Goal: Task Accomplishment & Management: Complete application form

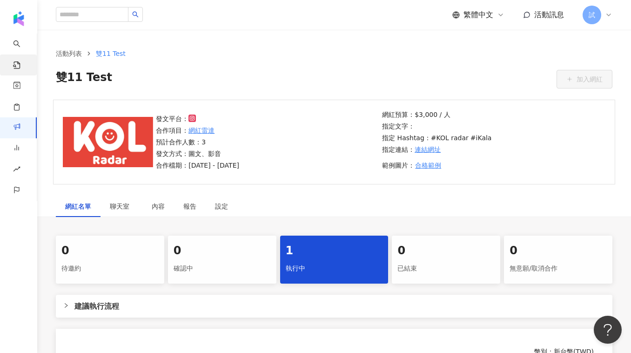
scroll to position [0, 80]
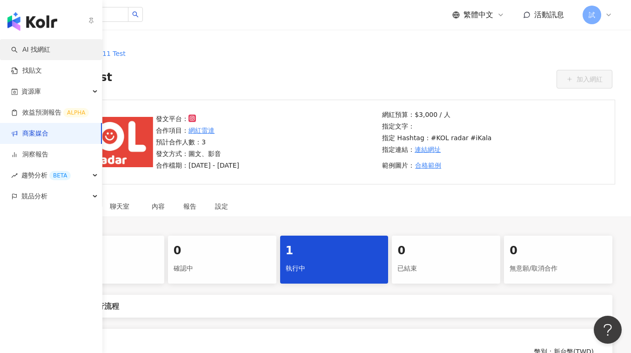
click at [34, 48] on link "AI 找網紅" at bounding box center [30, 49] width 39 height 9
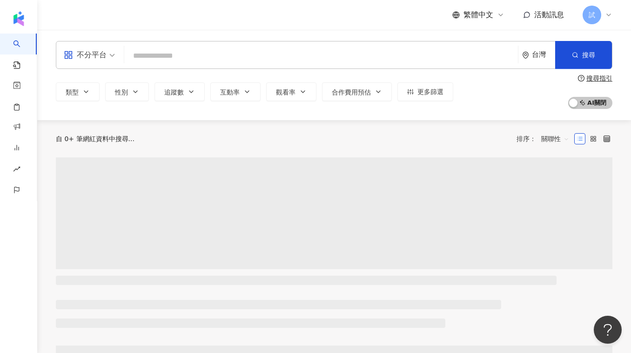
click at [214, 57] on input "search" at bounding box center [321, 56] width 386 height 18
type input "**********"
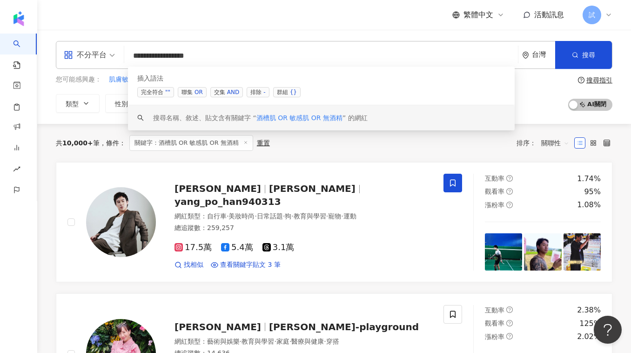
click at [290, 146] on div "共 10,000+ 筆 條件 ： 關鍵字：酒槽肌 OR 敏感肌 OR 無酒精 重置 排序： 關聯性" at bounding box center [334, 143] width 557 height 16
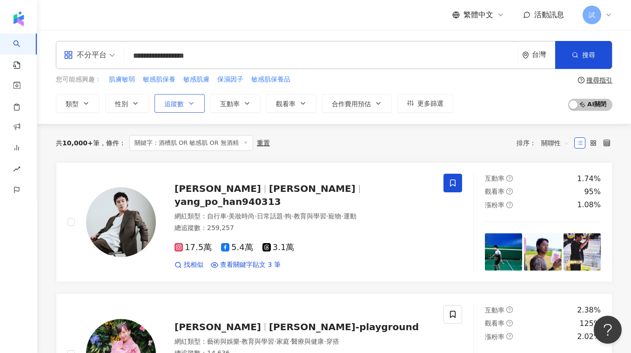
click at [199, 106] on button "追蹤數" at bounding box center [180, 103] width 50 height 19
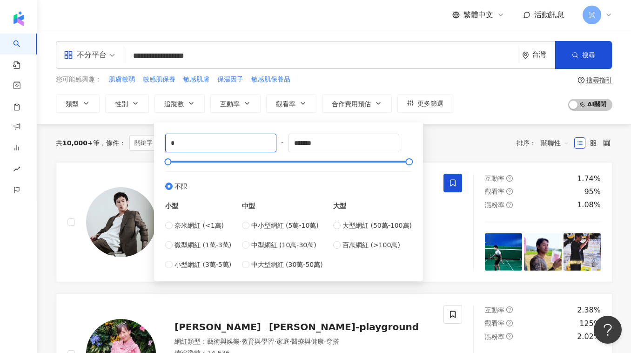
drag, startPoint x: 246, startPoint y: 141, endPoint x: 129, endPoint y: 141, distance: 116.4
type input "*"
click at [479, 150] on div "共 10,000+ 筆 條件 ： 關鍵字：酒槽肌 OR 敏感肌 OR 無酒精 重置 排序： 關聯性" at bounding box center [334, 143] width 557 height 38
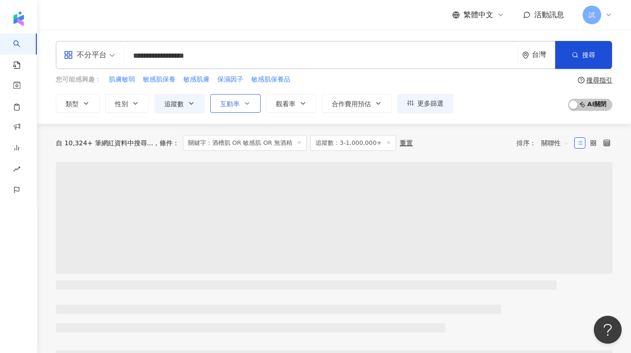
click at [249, 108] on button "互動率" at bounding box center [235, 103] width 50 height 19
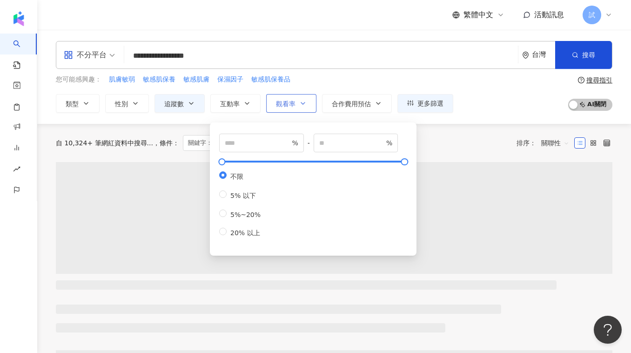
click at [297, 108] on button "觀看率" at bounding box center [291, 103] width 50 height 19
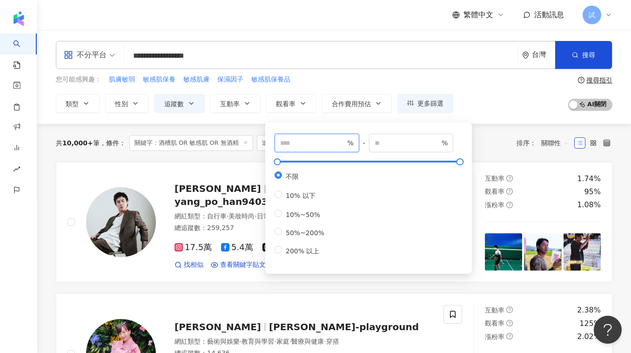
click at [289, 139] on input "number" at bounding box center [312, 143] width 65 height 10
type input "***"
click at [243, 155] on div "共 10,000+ 筆 條件 ： 關鍵字：酒槽肌 OR 敏感肌 OR 無酒精 追蹤數：3-1,000,000+ 重置 排序： 關聯性" at bounding box center [334, 143] width 557 height 38
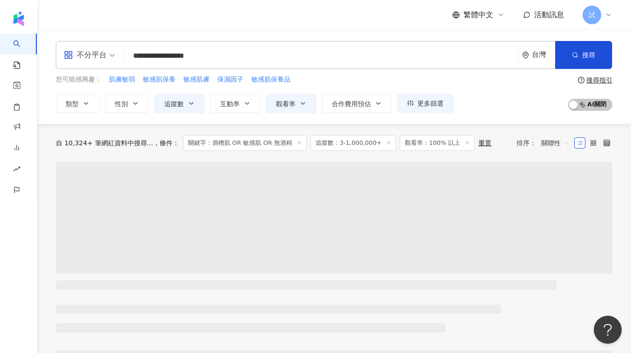
click at [386, 143] on icon at bounding box center [388, 142] width 5 height 5
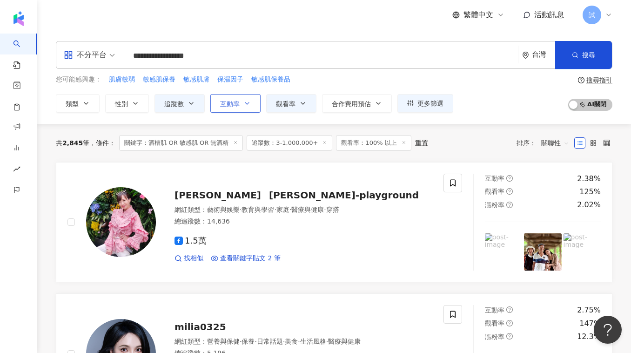
click at [237, 104] on span "互動率" at bounding box center [230, 103] width 20 height 7
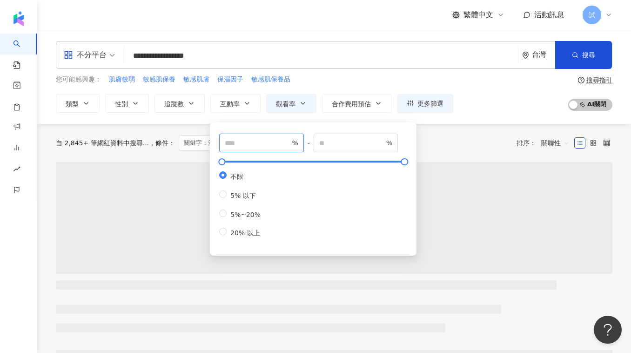
click at [245, 147] on input "number" at bounding box center [257, 143] width 65 height 10
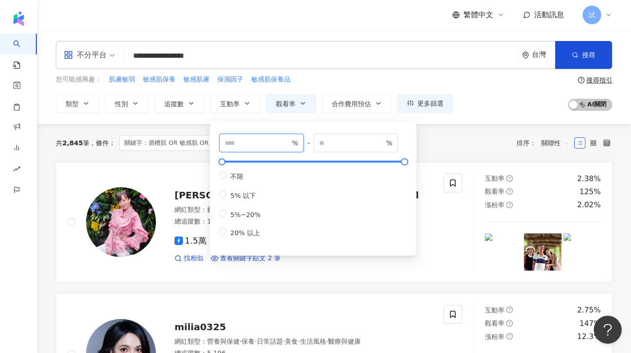
type input "*"
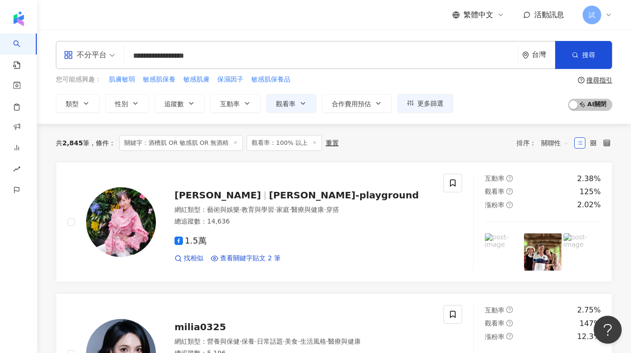
click at [435, 138] on div "共 2,845 筆 條件 ： 關鍵字：酒槽肌 OR 敏感肌 OR 無酒精 觀看率：100% 以上 重置 排序： 關聯性" at bounding box center [334, 143] width 557 height 16
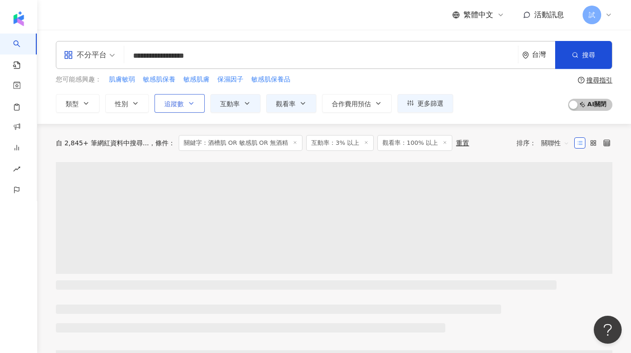
click at [191, 107] on button "追蹤數" at bounding box center [180, 103] width 50 height 19
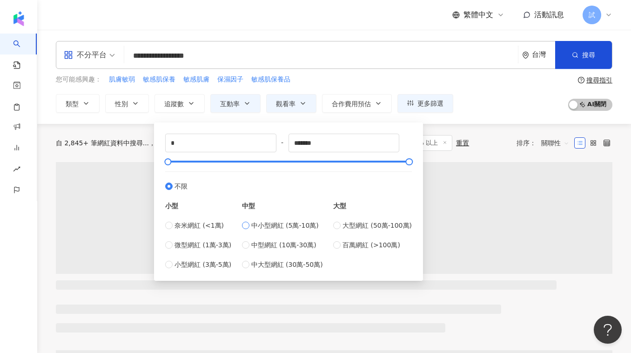
click at [255, 227] on span "中小型網紅 (5萬-10萬)" at bounding box center [284, 225] width 67 height 10
type input "*****"
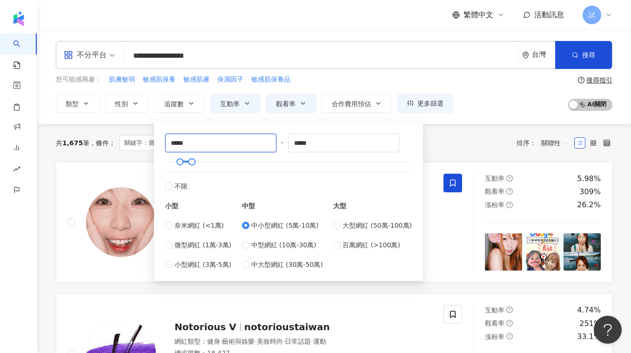
drag, startPoint x: 173, startPoint y: 143, endPoint x: 163, endPoint y: 143, distance: 9.8
click at [164, 143] on div "***** - ***** 不限 小型 奈米網紅 (<1萬) 微型網紅 (1萬-3萬) 小型網紅 (3萬-5萬) 中型 中小型網紅 (5萬-10萬) 中型網紅…" at bounding box center [289, 201] width 258 height 147
click at [192, 138] on input "*****" at bounding box center [221, 143] width 110 height 18
type input "****"
click at [138, 153] on div "共 1,675 筆 條件 ： 關鍵字：酒槽肌 OR 敏感肌 OR 無酒精 互動率：3% 以上 觀看率：100% 以上 重置 排序： 關聯性" at bounding box center [334, 143] width 557 height 38
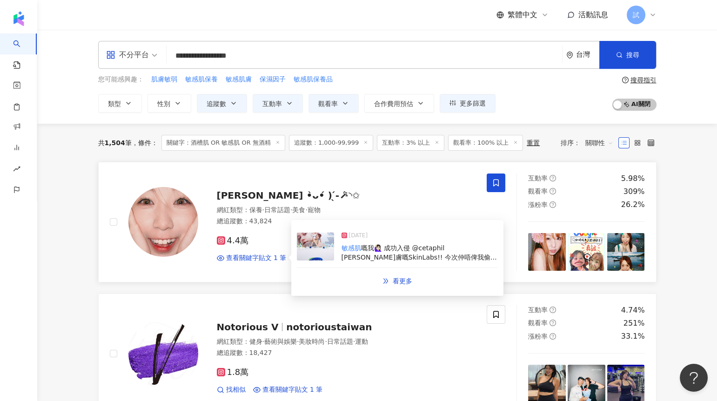
click at [310, 246] on img at bounding box center [315, 247] width 37 height 28
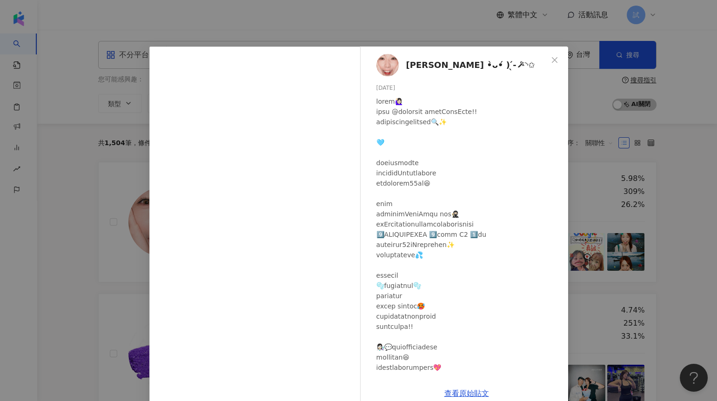
click at [92, 257] on div "芷希 •̀ᴗ•́ ) ̖́-🪄︎︎◝✩ 2025/6/30 300 4 查看原始貼文" at bounding box center [358, 200] width 717 height 401
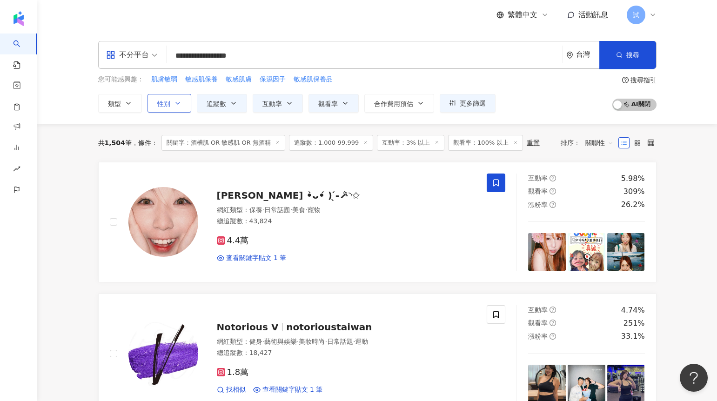
click at [157, 100] on span "性別" at bounding box center [163, 103] width 13 height 7
click at [301, 155] on div "共 1,504 筆 條件 ： 關鍵字：酒槽肌 OR 敏感肌 OR 無酒精 追蹤數：1,000-99,999 互動率：3% 以上 觀看率：100% 以上 重置 …" at bounding box center [377, 143] width 559 height 38
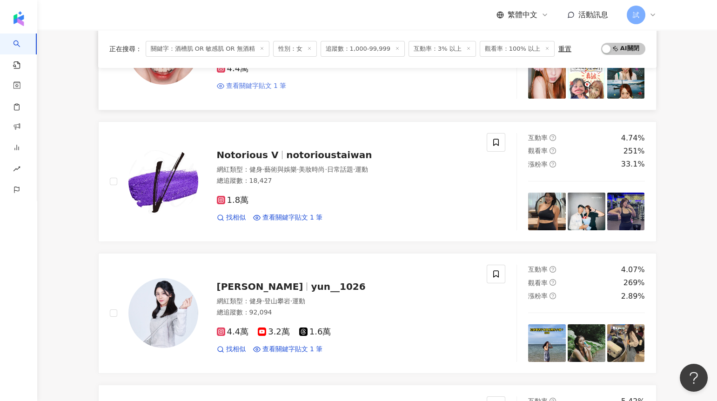
scroll to position [177, 0]
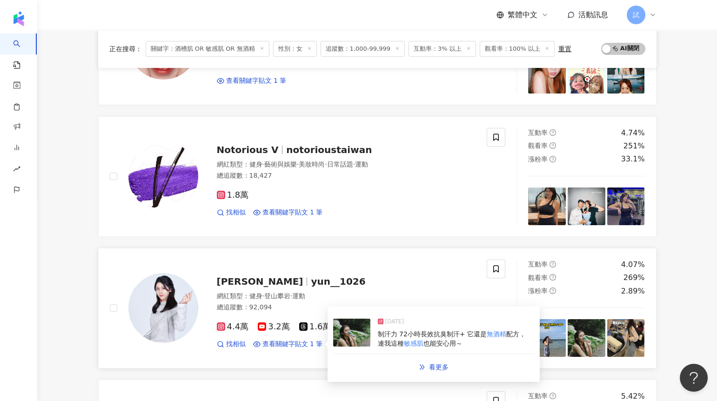
click at [355, 337] on img at bounding box center [351, 333] width 37 height 28
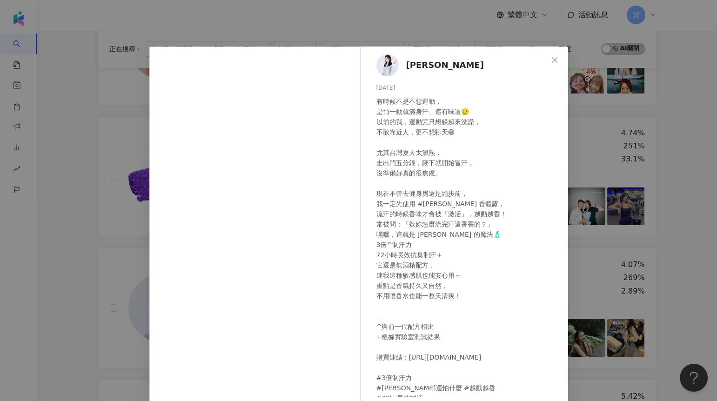
click at [135, 261] on div "張靜芸 2025/7/19 有時候不是不想運動， 是怕一動就滿身汗、還有味道🥲 以前的我，運動完只想躲起來洗澡， 不敢靠近人，更不想聊天😅 尤其台灣夏天太濕熱…" at bounding box center [358, 200] width 717 height 401
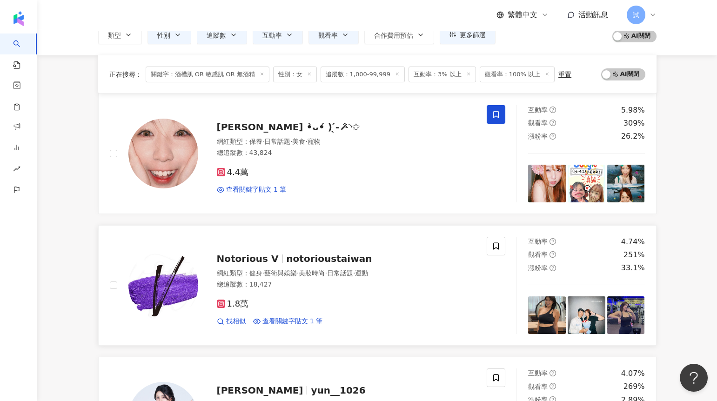
scroll to position [0, 0]
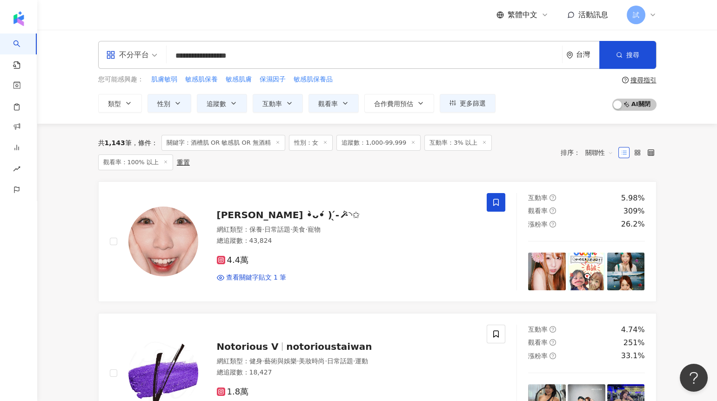
click at [170, 54] on input "**********" at bounding box center [364, 56] width 388 height 18
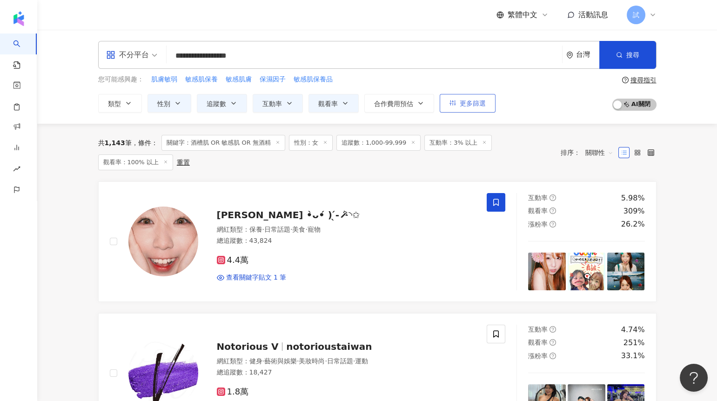
click at [476, 105] on span "更多篩選" at bounding box center [473, 103] width 26 height 7
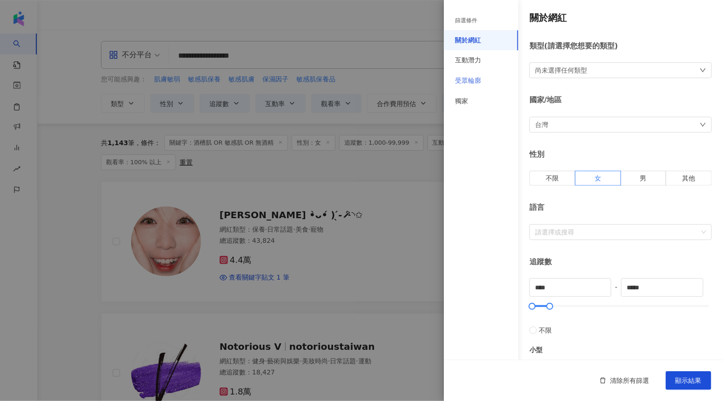
click at [500, 81] on div "受眾輪廓" at bounding box center [481, 81] width 74 height 20
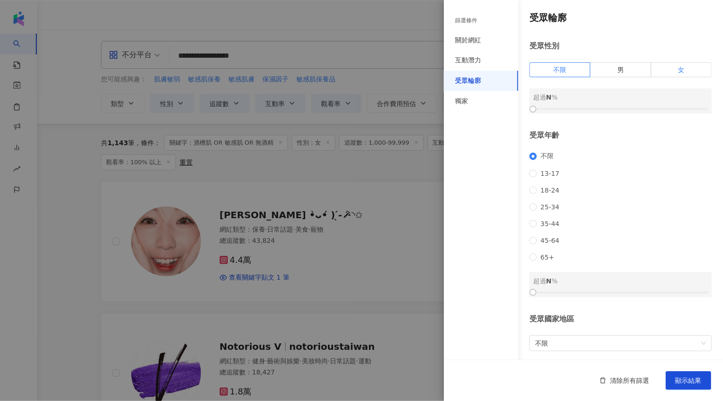
click at [631, 69] on span "女" at bounding box center [681, 69] width 7 height 7
drag, startPoint x: 575, startPoint y: 108, endPoint x: 617, endPoint y: 110, distance: 41.5
click at [617, 110] on div at bounding box center [620, 109] width 175 height 6
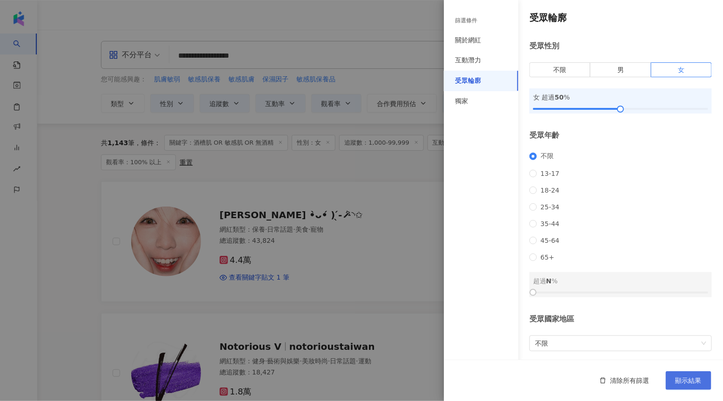
click at [631, 352] on button "顯示結果" at bounding box center [689, 380] width 46 height 19
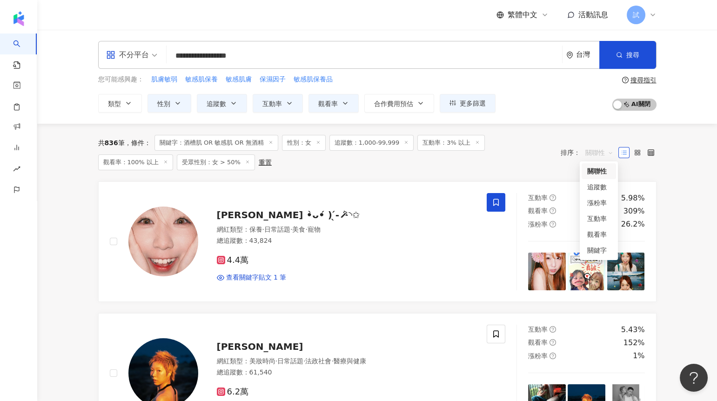
click at [587, 154] on span "關聯性" at bounding box center [600, 152] width 28 height 15
click at [596, 201] on div "漲粉率" at bounding box center [598, 203] width 23 height 10
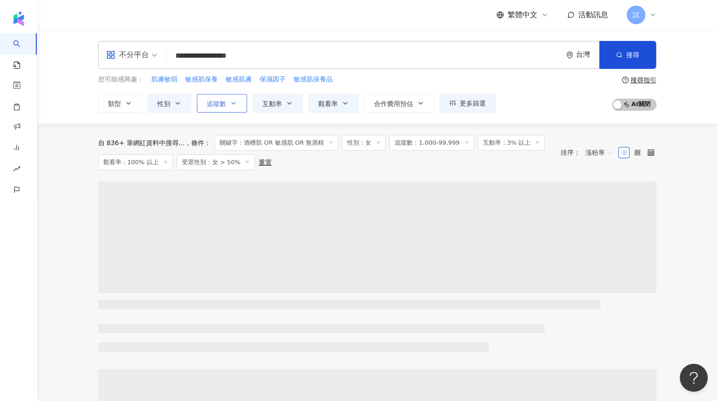
click at [218, 105] on span "追蹤數" at bounding box center [217, 103] width 20 height 7
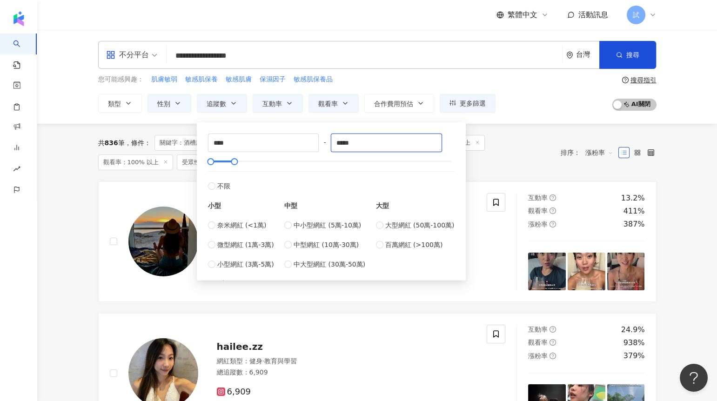
drag, startPoint x: 344, startPoint y: 141, endPoint x: 320, endPoint y: 142, distance: 23.3
click at [333, 141] on div "**** - ***** 不限 小型 奈米網紅 (<1萬) 微型網紅 (1萬-3萬) 小型網紅 (3萬-5萬) 中型 中小型網紅 (5萬-10萬) 中型網紅 …" at bounding box center [331, 202] width 247 height 136
click at [378, 139] on input "*****" at bounding box center [386, 143] width 110 height 18
type input "*"
type input "*****"
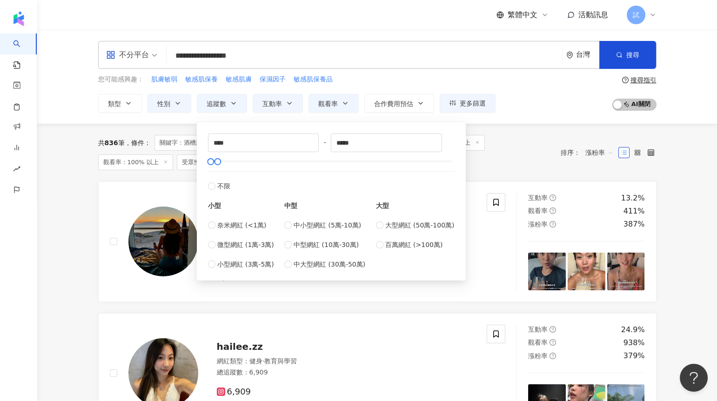
click at [504, 145] on div "共 836 筆 條件 ： 關鍵字：酒槽肌 OR 敏感肌 OR 無酒精 性別：女 追蹤數：1,000-99,999 互動率：3% 以上 觀看率：100% 以上 …" at bounding box center [324, 152] width 453 height 35
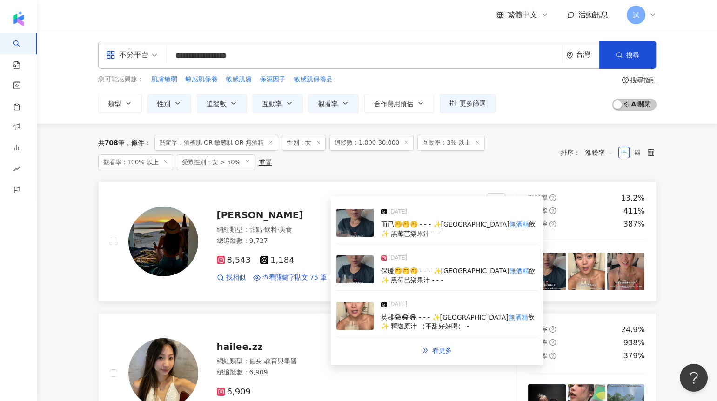
click at [345, 265] on img at bounding box center [355, 270] width 37 height 28
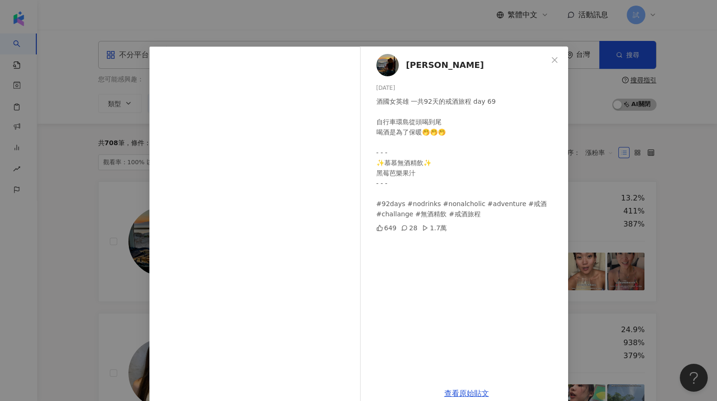
click at [109, 258] on div "Cheng MuMu 2025/8/9 酒國女英雄 一共92天的戒酒旅程 day 69 自行車環島從頭喝到尾 喝酒是為了保暖🤭🤭🤭 - - - ✨慕慕無酒精飲…" at bounding box center [358, 200] width 717 height 401
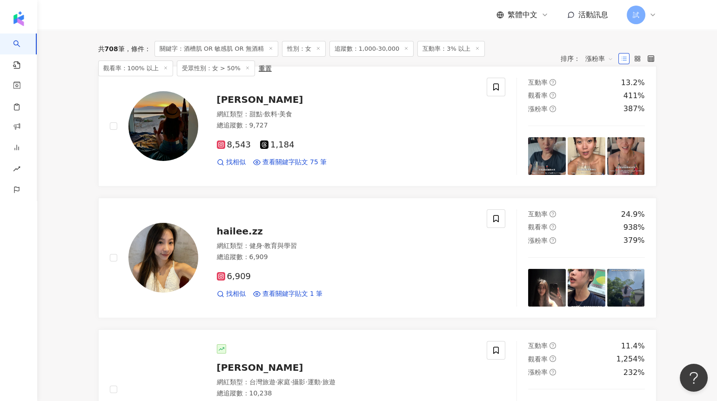
scroll to position [161, 0]
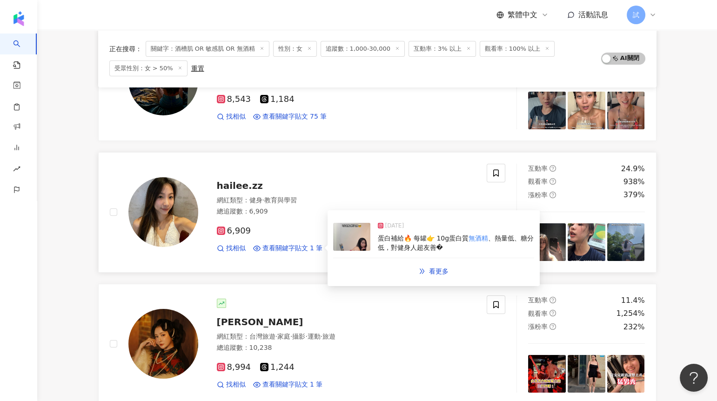
click at [360, 235] on img at bounding box center [351, 237] width 37 height 28
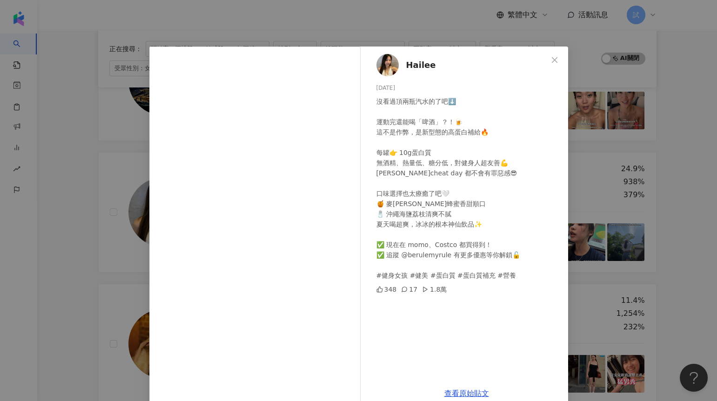
click at [101, 201] on div "Hailee 2025/6/18 沒看過頂兩瓶汽水的了吧⬇️ 運動完還能喝「啤酒」？！🍺 這不是作弊，是新型態的高蛋白補給🔥 每罐👉 10g蛋白質 無酒精、熱…" at bounding box center [358, 200] width 717 height 401
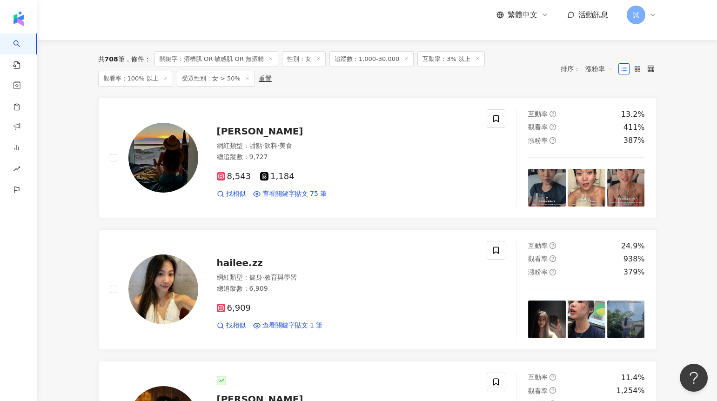
scroll to position [0, 0]
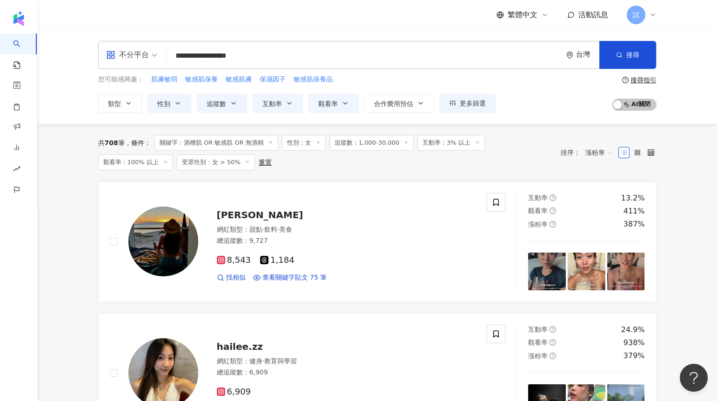
drag, startPoint x: 232, startPoint y: 58, endPoint x: 312, endPoint y: 55, distance: 79.7
click at [311, 56] on input "**********" at bounding box center [364, 56] width 388 height 18
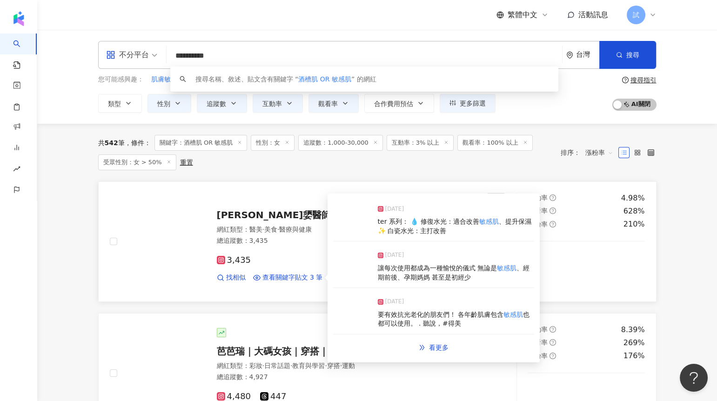
type input "**********"
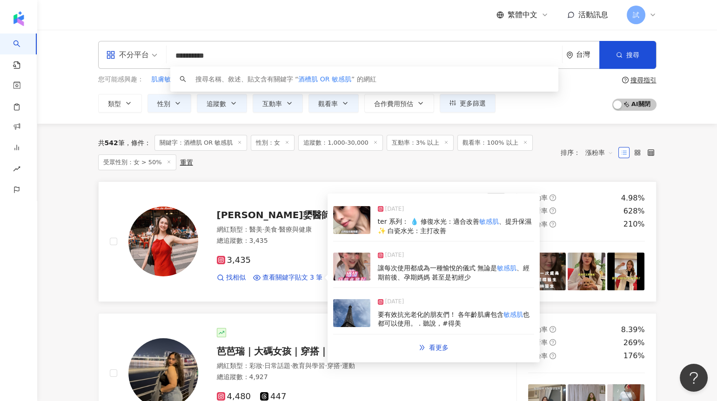
click at [357, 264] on img at bounding box center [351, 267] width 37 height 28
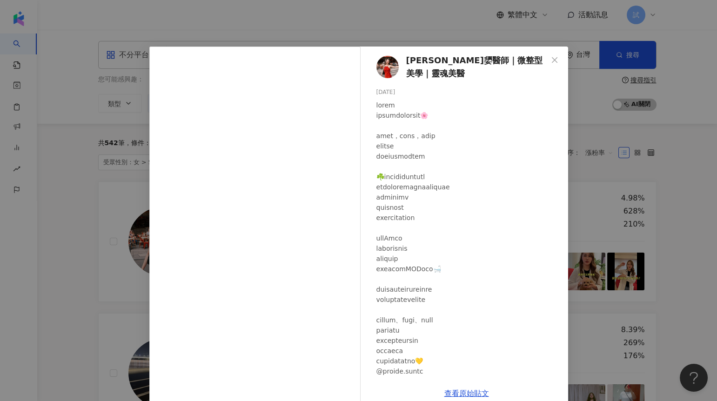
click at [100, 247] on div "林昀嬃醫師｜微整型美學｜靈魂美醫 2025/3/6 37 3,629 查看原始貼文" at bounding box center [358, 200] width 717 height 401
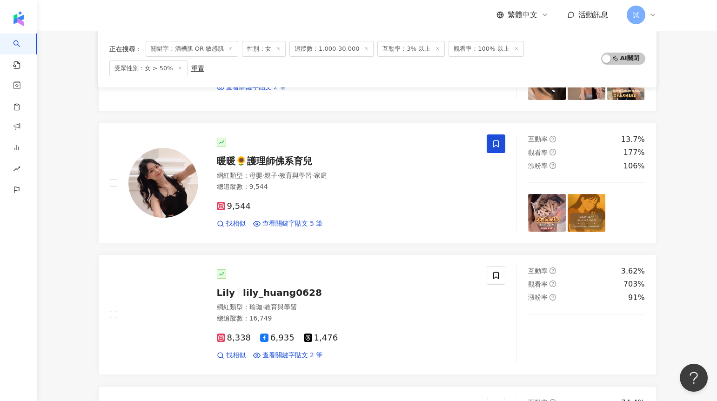
scroll to position [592, 0]
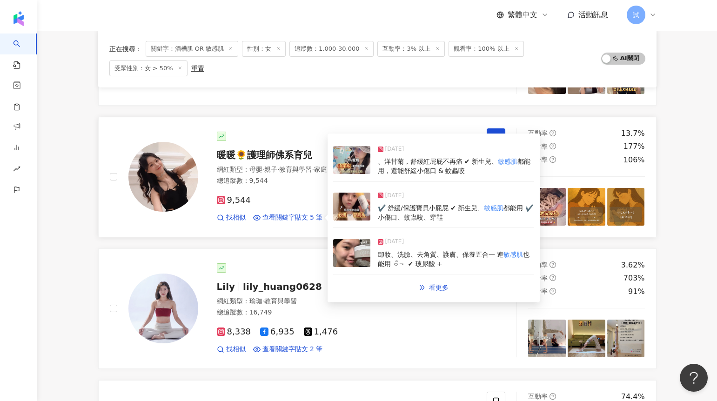
click at [357, 249] on img at bounding box center [351, 253] width 37 height 28
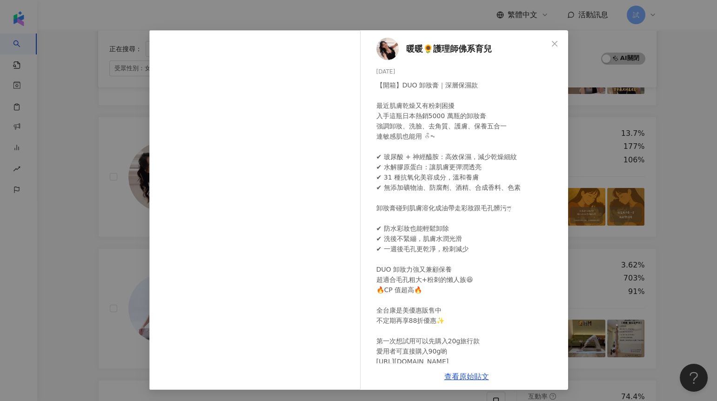
scroll to position [47, 0]
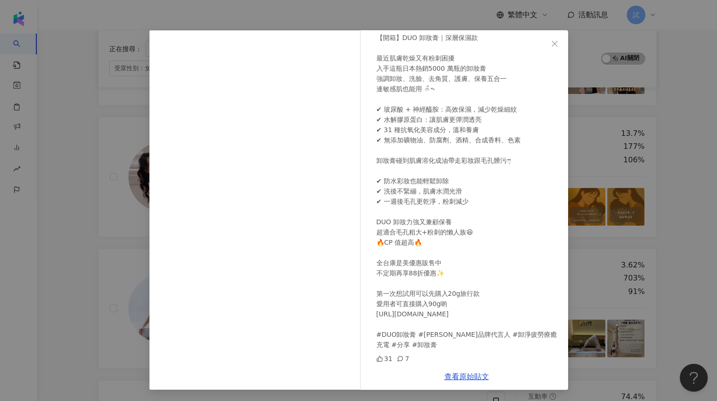
click at [80, 239] on div "暖暖🌻護理師佛系育兒 2025/2/23 31 7 查看原始貼文" at bounding box center [358, 200] width 717 height 401
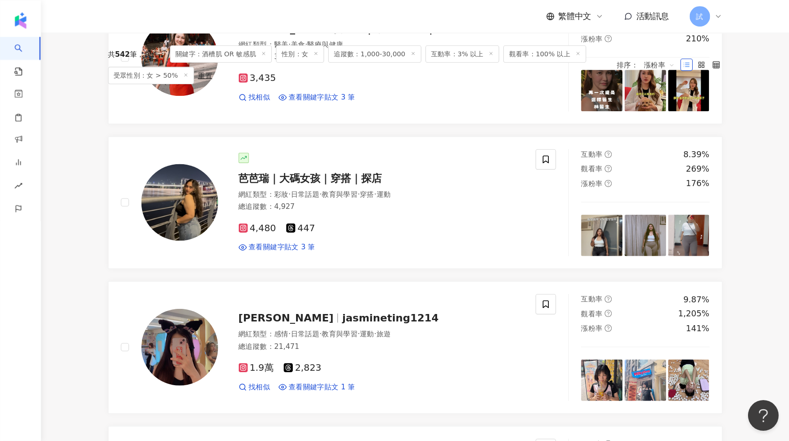
scroll to position [0, 0]
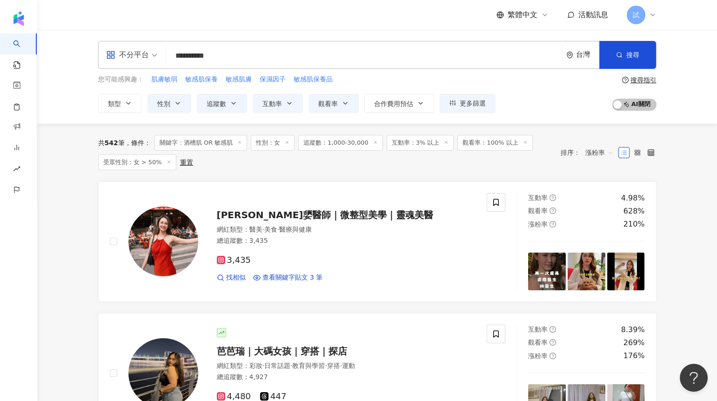
click at [250, 65] on div "**********" at bounding box center [377, 55] width 559 height 28
click at [245, 58] on input "**********" at bounding box center [364, 56] width 388 height 18
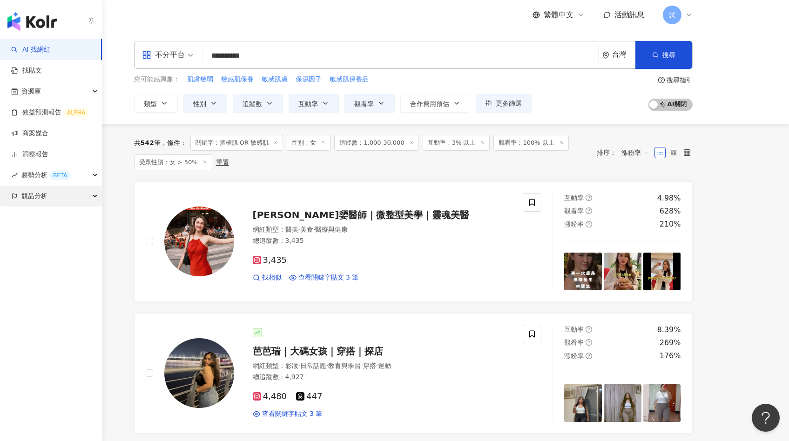
click at [35, 199] on span "競品分析" at bounding box center [34, 196] width 26 height 21
click at [39, 235] on link "關鍵字提及分析" at bounding box center [45, 238] width 46 height 9
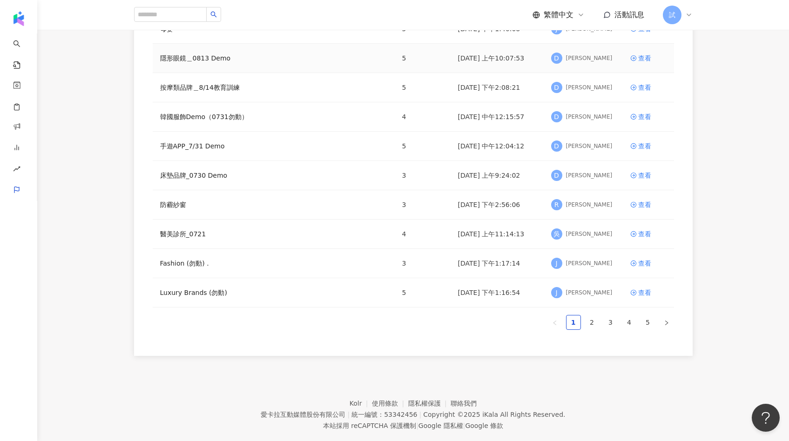
scroll to position [153, 0]
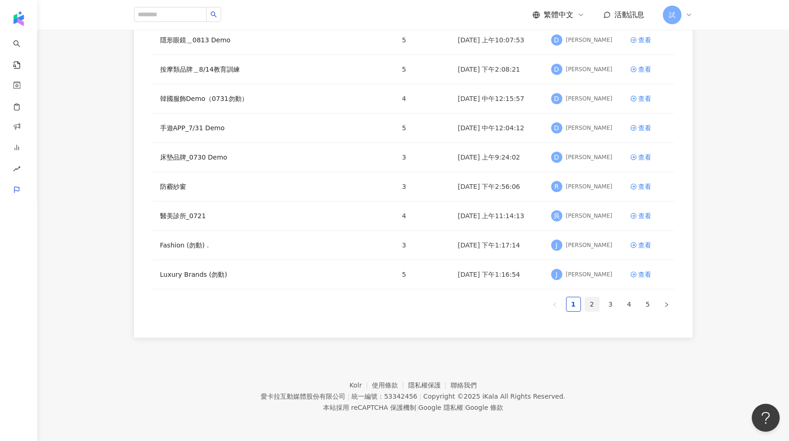
click at [590, 303] on link "2" at bounding box center [592, 304] width 14 height 14
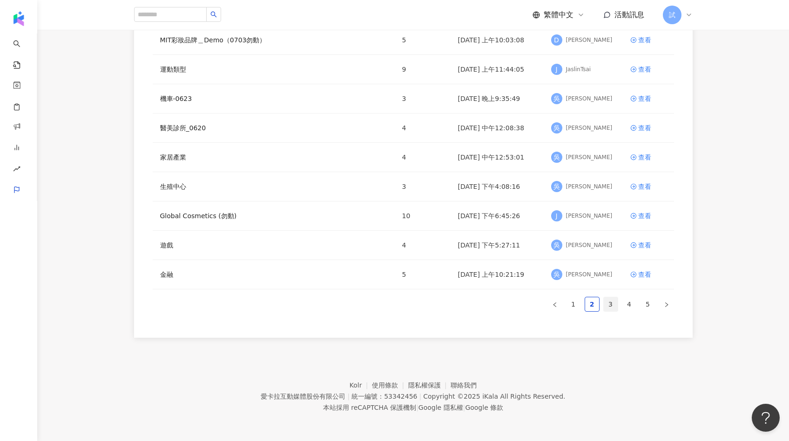
click at [616, 304] on link "3" at bounding box center [611, 304] width 14 height 14
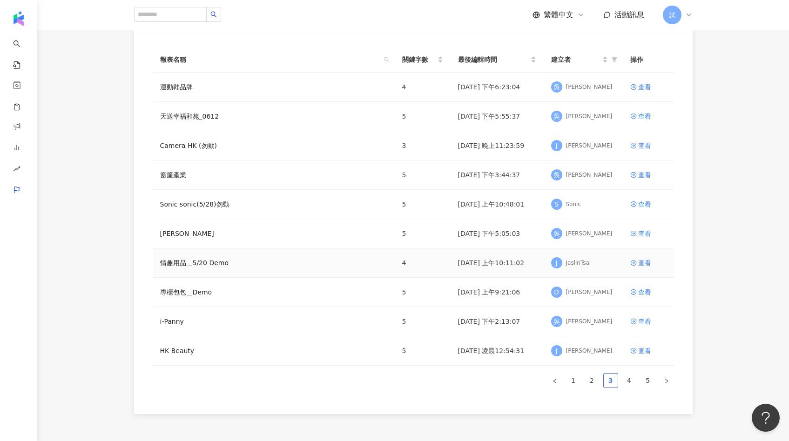
scroll to position [93, 0]
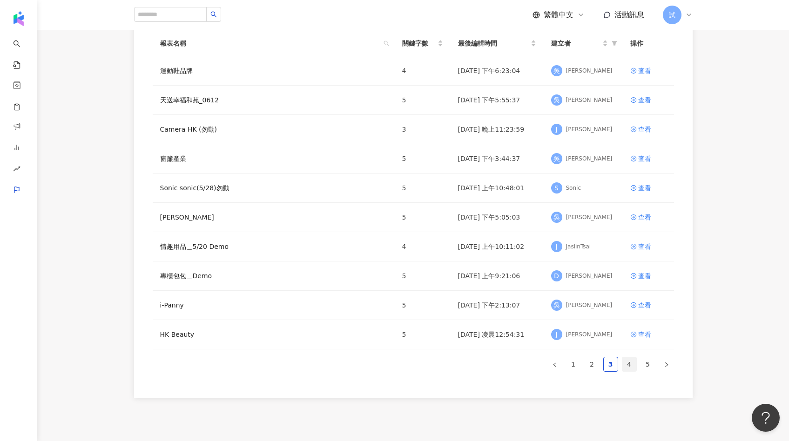
click at [628, 352] on link "4" at bounding box center [629, 365] width 14 height 14
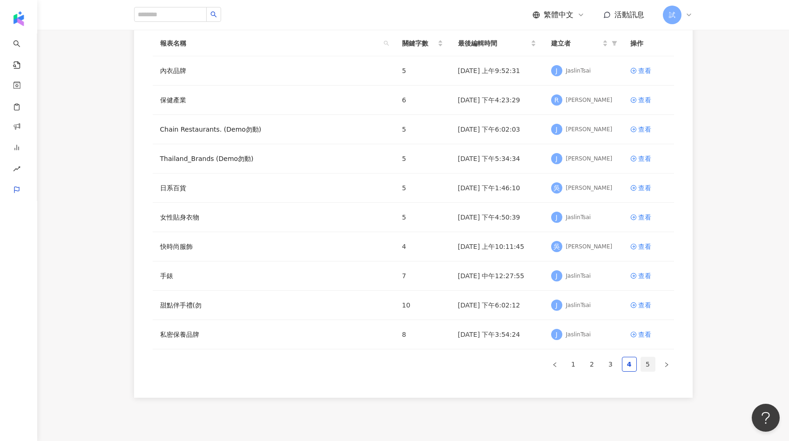
click at [631, 352] on link "5" at bounding box center [648, 365] width 14 height 14
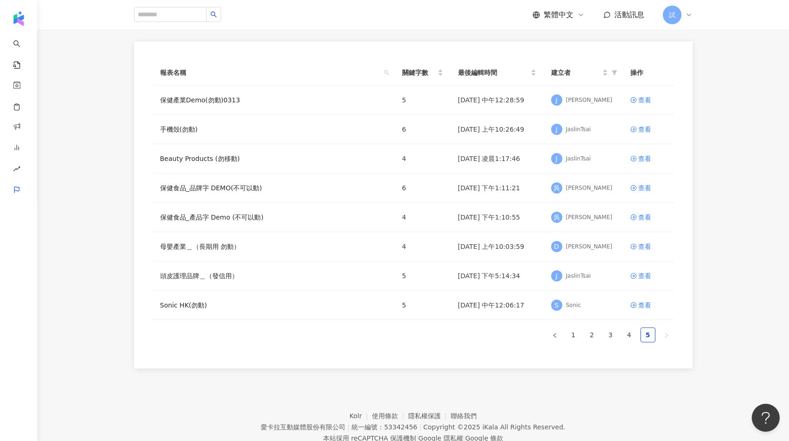
scroll to position [24, 0]
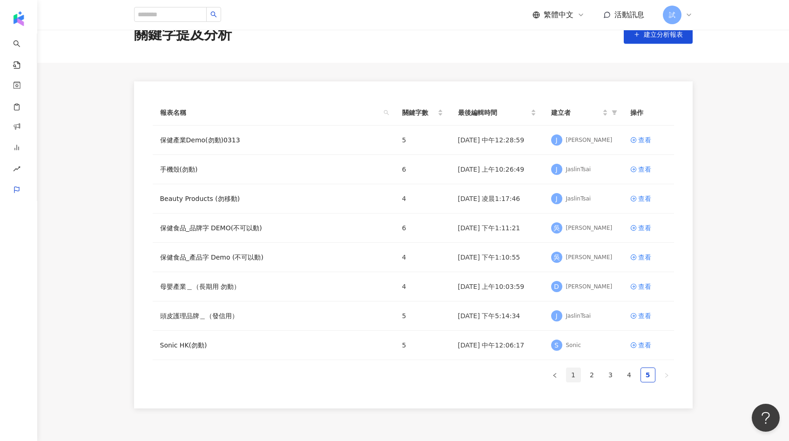
click at [574, 352] on link "1" at bounding box center [574, 375] width 14 height 14
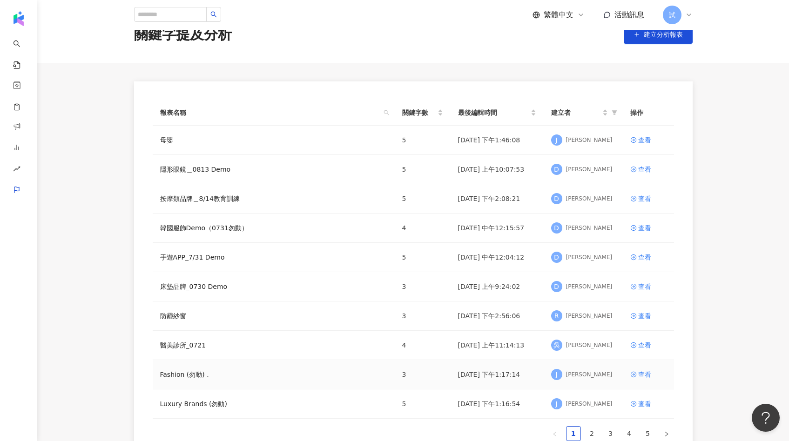
scroll to position [44, 0]
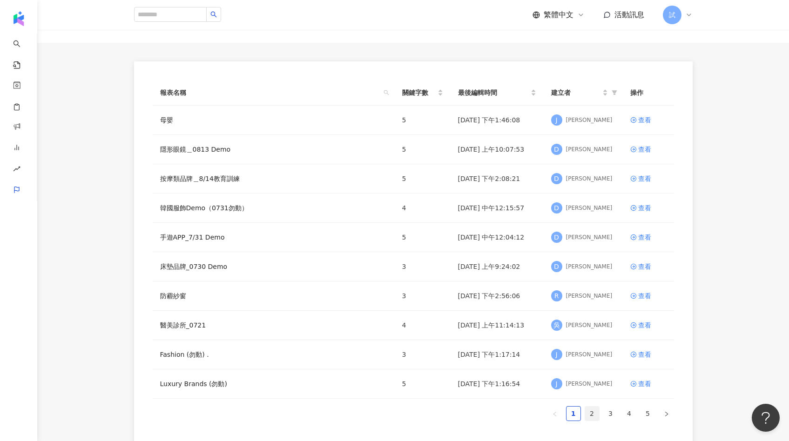
click at [593, 352] on link "2" at bounding box center [592, 414] width 14 height 14
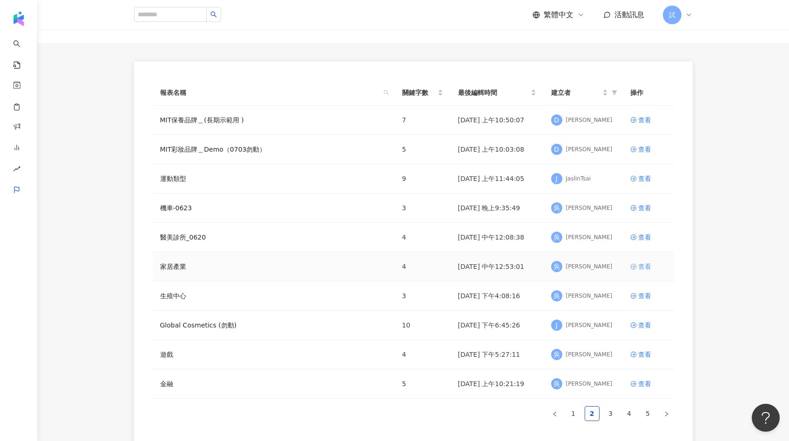
click at [631, 264] on div "查看" at bounding box center [644, 267] width 13 height 10
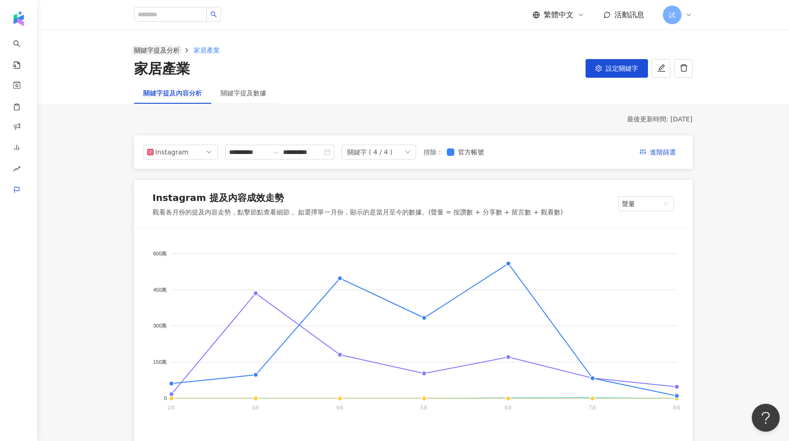
click at [146, 47] on link "關鍵字提及分析" at bounding box center [156, 50] width 49 height 10
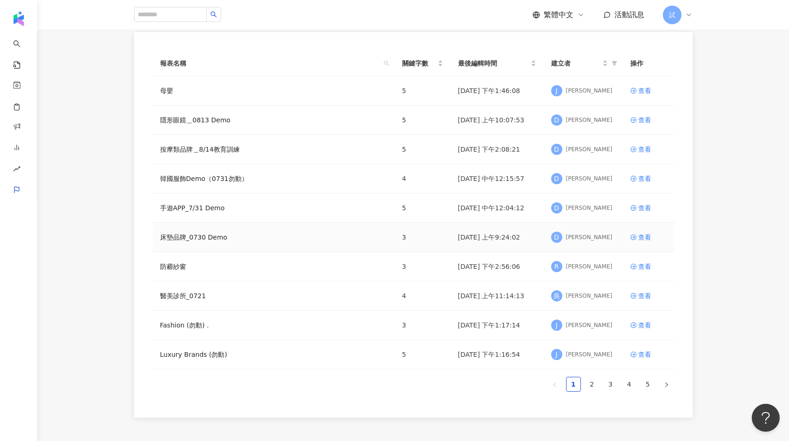
scroll to position [153, 0]
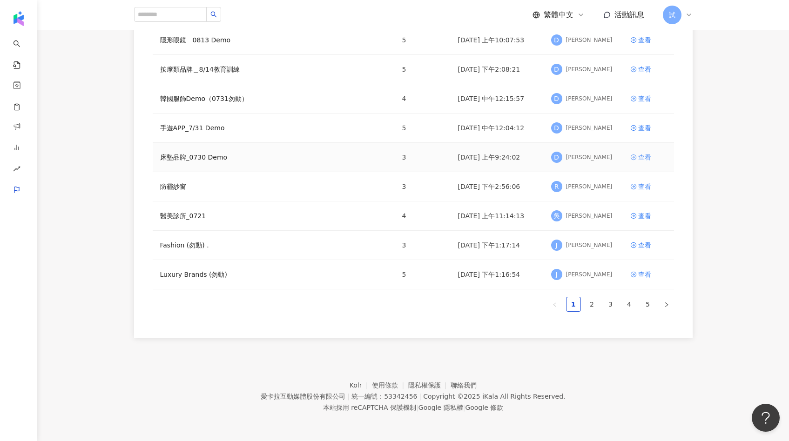
click at [631, 156] on icon at bounding box center [633, 157] width 7 height 7
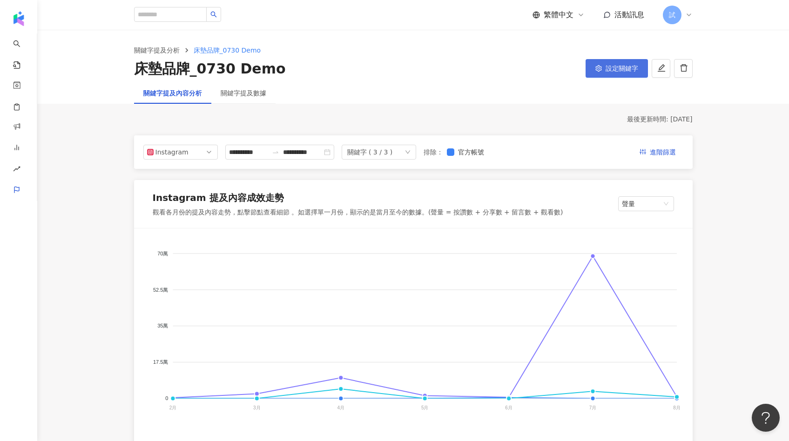
click at [602, 73] on button "設定關鍵字" at bounding box center [617, 68] width 62 height 19
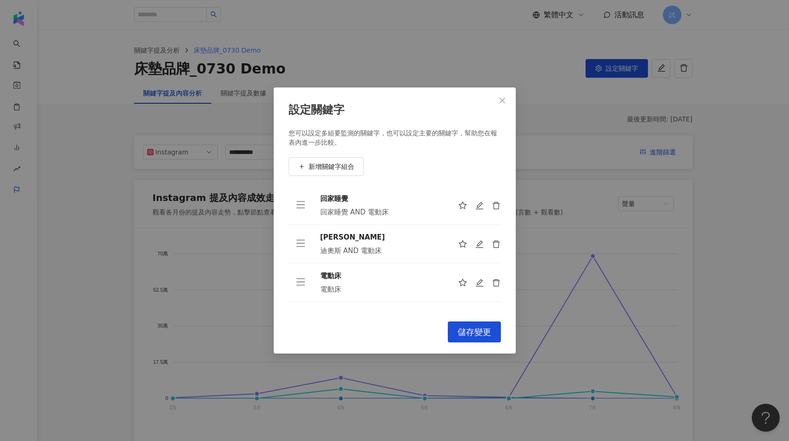
click at [501, 206] on div "設定關鍵字 您可以設定多組要監測的關鍵字，也可以設定主要的關鍵字，幫助您在報表內進一步比較。 新增關鍵字組合 回家睡覺 回家睡覺 AND 電動床 迪奧斯 迪奧…" at bounding box center [395, 221] width 242 height 267
click at [495, 206] on icon "delete" at bounding box center [496, 205] width 9 height 9
click at [495, 240] on icon "delete" at bounding box center [496, 244] width 9 height 9
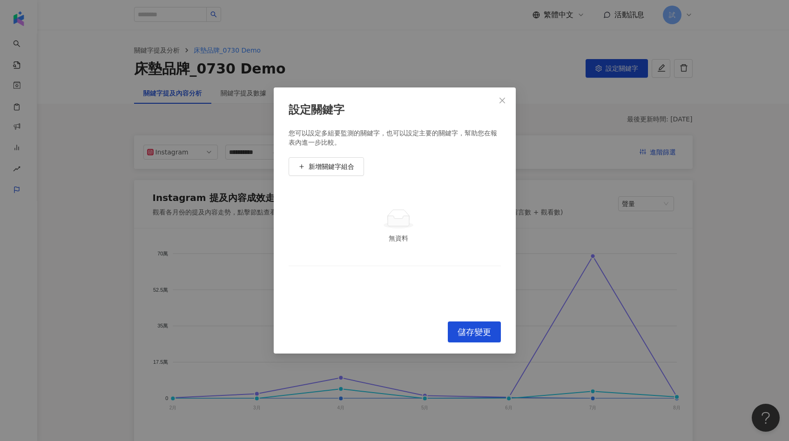
click at [495, 206] on td "無資料" at bounding box center [395, 226] width 212 height 80
click at [342, 169] on span "新增關鍵字組合" at bounding box center [332, 166] width 46 height 7
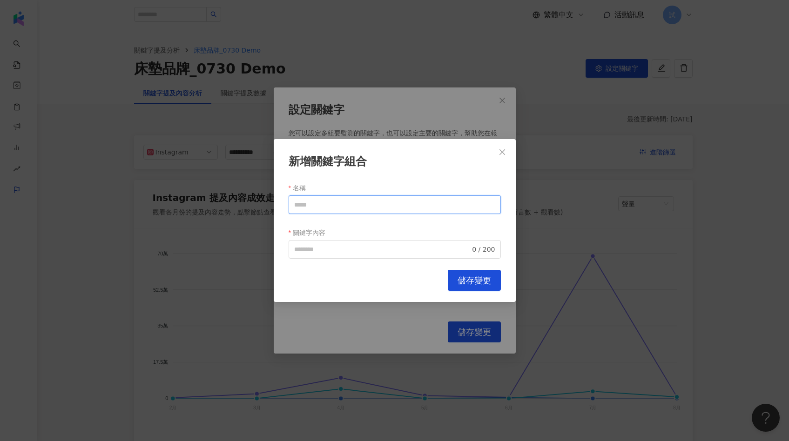
click at [330, 202] on input "名稱" at bounding box center [395, 205] width 212 height 19
type input "*"
click at [319, 244] on span "0 / 200" at bounding box center [395, 249] width 212 height 19
type input "****"
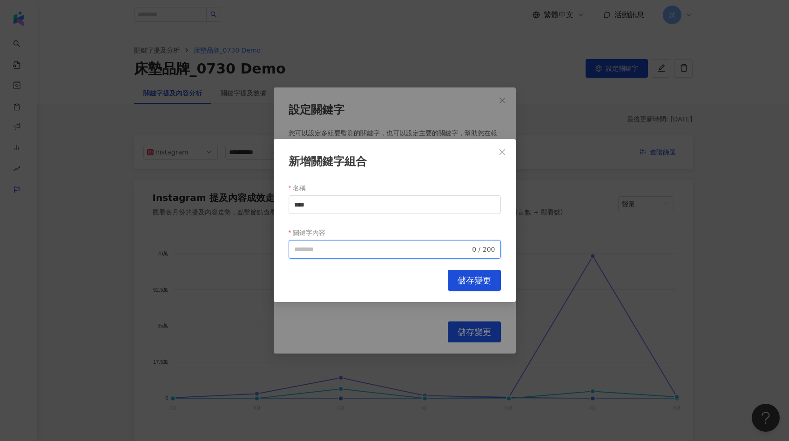
paste input "****"
type input "****"
click at [483, 277] on span "儲存變更" at bounding box center [475, 281] width 34 height 10
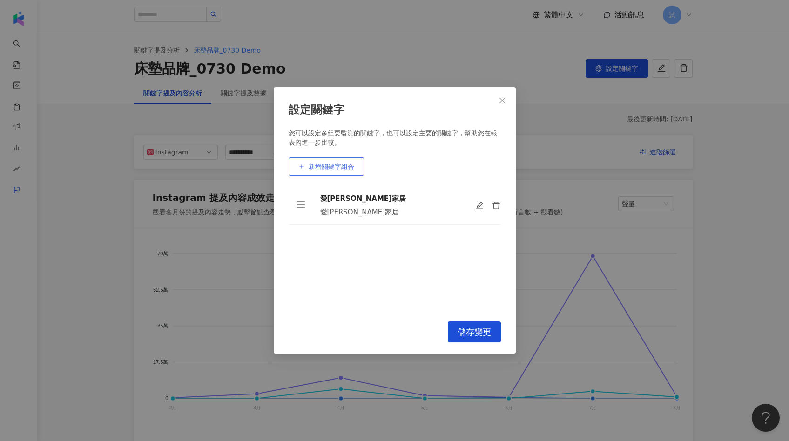
click at [324, 174] on button "新增關鍵字組合" at bounding box center [326, 166] width 75 height 19
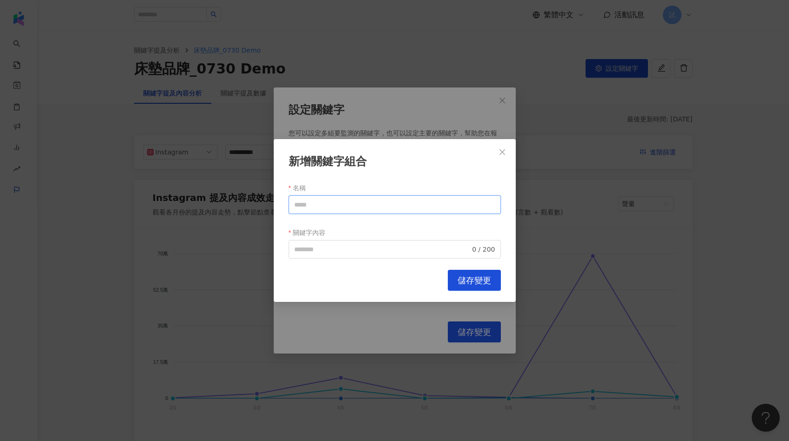
click at [326, 198] on input "名稱" at bounding box center [395, 205] width 212 height 19
type input "*"
type input "****"
click at [357, 237] on div "關鍵字內容" at bounding box center [395, 232] width 212 height 15
click at [351, 250] on input "關鍵字內容" at bounding box center [382, 249] width 176 height 10
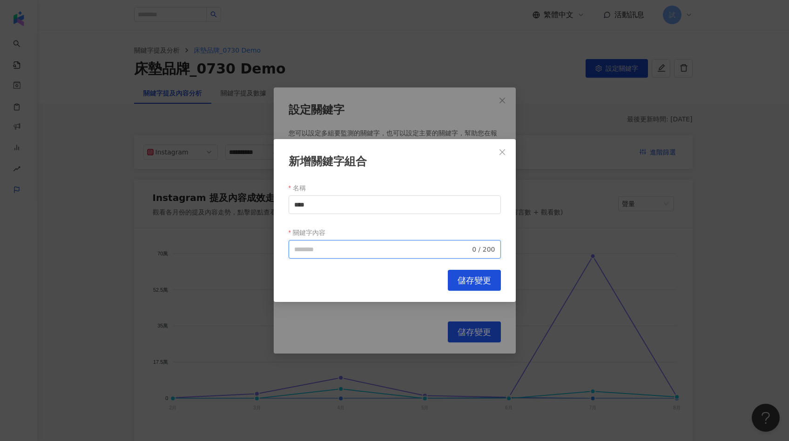
paste input "****"
type input "****"
click at [458, 293] on div "新增關鍵字組合 名稱 **** 關鍵字內容 居家先生 **** 4 / 200 Cancel 儲存變更" at bounding box center [395, 220] width 242 height 163
click at [458, 279] on span "儲存變更" at bounding box center [475, 281] width 34 height 10
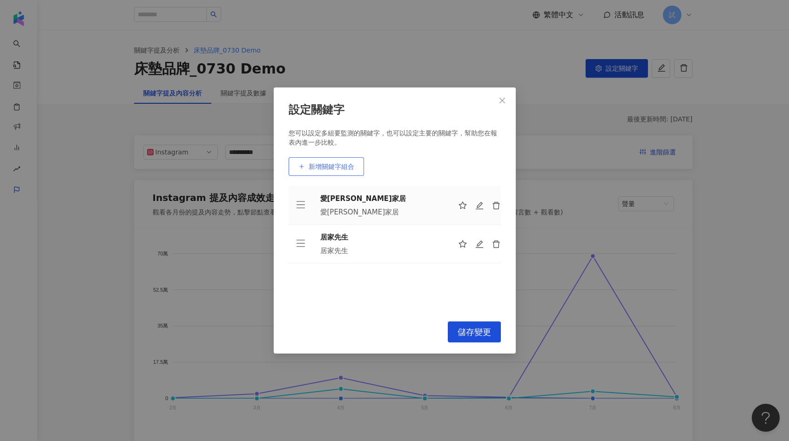
click at [335, 172] on button "新增關鍵字組合" at bounding box center [326, 166] width 75 height 19
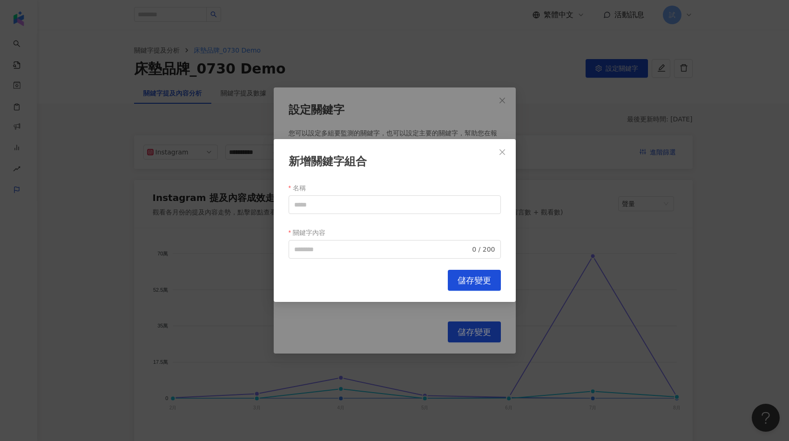
click at [331, 190] on div "名稱" at bounding box center [395, 188] width 212 height 15
click at [321, 212] on input "名稱" at bounding box center [395, 205] width 212 height 19
type input "***"
click at [317, 251] on input "關鍵字內容" at bounding box center [382, 249] width 176 height 10
paste input "***"
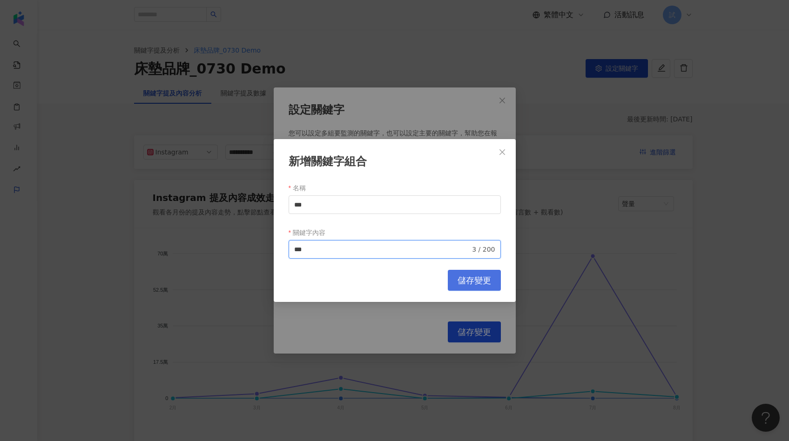
type input "***"
click at [465, 278] on span "儲存變更" at bounding box center [475, 281] width 34 height 10
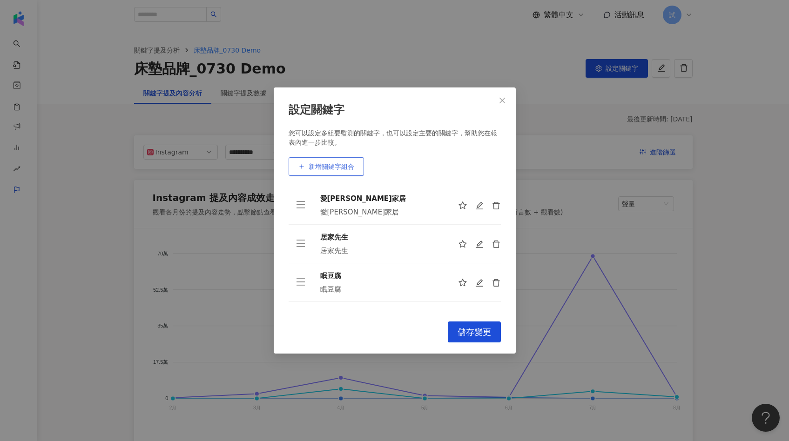
click at [350, 173] on button "新增關鍵字組合" at bounding box center [326, 166] width 75 height 19
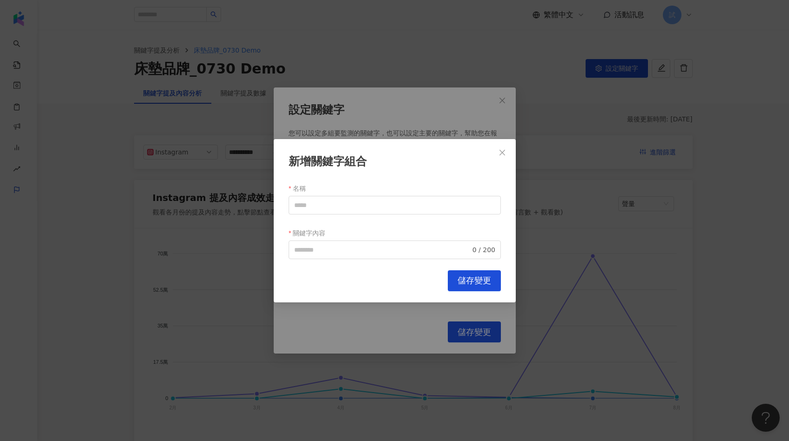
click at [329, 189] on div "名稱" at bounding box center [395, 188] width 212 height 15
click at [325, 196] on input "名稱" at bounding box center [395, 205] width 212 height 19
click at [315, 243] on span "0 / 200" at bounding box center [395, 249] width 212 height 19
type input "******"
paste input "******"
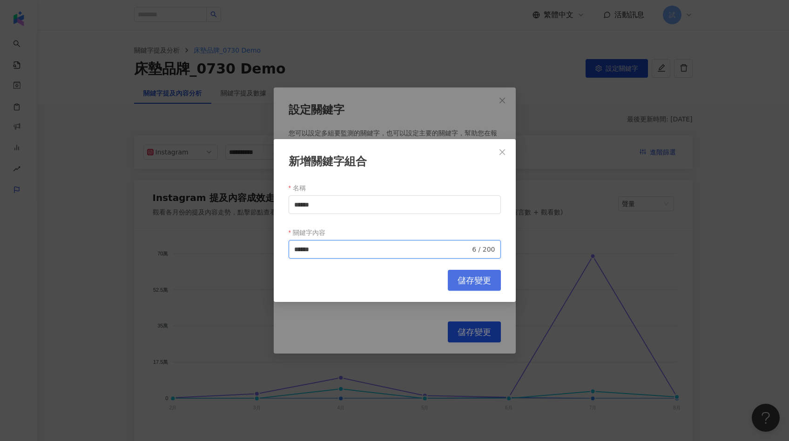
type input "******"
click at [486, 282] on span "儲存變更" at bounding box center [475, 281] width 34 height 10
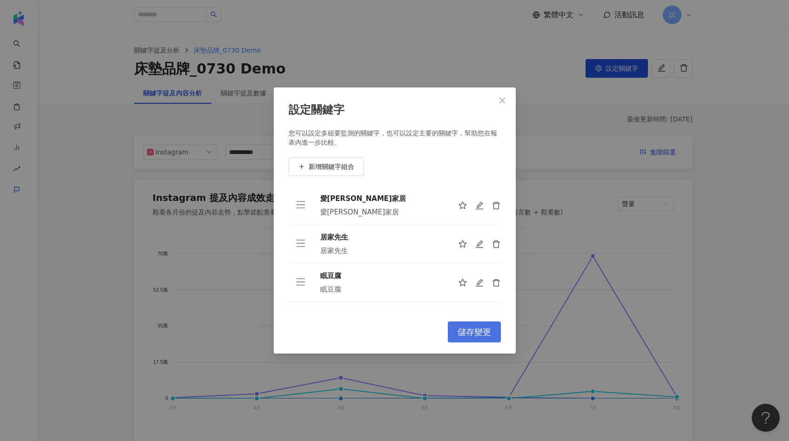
click at [469, 327] on span "儲存變更" at bounding box center [475, 332] width 34 height 10
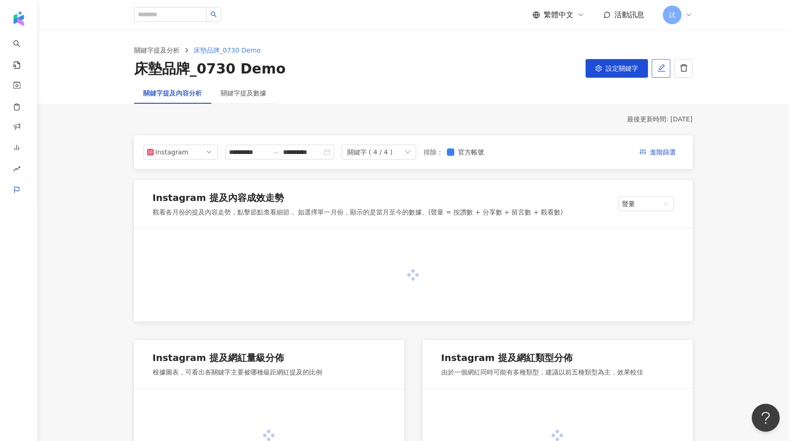
click at [631, 67] on icon "edit" at bounding box center [660, 67] width 7 height 7
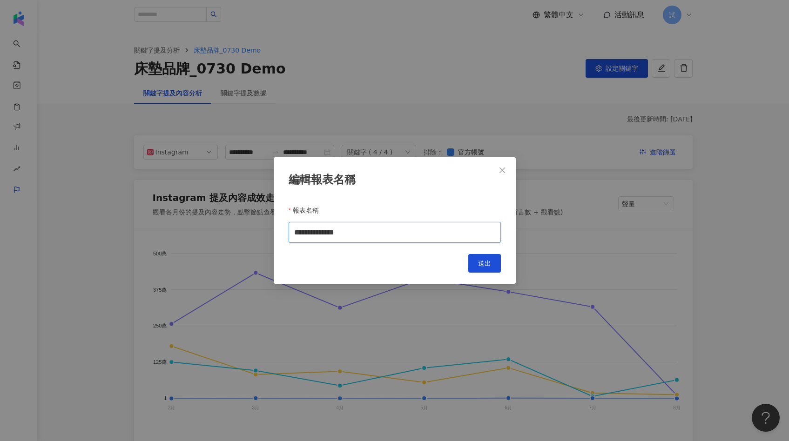
drag, startPoint x: 330, startPoint y: 233, endPoint x: 379, endPoint y: 232, distance: 48.9
click at [379, 232] on input "**********" at bounding box center [395, 232] width 212 height 21
type input "**********"
click at [481, 275] on div "**********" at bounding box center [395, 220] width 242 height 127
click at [481, 262] on span "送出" at bounding box center [484, 263] width 13 height 7
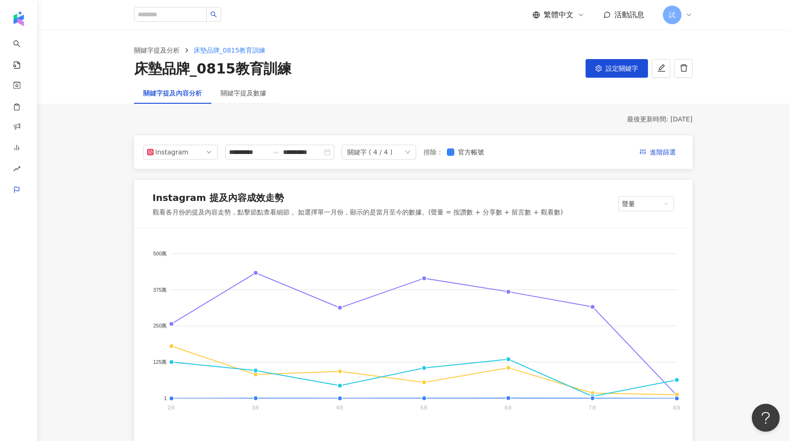
type input "**********"
click at [27, 46] on link "AI 找網紅" at bounding box center [22, 52] width 19 height 36
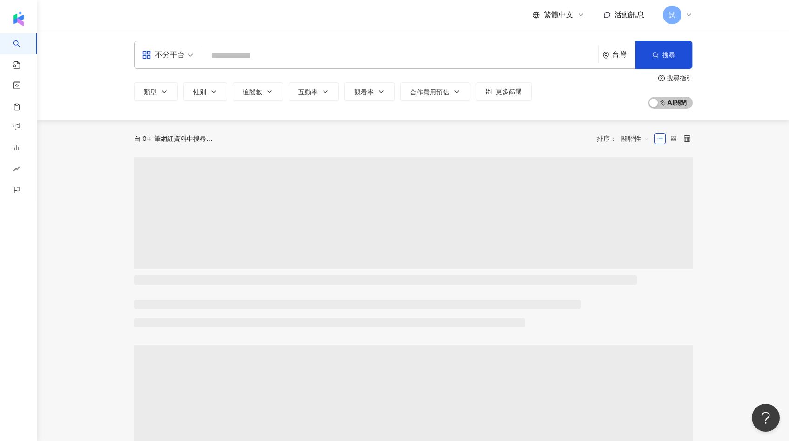
click at [229, 58] on input "search" at bounding box center [400, 56] width 388 height 18
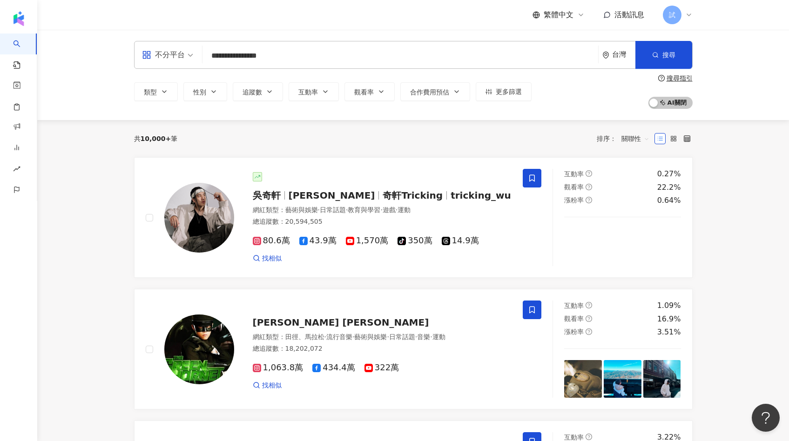
type input "**********"
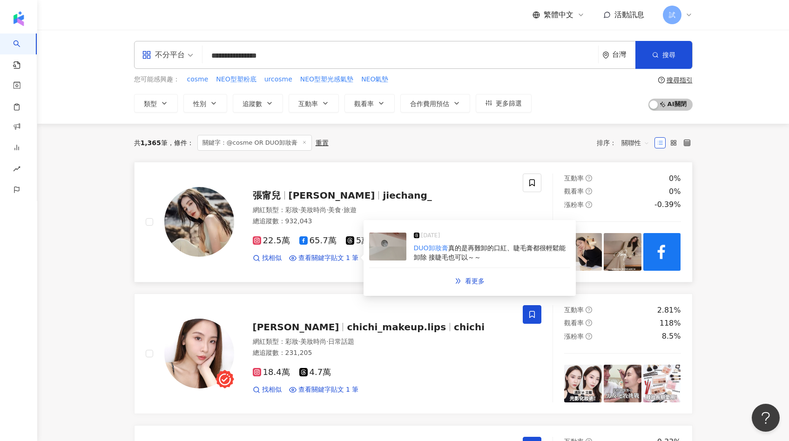
click at [381, 252] on img at bounding box center [387, 247] width 37 height 28
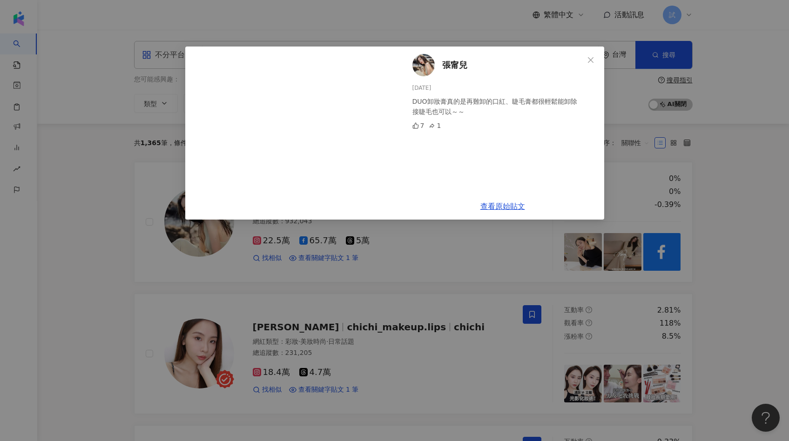
click at [130, 266] on div "張甯兒 2025/5/22 DUO卸妝膏真的是再難卸的口紅、睫毛膏都很輕鬆能卸除 接睫毛也可以～～ 7 1 查看原始貼文" at bounding box center [394, 220] width 789 height 441
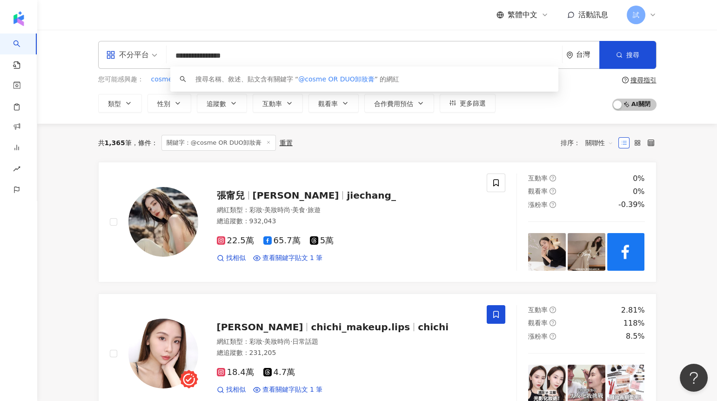
drag, startPoint x: 264, startPoint y: 55, endPoint x: 154, endPoint y: 55, distance: 110.3
click at [154, 55] on div "**********" at bounding box center [377, 55] width 559 height 28
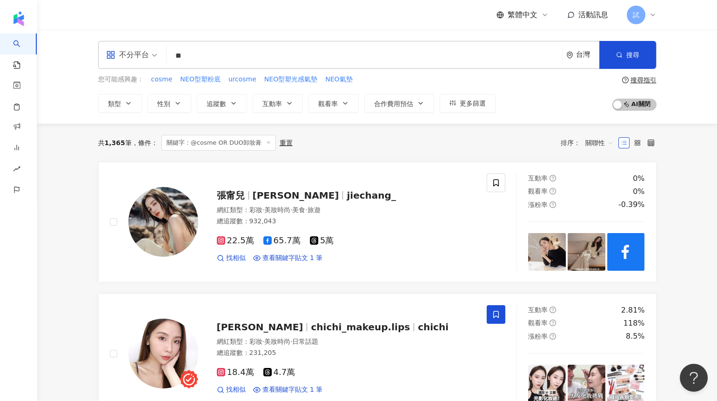
type input "*"
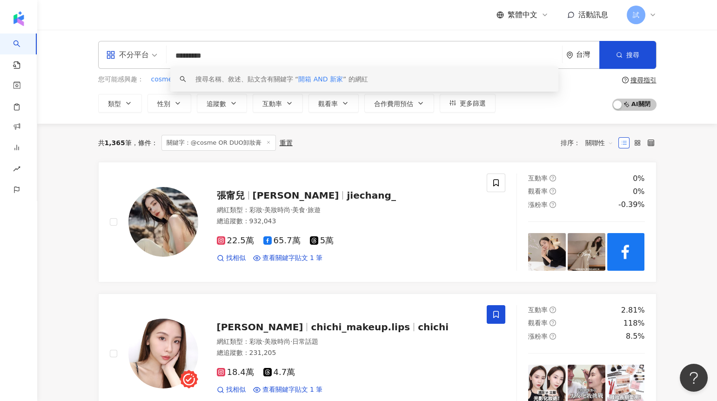
drag, startPoint x: 212, startPoint y: 54, endPoint x: 189, endPoint y: 54, distance: 22.3
click at [189, 54] on input "*********" at bounding box center [364, 56] width 388 height 18
click at [234, 56] on input "*********" at bounding box center [364, 56] width 388 height 18
type input "*********"
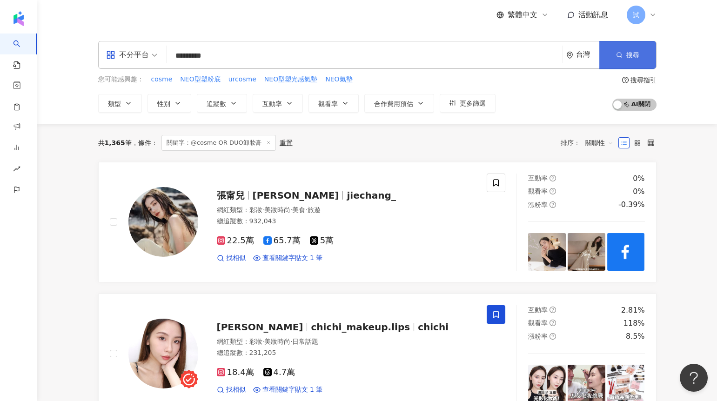
click at [616, 54] on icon "button" at bounding box center [619, 55] width 7 height 7
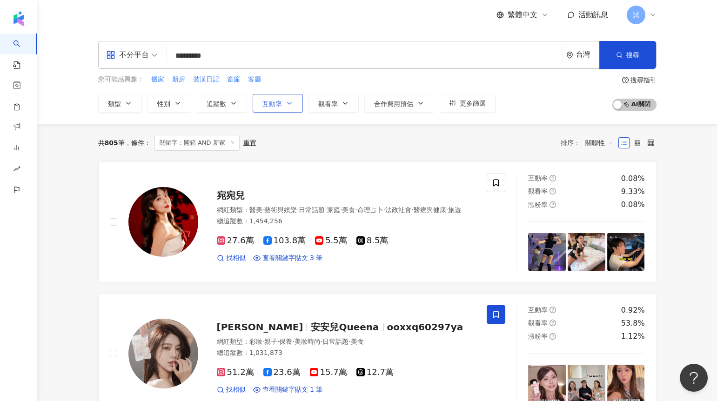
click at [269, 102] on span "互動率" at bounding box center [273, 103] width 20 height 7
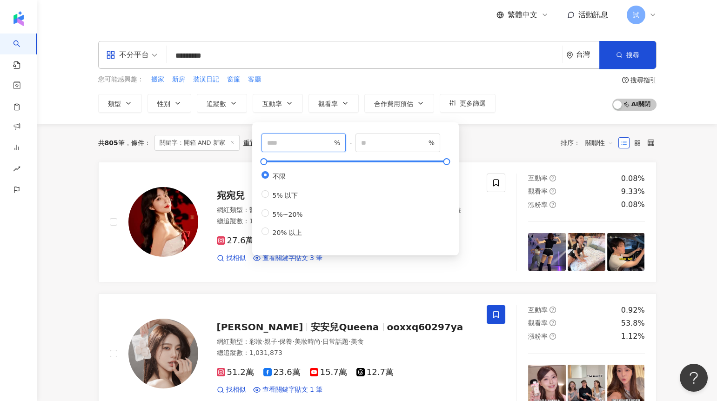
click at [273, 140] on input "number" at bounding box center [299, 143] width 65 height 10
type input "*"
click at [483, 142] on div "共 805 筆 條件 ： 關鍵字：開箱 AND 新家 重置 排序： 關聯性" at bounding box center [377, 143] width 559 height 16
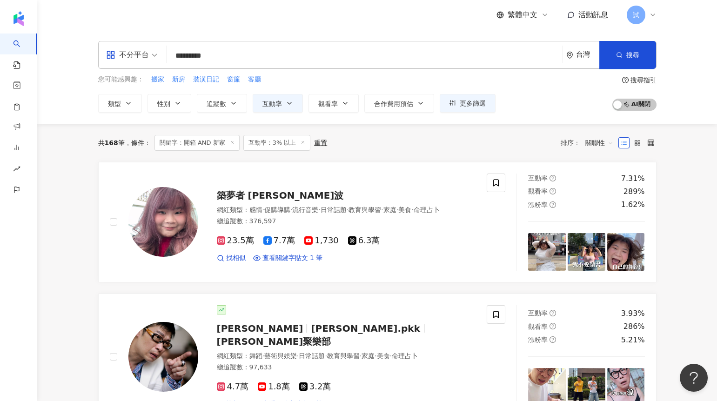
click at [302, 141] on icon at bounding box center [303, 142] width 5 height 5
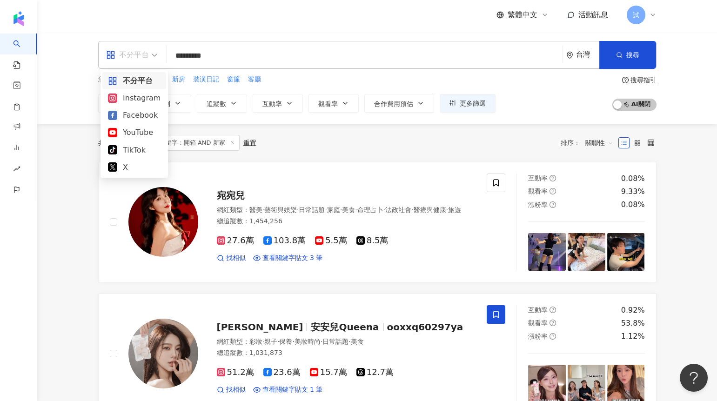
click at [134, 53] on div "不分平台" at bounding box center [127, 54] width 43 height 15
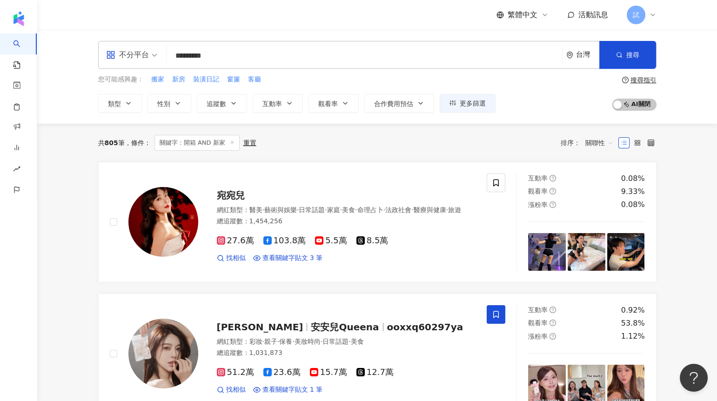
click at [308, 149] on div "共 805 筆 條件 ： 關鍵字：開箱 AND 新家 重置 排序： 關聯性" at bounding box center [377, 143] width 559 height 16
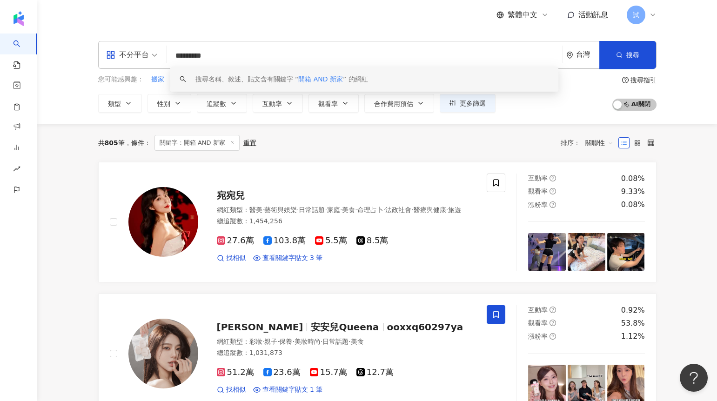
drag, startPoint x: 174, startPoint y: 56, endPoint x: 258, endPoint y: 54, distance: 84.3
click at [258, 54] on input "*********" at bounding box center [364, 56] width 388 height 18
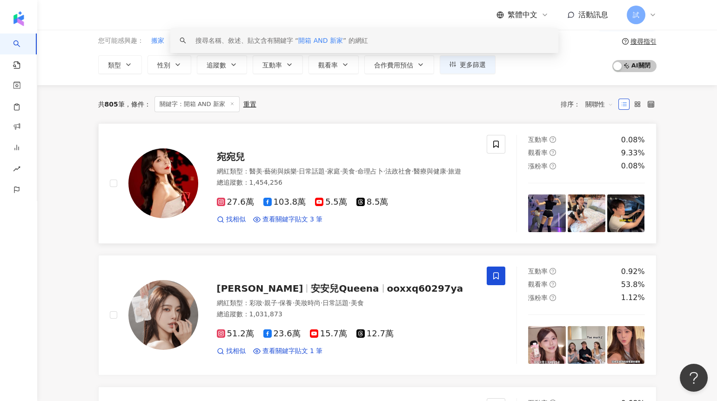
scroll to position [4, 0]
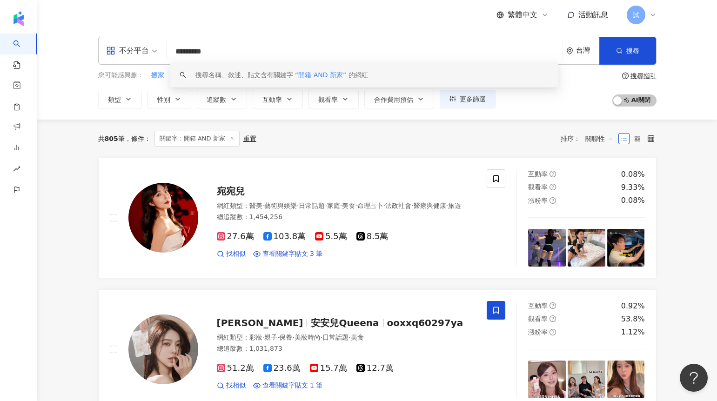
click at [324, 132] on div "共 805 筆 條件 ： 關鍵字：開箱 AND 新家 重置 排序： 關聯性" at bounding box center [377, 139] width 559 height 16
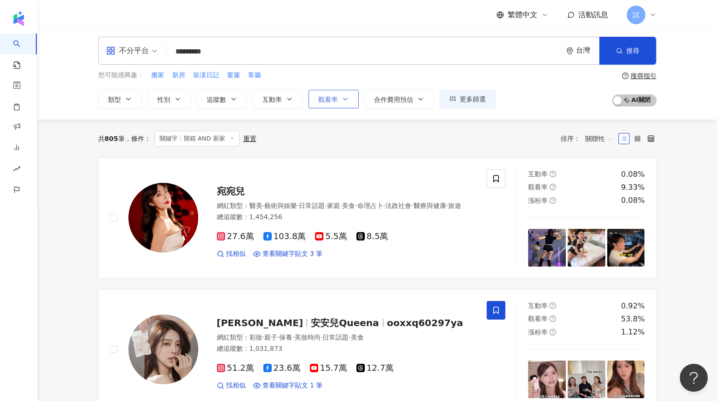
click at [328, 102] on span "觀看率" at bounding box center [328, 99] width 20 height 7
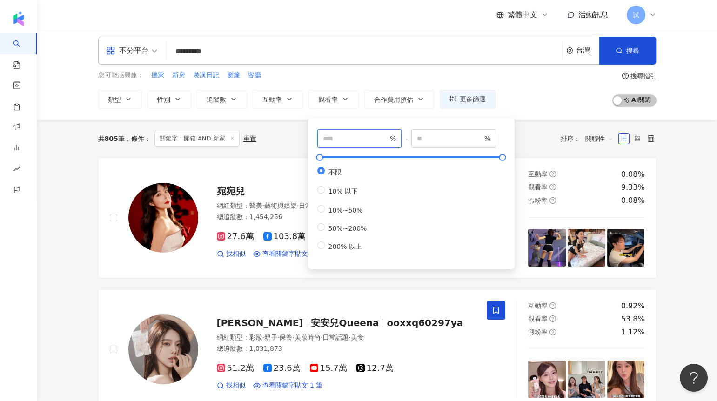
click at [342, 137] on input "number" at bounding box center [355, 139] width 65 height 10
type input "***"
click at [293, 136] on div "共 805 筆 條件 ： 關鍵字：開箱 AND 新家 重置 排序： 關聯性" at bounding box center [377, 139] width 559 height 16
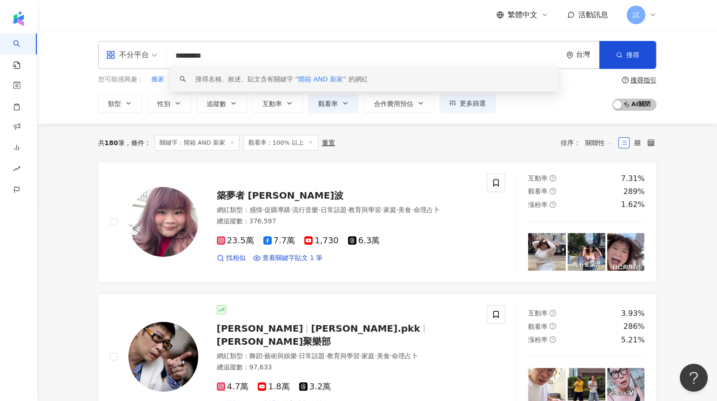
drag, startPoint x: 176, startPoint y: 57, endPoint x: 235, endPoint y: 54, distance: 58.7
click at [235, 54] on input "*********" at bounding box center [364, 56] width 388 height 18
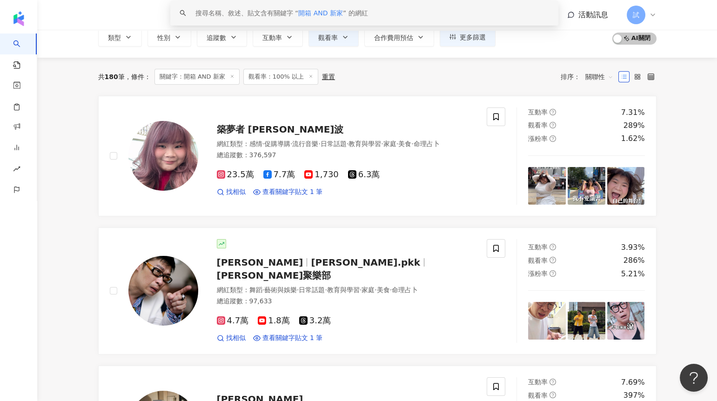
scroll to position [67, 0]
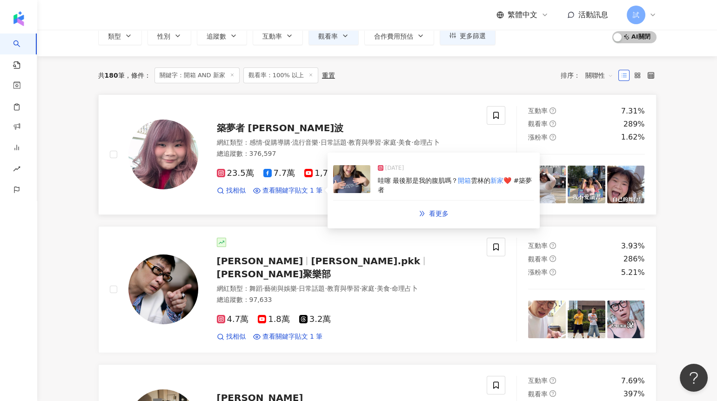
click at [348, 186] on img at bounding box center [351, 179] width 37 height 28
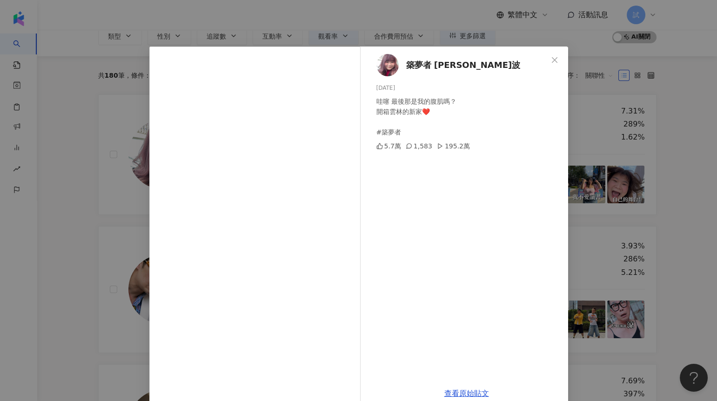
click at [631, 180] on div "築夢者 夸克波波 2024/8/16 哇噻 最後那是我的腹肌嗎？ 開箱雲林的新家❤️ #築夢者 5.7萬 1,583 195.2萬 查看原始貼文" at bounding box center [358, 200] width 717 height 401
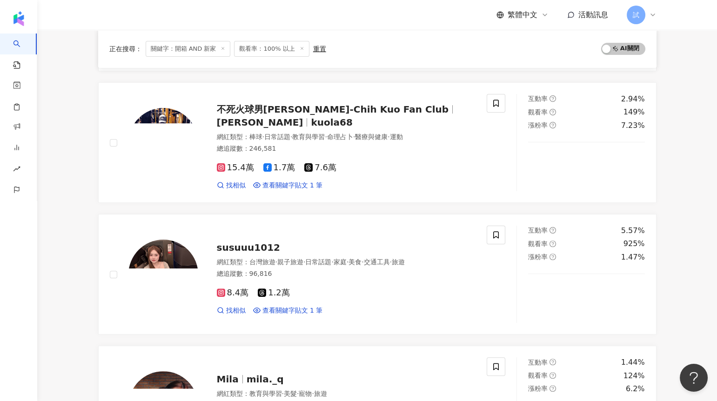
scroll to position [785, 0]
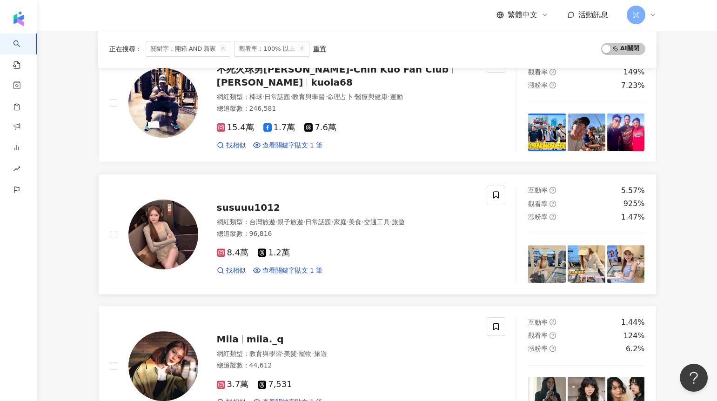
click at [169, 233] on img at bounding box center [163, 235] width 70 height 70
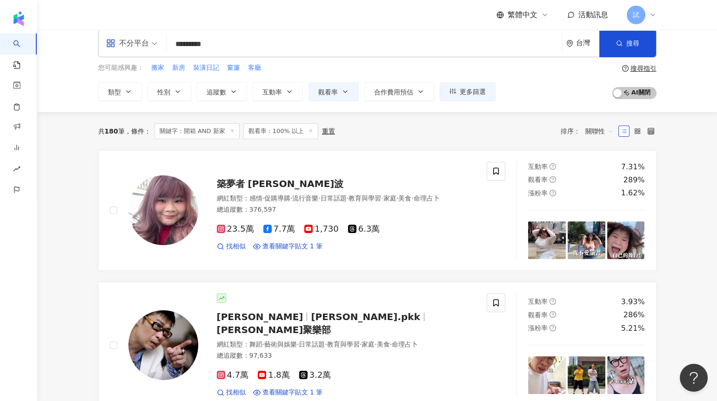
scroll to position [0, 0]
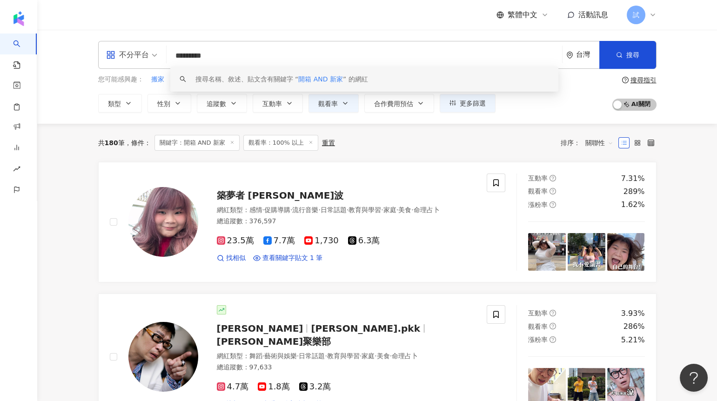
drag, startPoint x: 236, startPoint y: 60, endPoint x: 165, endPoint y: 59, distance: 70.8
click at [165, 59] on div "不分平台 ********* 台灣 搜尋 keyword 搜尋名稱、敘述、貼文含有關鍵字 “ 開箱 AND 新家 ” 的網紅" at bounding box center [377, 55] width 559 height 28
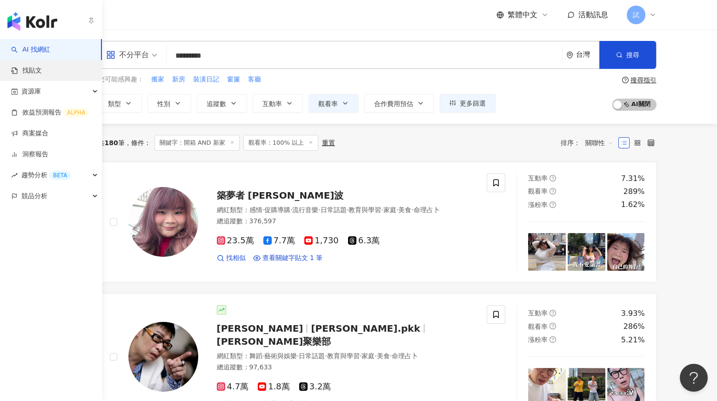
click at [26, 70] on link "找貼文" at bounding box center [26, 70] width 31 height 9
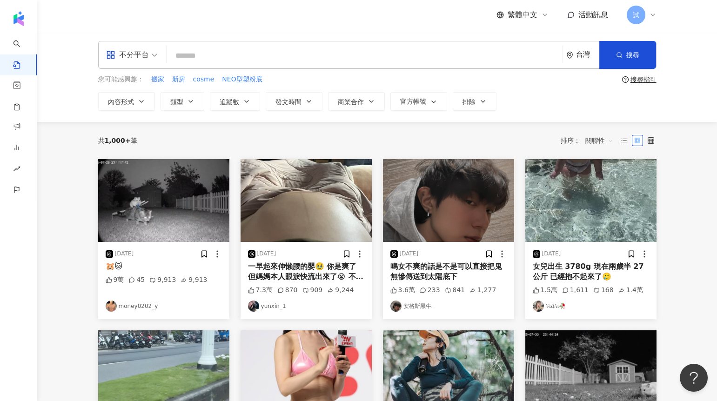
click at [202, 63] on input "search" at bounding box center [364, 56] width 388 height 20
type input "**********"
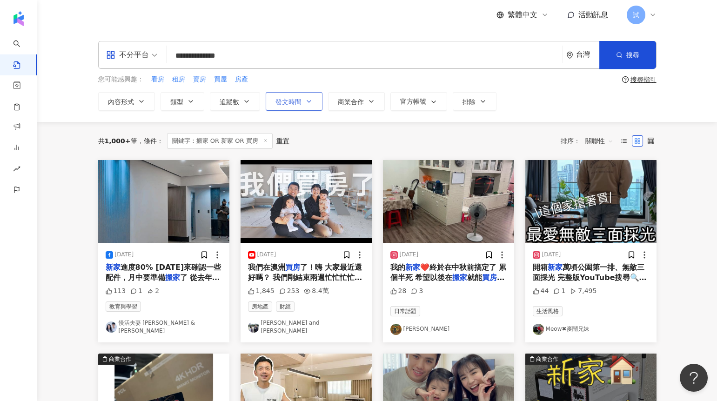
click at [285, 99] on span "發文時間" at bounding box center [289, 101] width 26 height 7
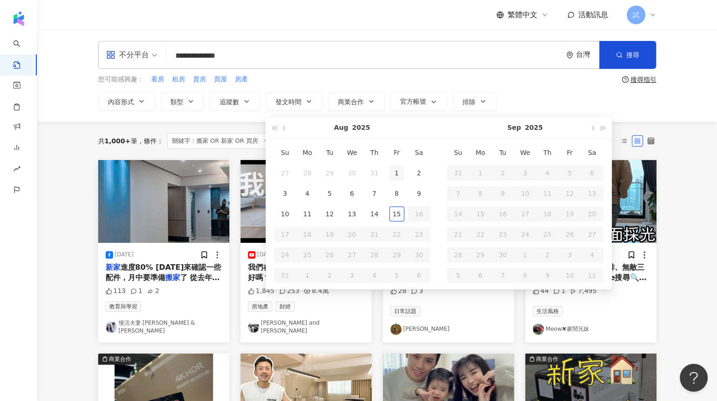
type input "**********"
click at [392, 172] on div "1" at bounding box center [397, 173] width 15 height 15
type input "**********"
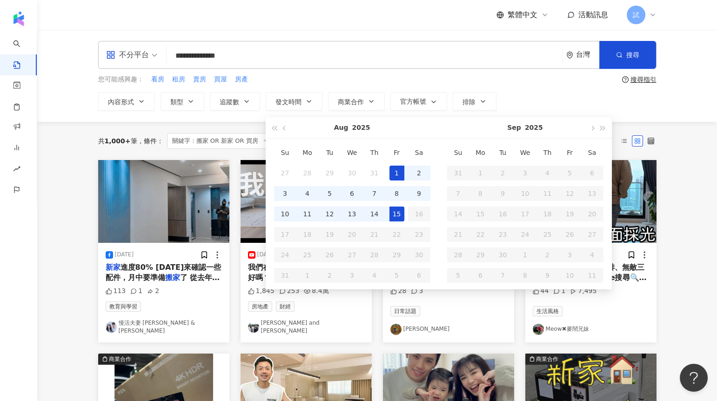
click at [397, 210] on div "15" at bounding box center [397, 214] width 15 height 15
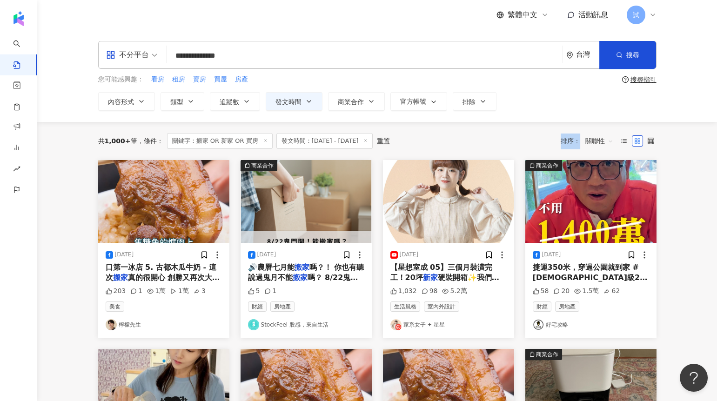
drag, startPoint x: 546, startPoint y: 143, endPoint x: 608, endPoint y: 143, distance: 62.4
click at [608, 143] on div "共 1,000+ 筆 條件 ： 關鍵字：搬家 OR 新家 OR 買房 發文時間：2025/8/1 - 2025/8/15 重置 排序： 關聯性" at bounding box center [377, 141] width 559 height 16
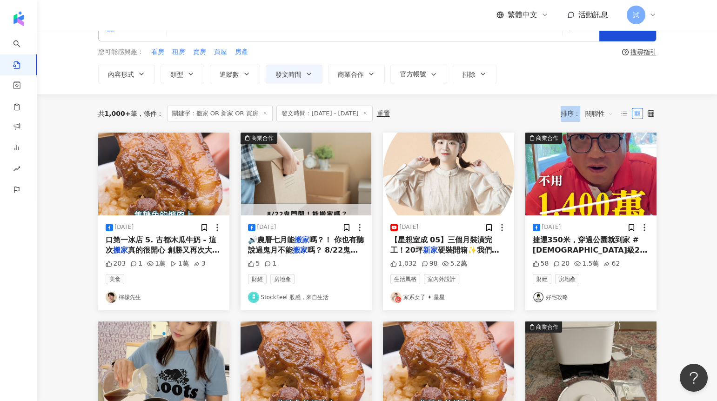
scroll to position [36, 0]
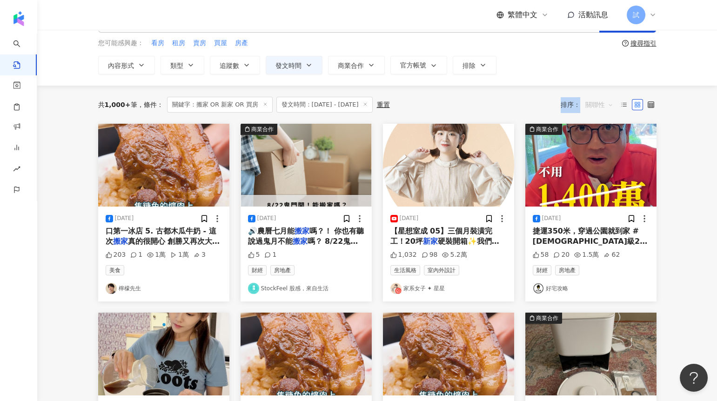
click at [597, 105] on span "關聯性" at bounding box center [600, 104] width 28 height 15
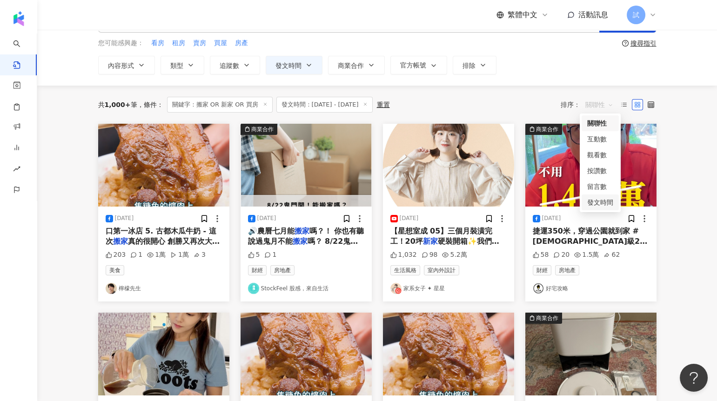
click at [600, 203] on div "發文時間" at bounding box center [600, 202] width 26 height 10
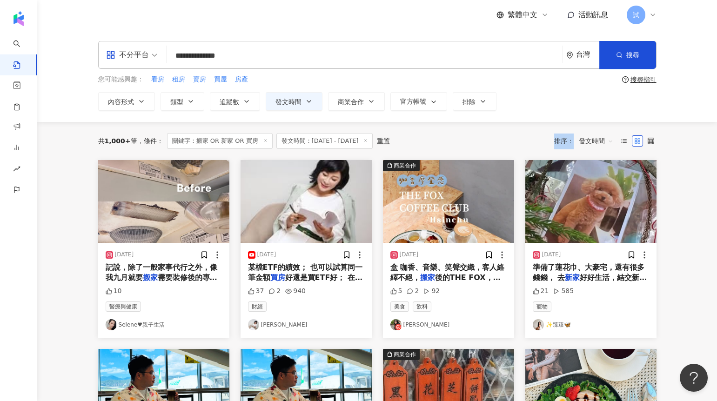
drag, startPoint x: 548, startPoint y: 142, endPoint x: 594, endPoint y: 143, distance: 45.2
click at [594, 143] on div "共 1,000+ 筆 條件 ： 關鍵字：搬家 OR 新家 OR 買房 發文時間：2025/8/1 - 2025/8/15 重置 排序： 發文時間" at bounding box center [377, 141] width 559 height 16
click at [594, 143] on span "發文時間" at bounding box center [596, 141] width 34 height 15
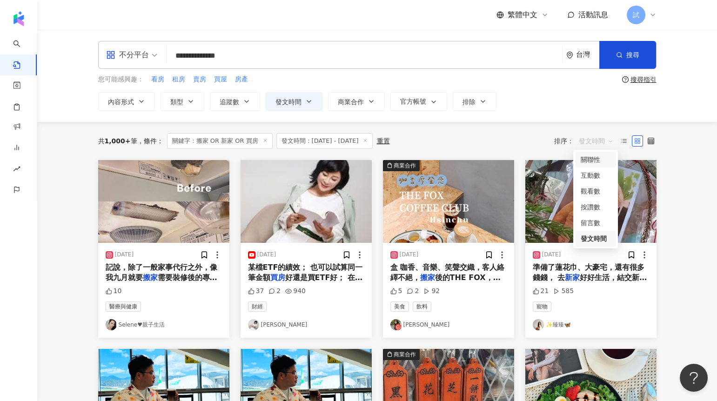
click at [518, 142] on div "共 1,000+ 筆 條件 ： 關鍵字：搬家 OR 新家 OR 買房 發文時間：2025/8/1 - 2025/8/15 重置 排序： 發文時間" at bounding box center [377, 141] width 559 height 16
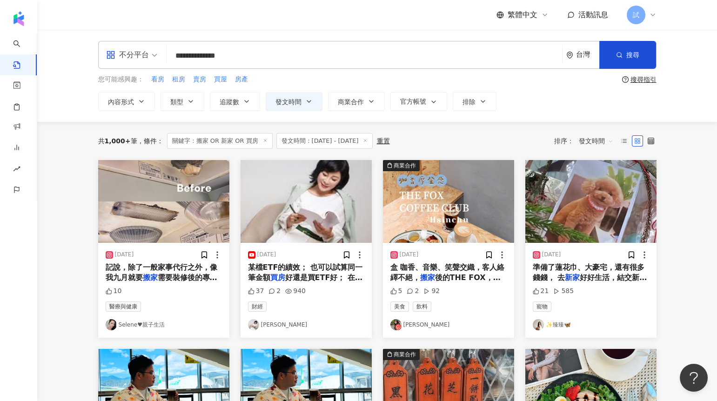
drag, startPoint x: 262, startPoint y: 59, endPoint x: 174, endPoint y: 55, distance: 88.5
click at [174, 55] on input "**********" at bounding box center [364, 56] width 388 height 20
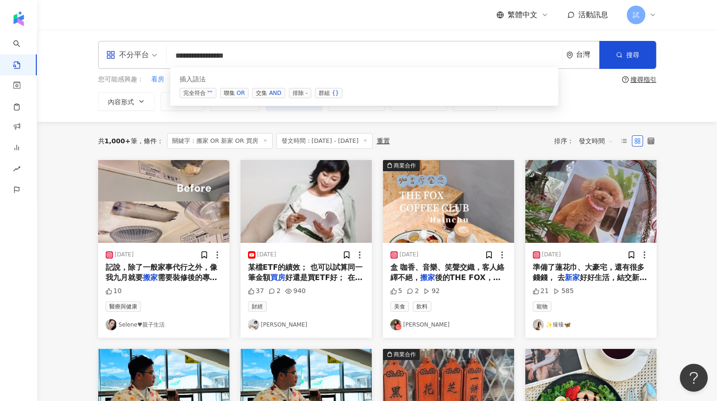
drag, startPoint x: 175, startPoint y: 54, endPoint x: 188, endPoint y: 54, distance: 12.6
click at [188, 54] on input "**********" at bounding box center [364, 56] width 388 height 20
click at [262, 57] on input "**********" at bounding box center [364, 56] width 388 height 20
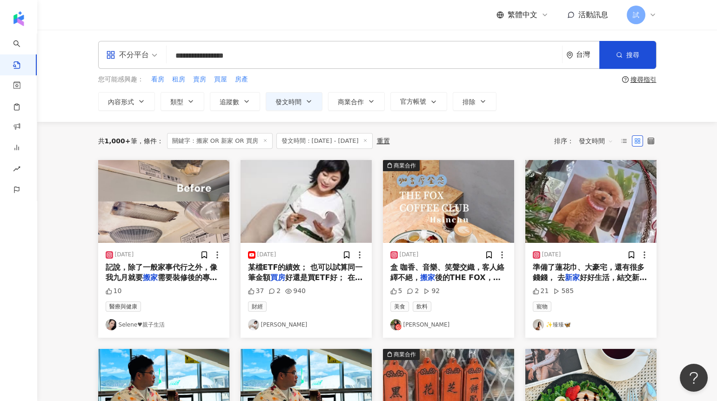
drag, startPoint x: 243, startPoint y: 58, endPoint x: 257, endPoint y: 58, distance: 14.0
click at [257, 58] on input "**********" at bounding box center [364, 56] width 388 height 20
type input "**********"
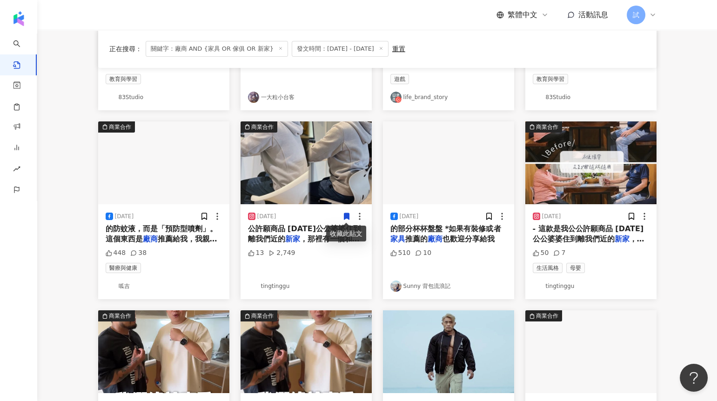
scroll to position [245, 0]
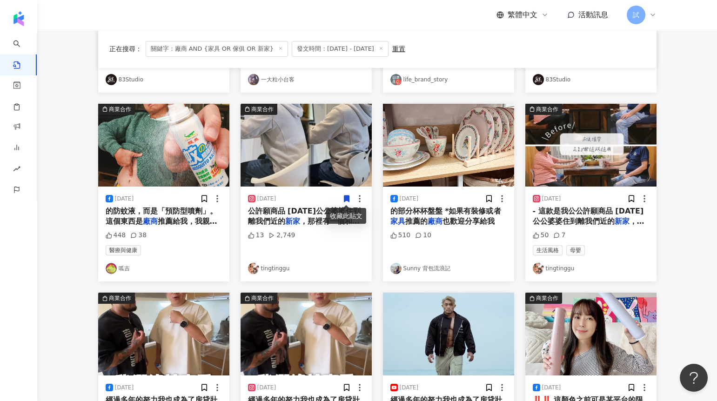
click at [445, 165] on img at bounding box center [448, 145] width 131 height 83
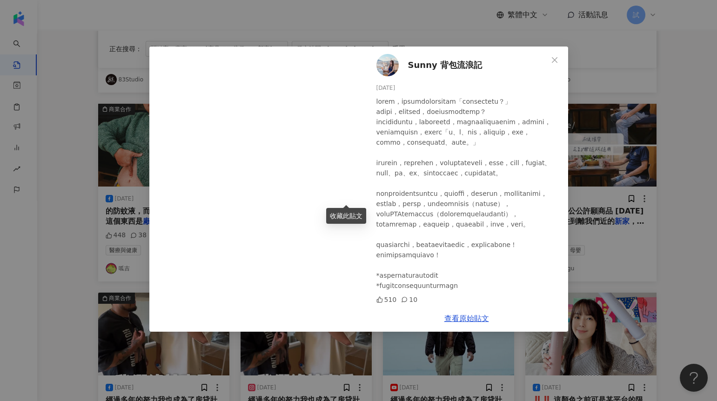
click at [623, 196] on div "Sunny 背包流浪記 2025/8/8 510 10 查看原始貼文" at bounding box center [358, 200] width 717 height 401
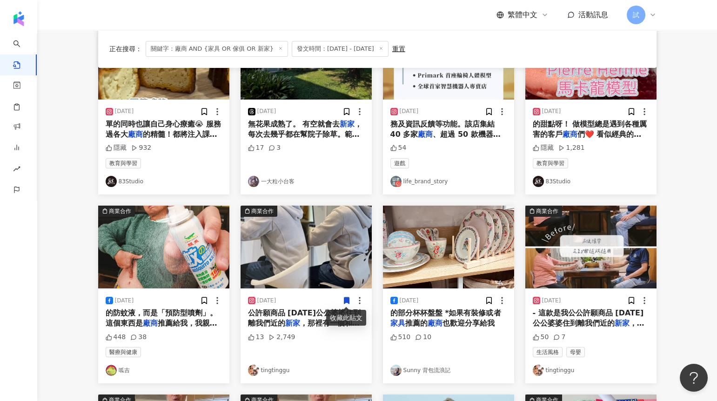
scroll to position [0, 0]
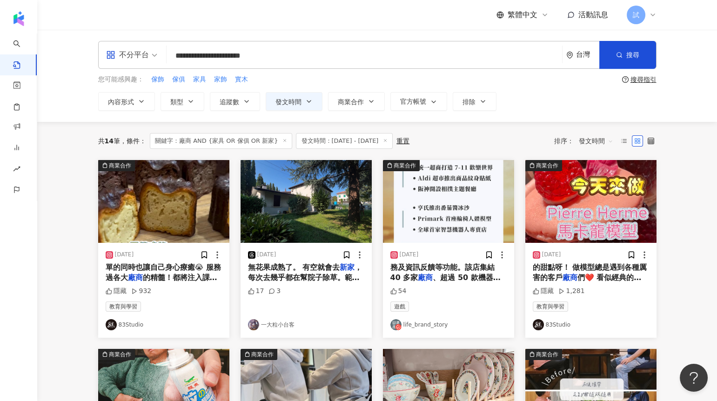
click at [631, 79] on div "搜尋指引" at bounding box center [644, 79] width 26 height 7
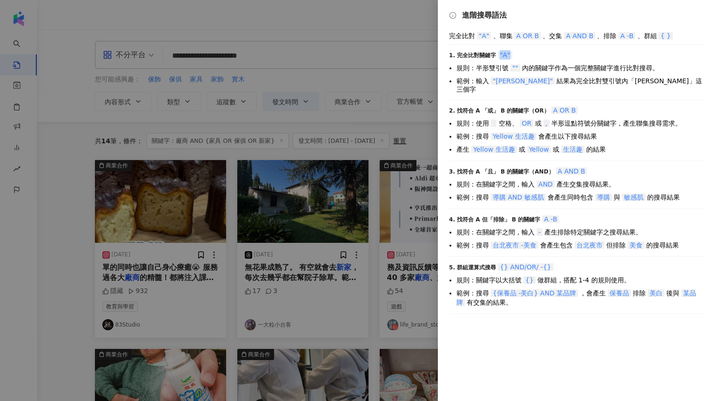
drag, startPoint x: 498, startPoint y: 55, endPoint x: 521, endPoint y: 55, distance: 23.7
click at [521, 55] on div "1. 完全比對關鍵字 "A"" at bounding box center [577, 54] width 257 height 9
click at [281, 54] on div at bounding box center [358, 200] width 717 height 401
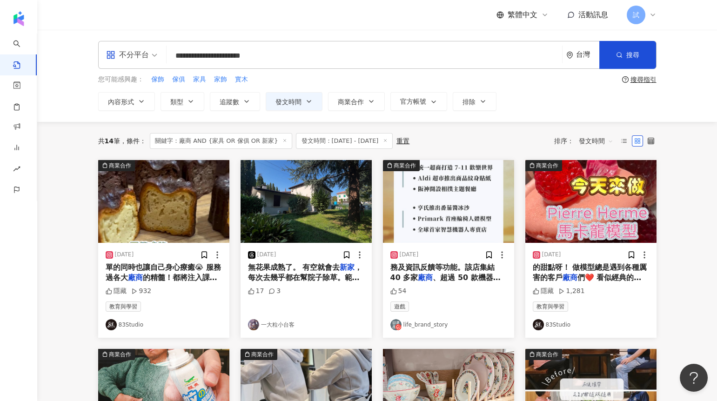
click at [631, 79] on div "搜尋指引" at bounding box center [644, 79] width 26 height 7
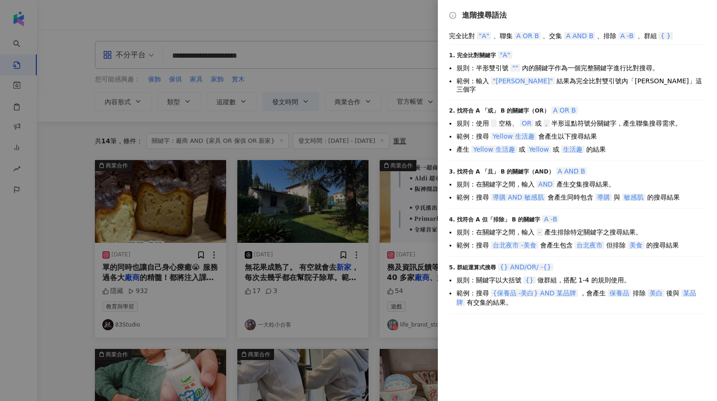
click at [331, 61] on div at bounding box center [358, 200] width 717 height 401
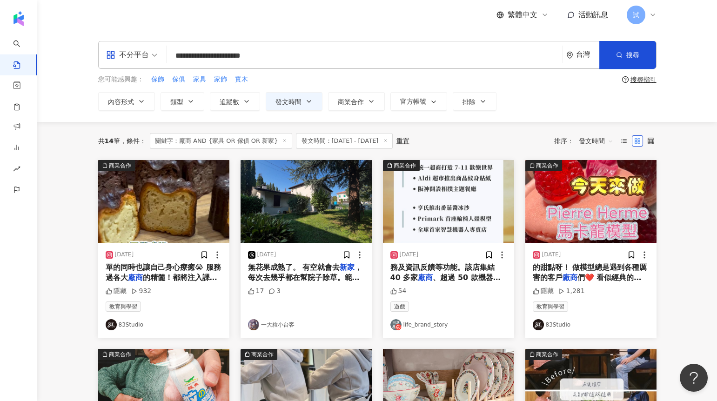
drag, startPoint x: 339, startPoint y: 59, endPoint x: 183, endPoint y: 48, distance: 156.7
click at [182, 48] on input "**********" at bounding box center [364, 56] width 388 height 20
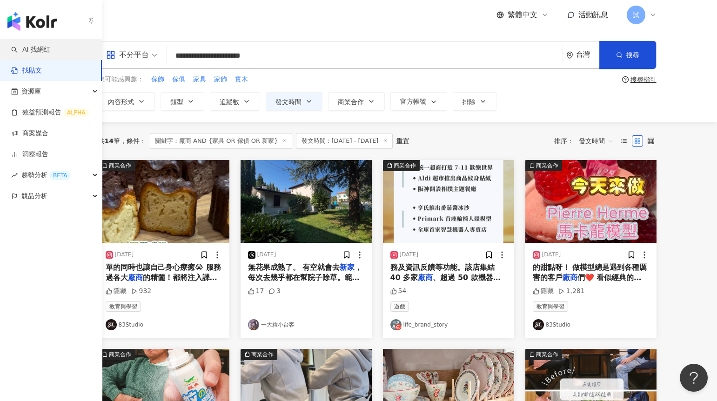
click at [31, 47] on link "AI 找網紅" at bounding box center [30, 49] width 39 height 9
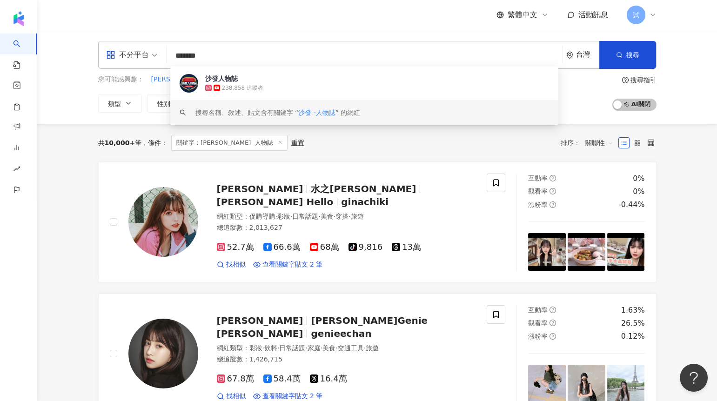
drag, startPoint x: 174, startPoint y: 54, endPoint x: 319, endPoint y: 56, distance: 144.8
click at [319, 56] on input "*******" at bounding box center [364, 56] width 388 height 18
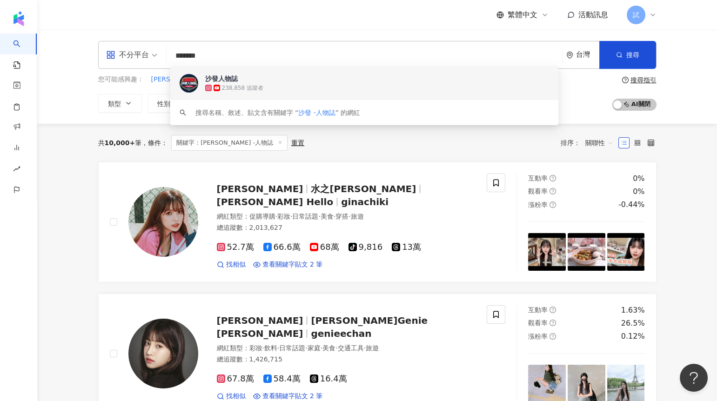
type input "*******"
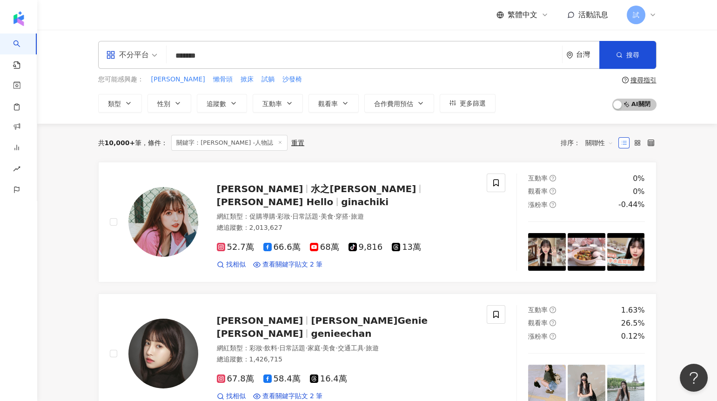
click at [578, 115] on div "不分平台 ******* 台灣 搜尋 e77a75cf-cda6-4c20-ac65-5e1cc4c2c5bd keyword 沙發人物誌 238,858 追…" at bounding box center [377, 77] width 680 height 94
click at [347, 235] on div "52.7萬 66.6萬 68萬 tiktok-icon 9,816 13萬 找相似 查看關鍵字貼文 2 筆 2025/2/11 我有新 沙發 了啊哈哈哈 可以…" at bounding box center [346, 252] width 259 height 34
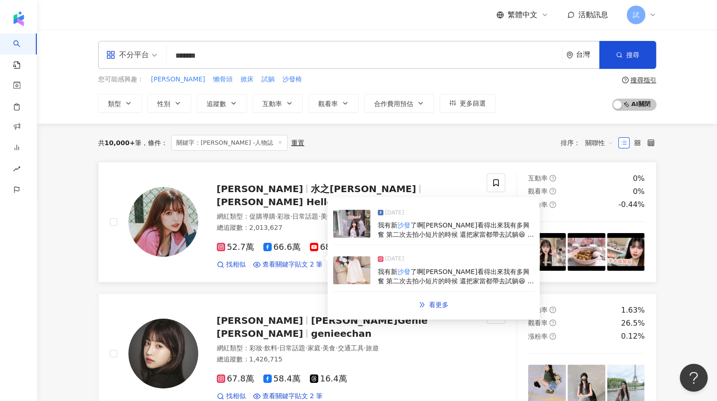
click at [352, 230] on img at bounding box center [351, 224] width 37 height 28
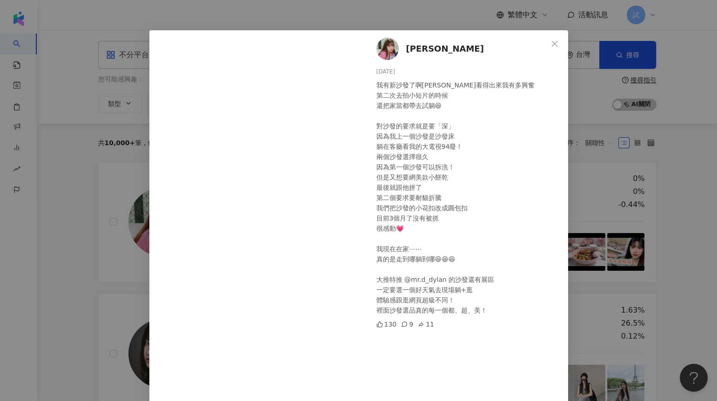
scroll to position [19, 0]
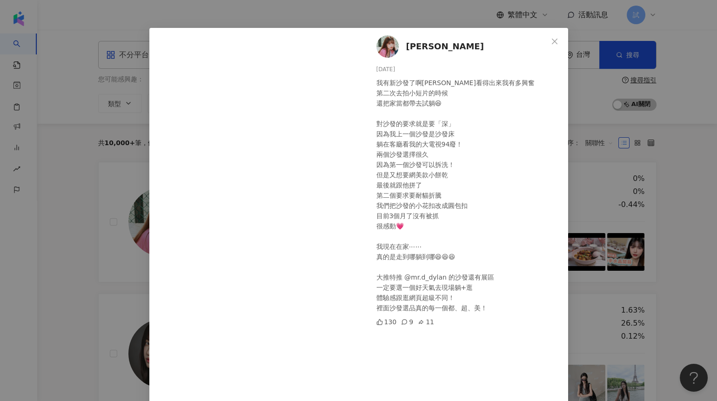
click at [574, 119] on div "Gina 2025/2/11 我有新沙發了啊哈哈哈 可以看得出來我有多興奮 第二次去拍小短片的時候 還把家當都帶去試躺😆 對沙發的要求就是要「深」 因為我上一…" at bounding box center [358, 200] width 717 height 401
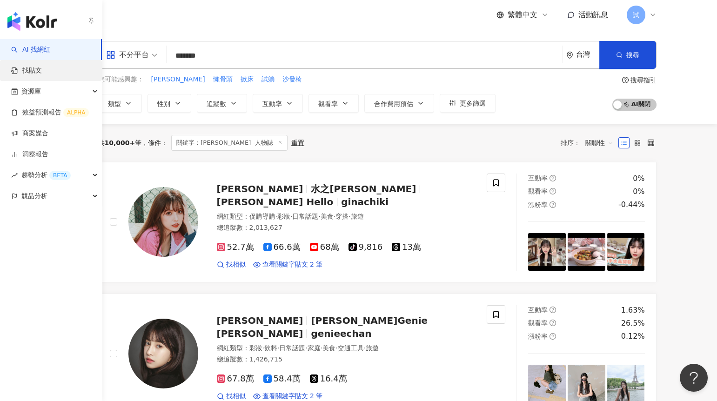
click at [32, 66] on link "找貼文" at bounding box center [26, 70] width 31 height 9
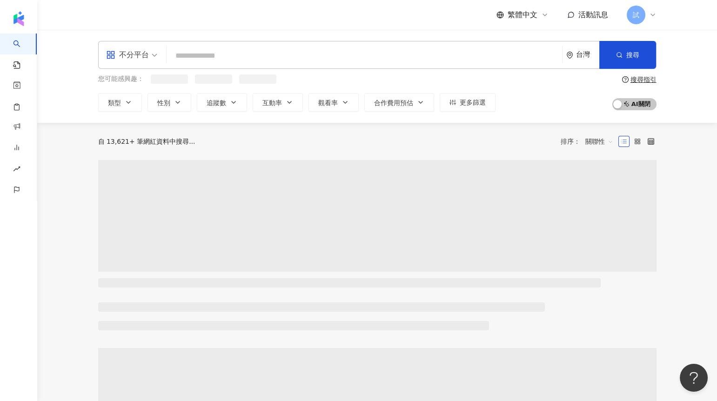
click at [240, 55] on input "search" at bounding box center [364, 56] width 388 height 18
paste input "**********"
type input "**********"
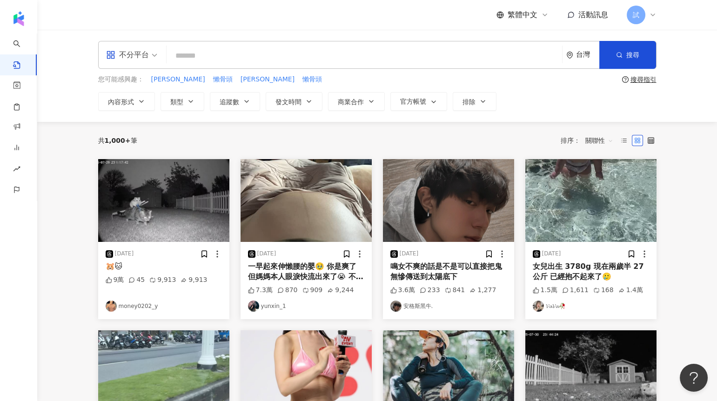
click at [265, 52] on input "search" at bounding box center [364, 56] width 388 height 20
paste input "**********"
type input "**********"
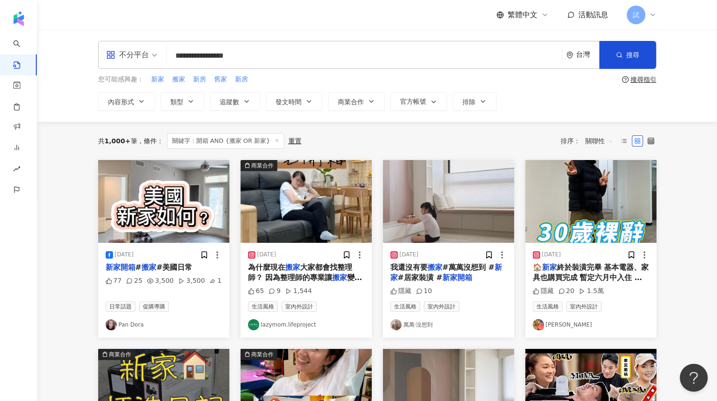
click at [414, 234] on img at bounding box center [448, 201] width 131 height 83
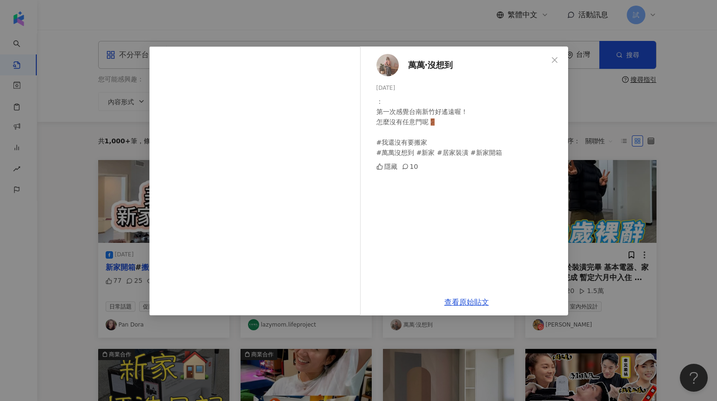
click at [631, 204] on div "萬萬·沒想到 2023/10/14 ： 第一次感覺台南新竹好遙遠喔！ 怎麼沒有任意門呢🚪 #我還沒有要搬家 #萬萬沒想到 #新家 #居家裝潢 #新家開箱 隱藏…" at bounding box center [358, 200] width 717 height 401
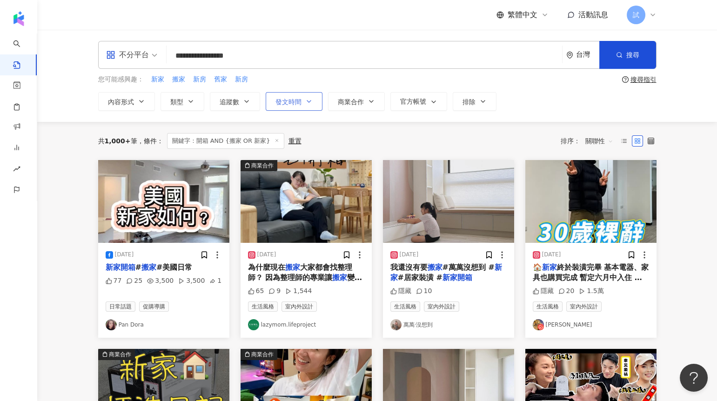
click at [300, 104] on span "發文時間" at bounding box center [289, 101] width 26 height 7
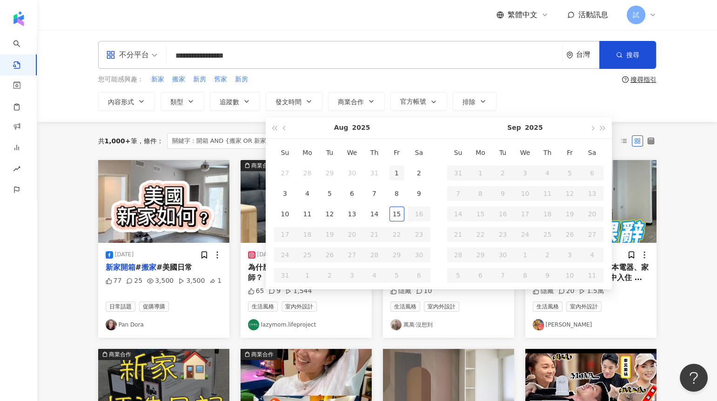
type input "**********"
click at [392, 175] on div "1" at bounding box center [397, 173] width 15 height 15
type input "**********"
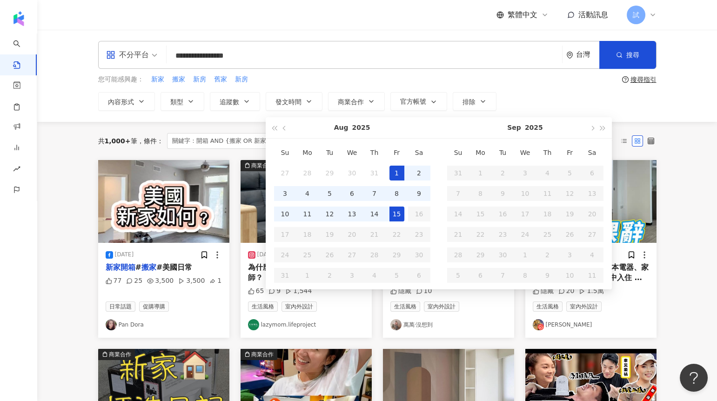
click at [404, 223] on td "15" at bounding box center [397, 214] width 22 height 20
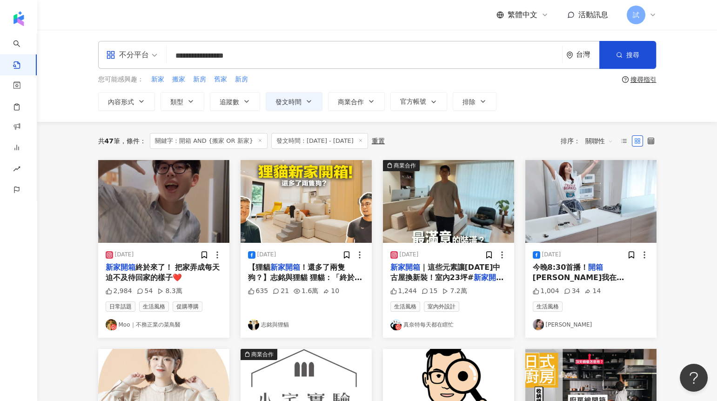
click at [186, 209] on img at bounding box center [163, 201] width 131 height 83
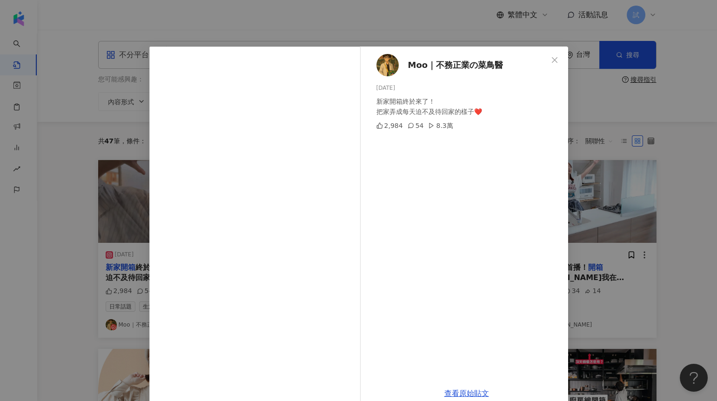
click at [601, 207] on div "Moo｜不務正業の菜鳥醫 2025/8/3 新家開箱終於來了！ 把家弄成每天迫不及待回家的樣子❤️ 2,984 54 8.3萬 查看原始貼文" at bounding box center [358, 200] width 717 height 401
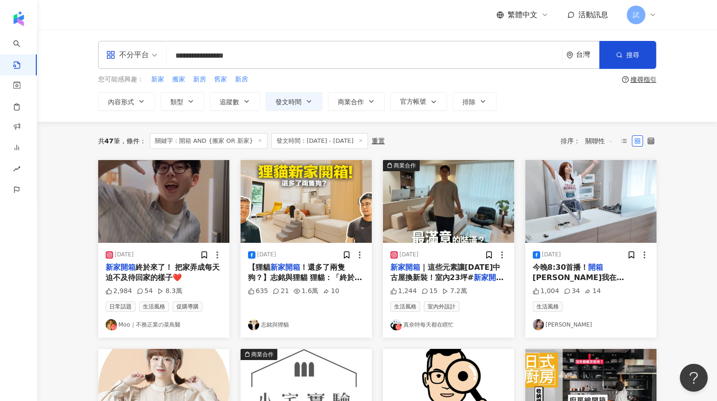
click at [325, 208] on img at bounding box center [306, 201] width 131 height 83
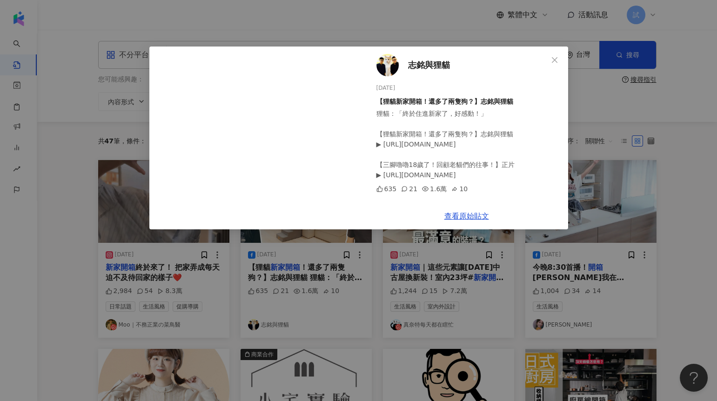
click at [601, 189] on div "志銘與狸貓 2025/8/1 【狸貓新家開箱！還多了兩隻狗？】志銘與狸貓 狸貓：「終於住進新家了，好感動！」 【狸貓新家開箱！還多了兩隻狗？】志銘與狸貓 ▶ …" at bounding box center [358, 200] width 717 height 401
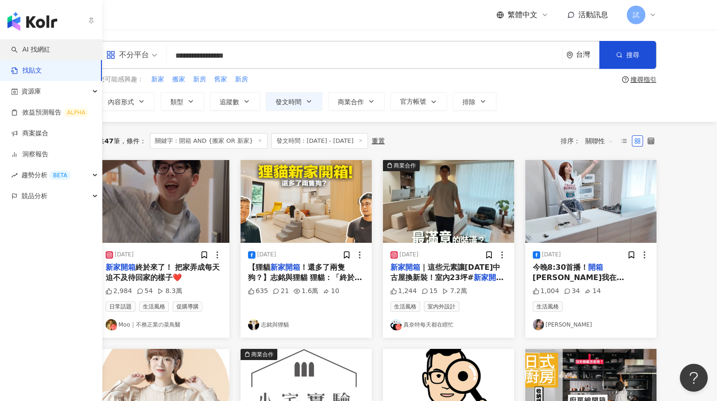
click at [50, 53] on link "AI 找網紅" at bounding box center [30, 49] width 39 height 9
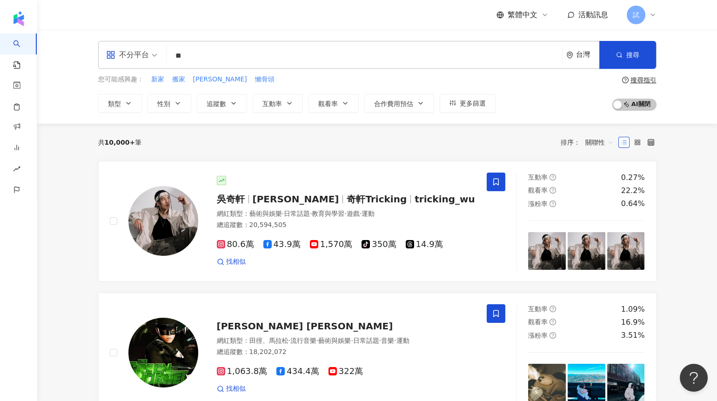
type input "*"
type input "***"
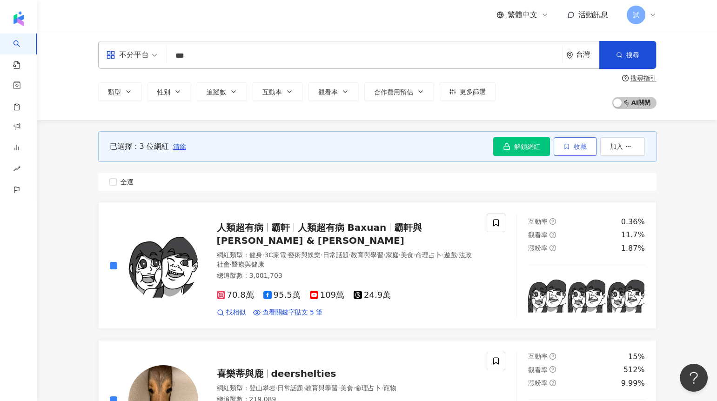
click at [572, 143] on button "收藏" at bounding box center [575, 146] width 43 height 19
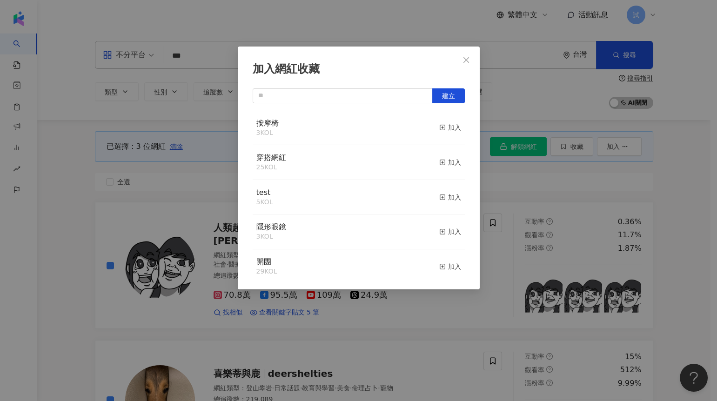
click at [521, 197] on div "加入網紅收藏 建立 按摩椅 3 KOL 加入 穿搭網紅 25 KOL 加入 test 5 KOL 加入 隱形眼鏡 3 KOL 加入 開團 29 KOL 加入 …" at bounding box center [358, 200] width 717 height 401
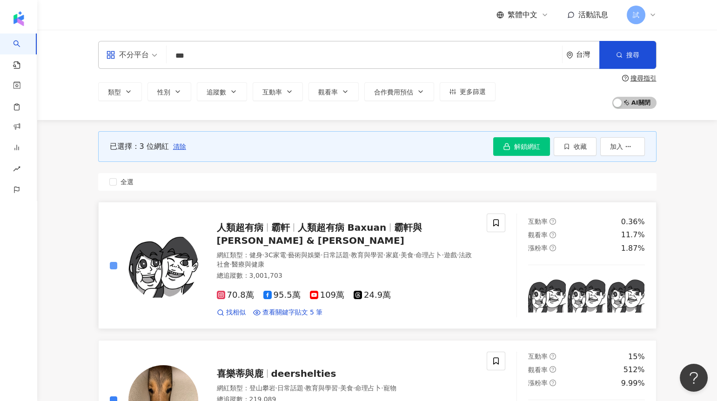
click at [115, 261] on label at bounding box center [113, 266] width 7 height 10
click at [585, 140] on button "收藏" at bounding box center [575, 146] width 43 height 19
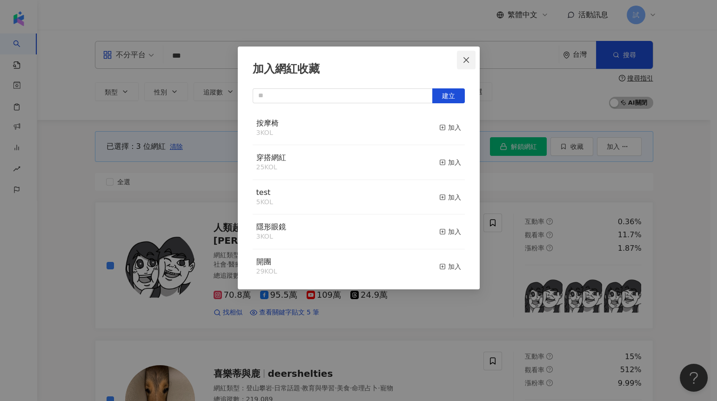
click at [470, 60] on span "Close" at bounding box center [466, 59] width 19 height 7
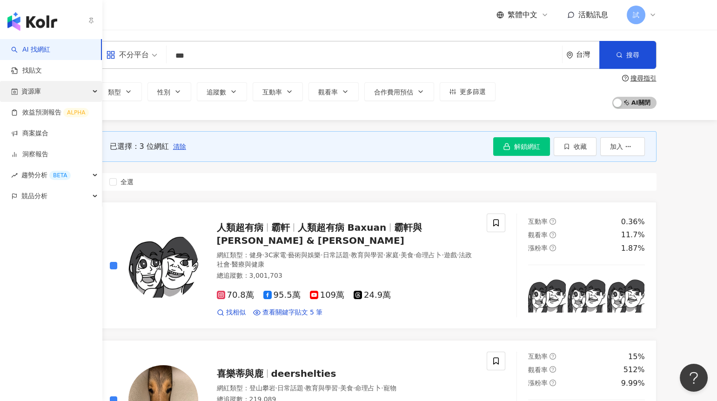
click at [40, 91] on span "資源庫" at bounding box center [31, 91] width 20 height 21
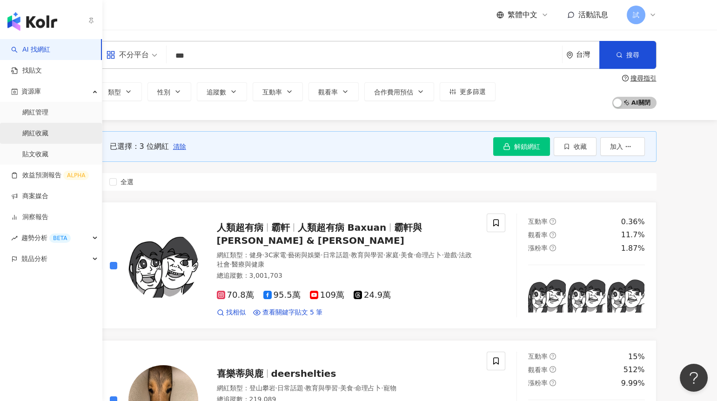
click at [47, 133] on link "網紅收藏" at bounding box center [35, 133] width 26 height 9
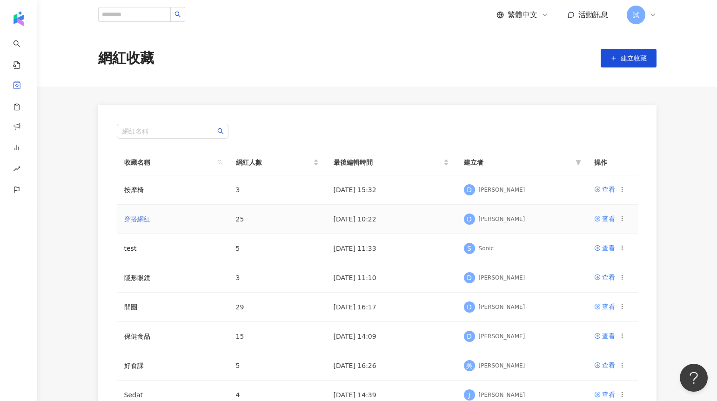
click at [143, 219] on link "穿搭網紅" at bounding box center [137, 219] width 26 height 7
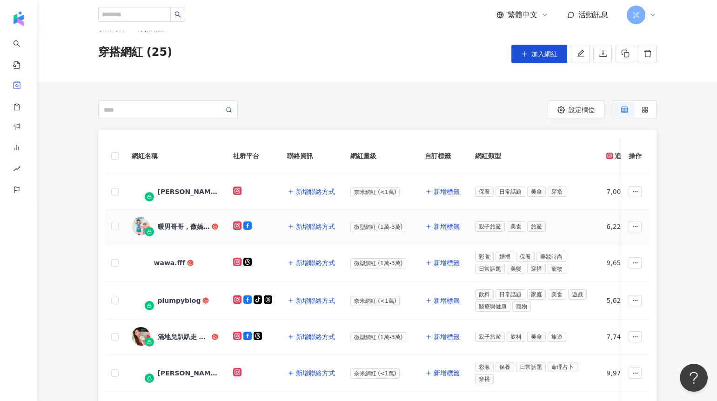
scroll to position [31, 0]
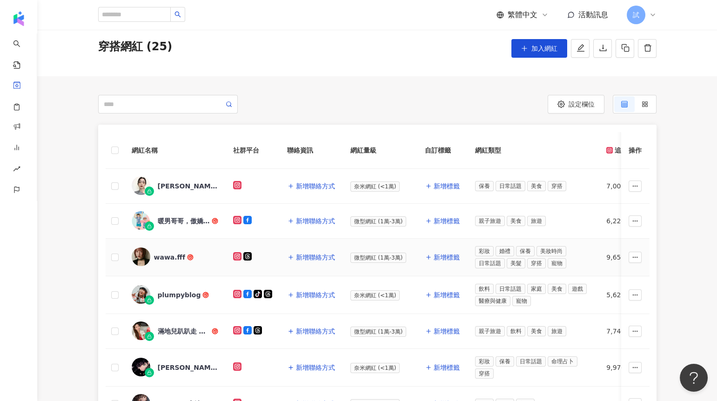
click at [158, 257] on div "wawa.fff" at bounding box center [170, 257] width 32 height 9
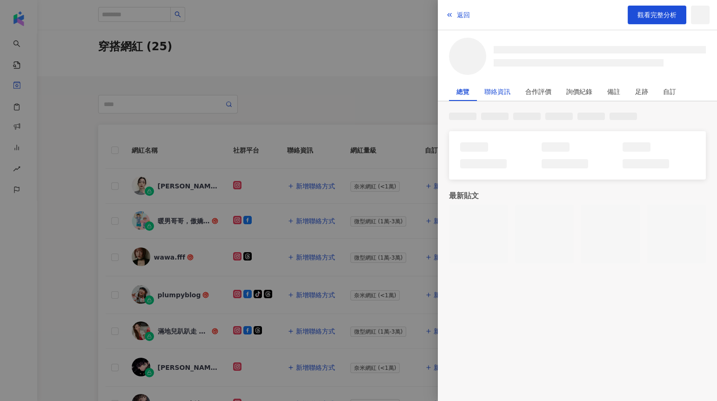
click at [506, 94] on div "聯絡資訊" at bounding box center [498, 91] width 26 height 19
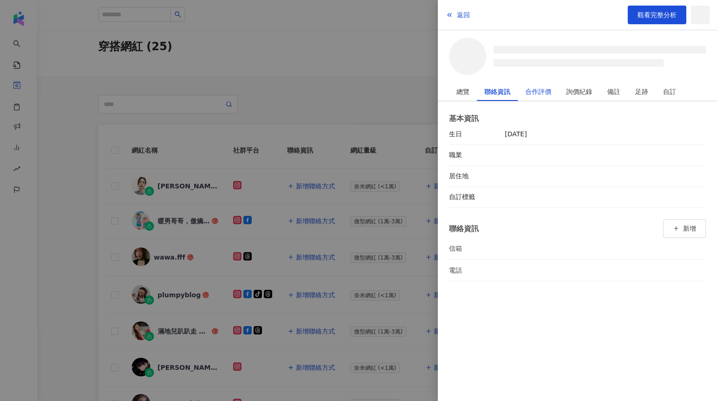
click at [542, 92] on div "合作評價" at bounding box center [539, 91] width 26 height 19
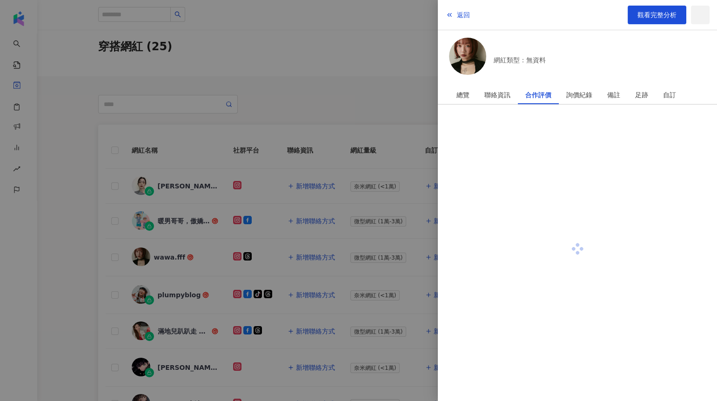
click at [375, 97] on div at bounding box center [358, 200] width 717 height 401
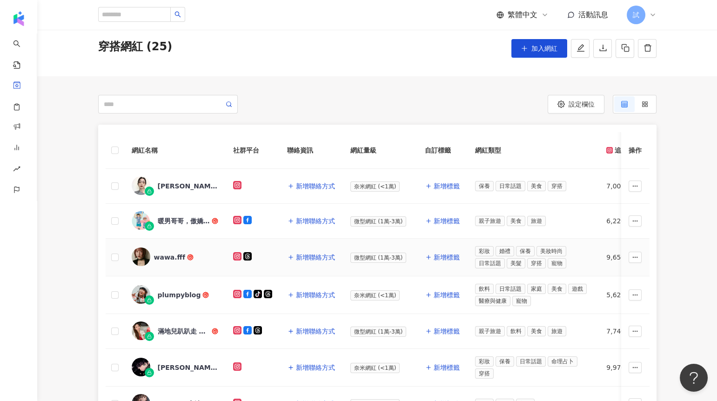
click at [164, 258] on div "wawa.fff" at bounding box center [170, 257] width 32 height 9
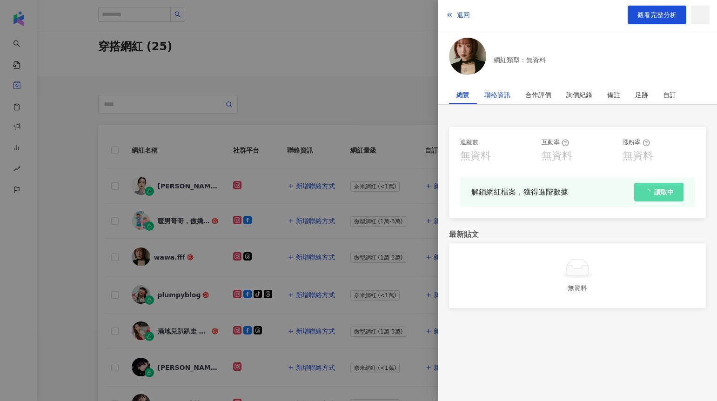
click at [502, 98] on div "聯絡資訊" at bounding box center [498, 95] width 26 height 19
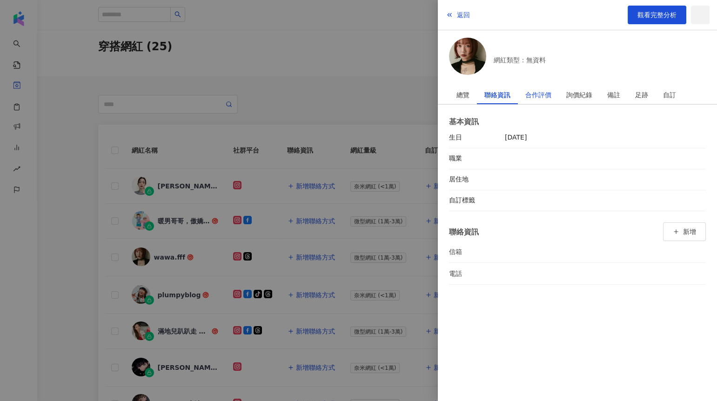
click at [532, 101] on div "合作評價" at bounding box center [539, 95] width 26 height 19
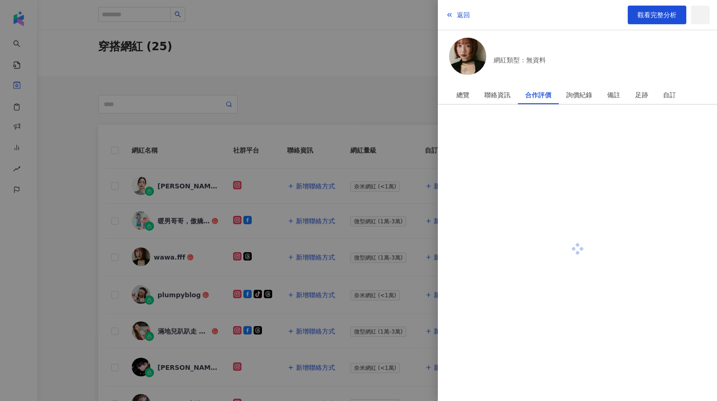
click at [361, 94] on div at bounding box center [358, 200] width 717 height 401
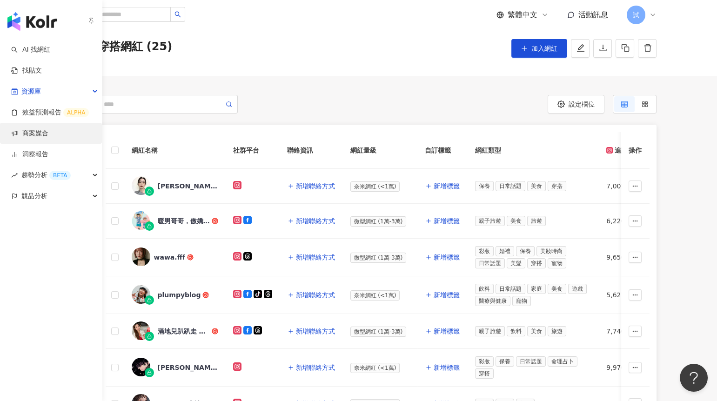
click at [33, 132] on link "商案媒合" at bounding box center [29, 133] width 37 height 9
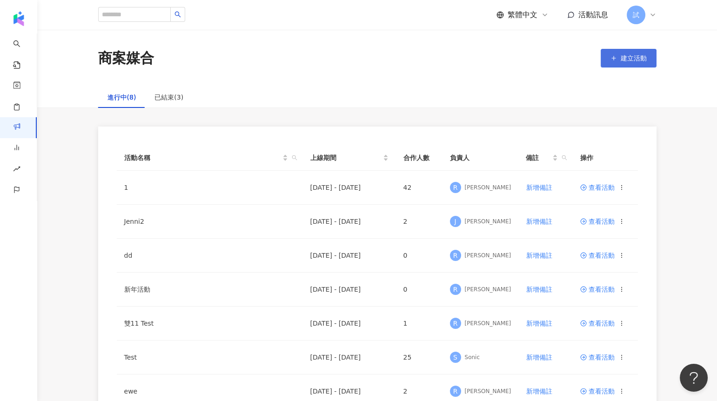
click at [614, 63] on button "建立活動" at bounding box center [629, 58] width 56 height 19
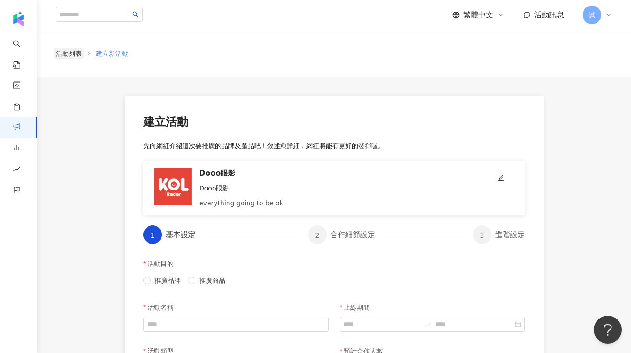
click at [68, 57] on link "活動列表" at bounding box center [69, 53] width 30 height 10
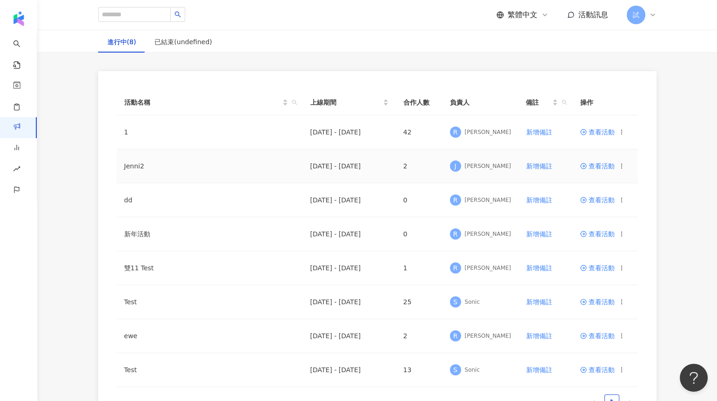
scroll to position [73, 0]
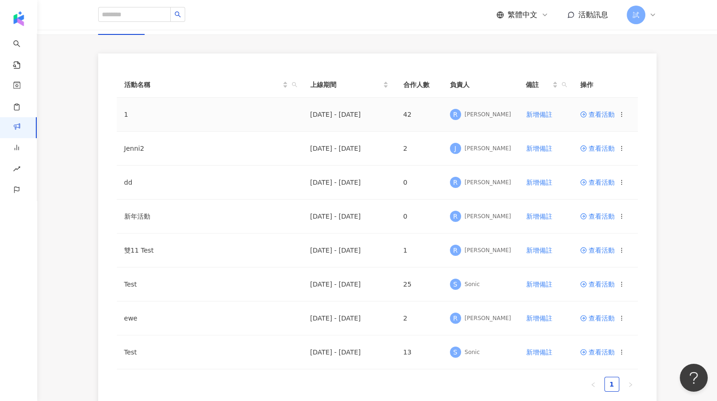
click at [591, 113] on span "查看活動" at bounding box center [597, 114] width 34 height 7
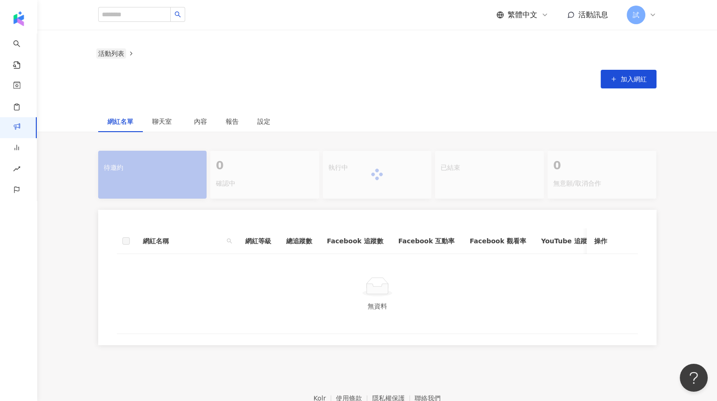
click at [108, 55] on link "活動列表" at bounding box center [111, 53] width 30 height 10
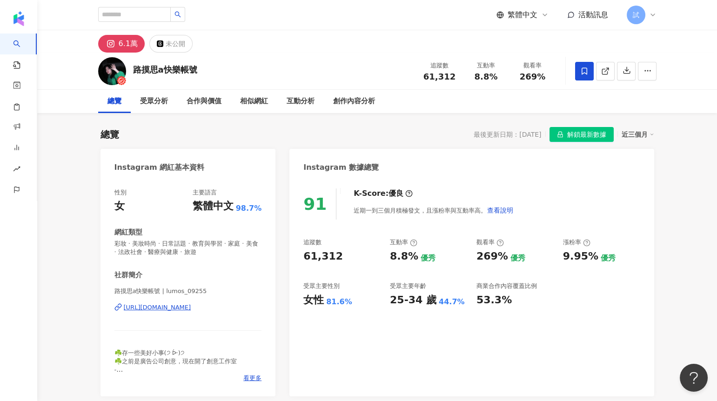
drag, startPoint x: 465, startPoint y: 135, endPoint x: 538, endPoint y: 132, distance: 73.6
click at [540, 133] on div "最後更新日期：2025/8/11" at bounding box center [507, 134] width 67 height 7
click at [171, 38] on div "未公開" at bounding box center [176, 43] width 20 height 13
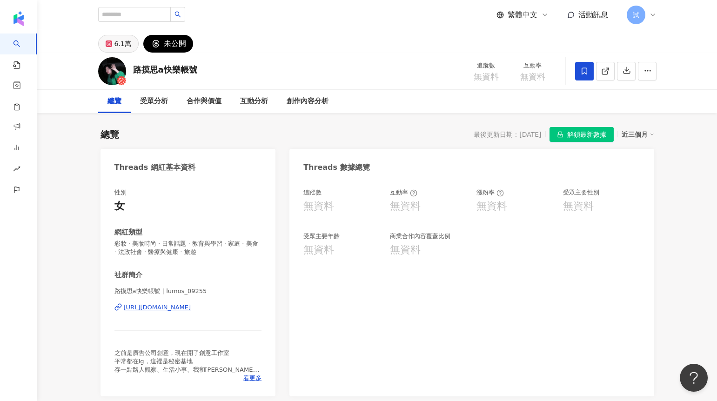
click at [130, 46] on button "6.1萬" at bounding box center [118, 44] width 40 height 18
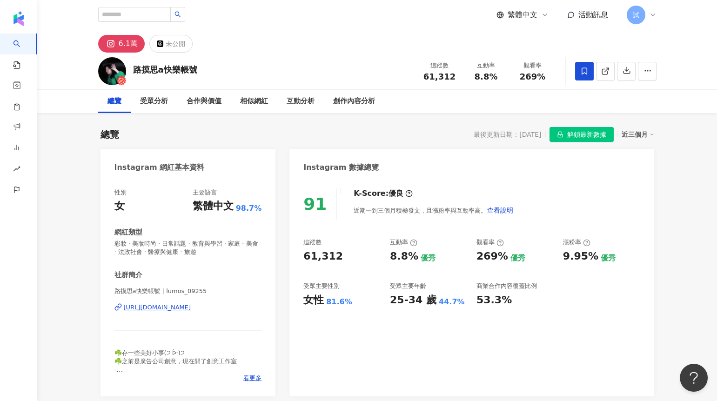
click at [640, 14] on span "試" at bounding box center [636, 15] width 19 height 19
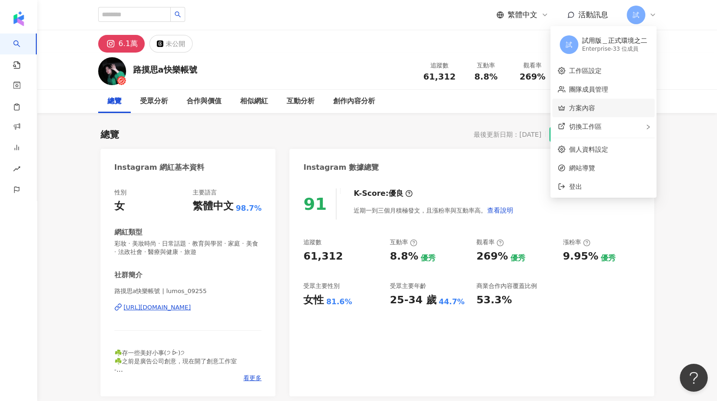
click at [595, 107] on link "方案內容" at bounding box center [582, 107] width 26 height 7
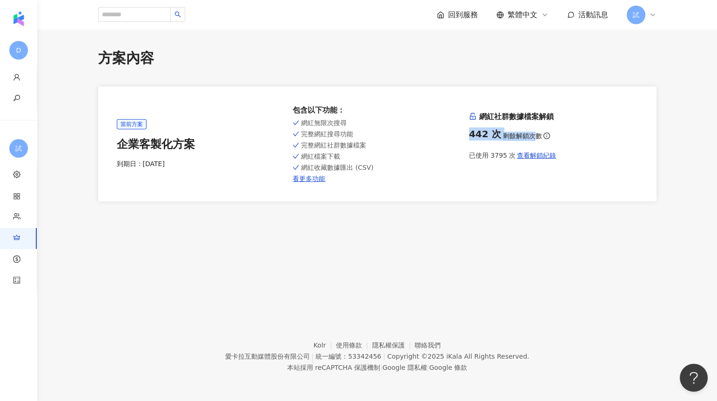
drag, startPoint x: 469, startPoint y: 133, endPoint x: 534, endPoint y: 134, distance: 65.2
click at [534, 134] on div "442 次 剩餘解鎖次數" at bounding box center [553, 134] width 169 height 13
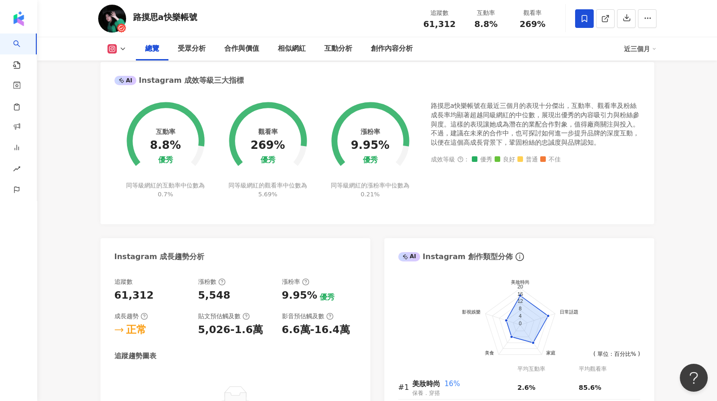
scroll to position [347, 0]
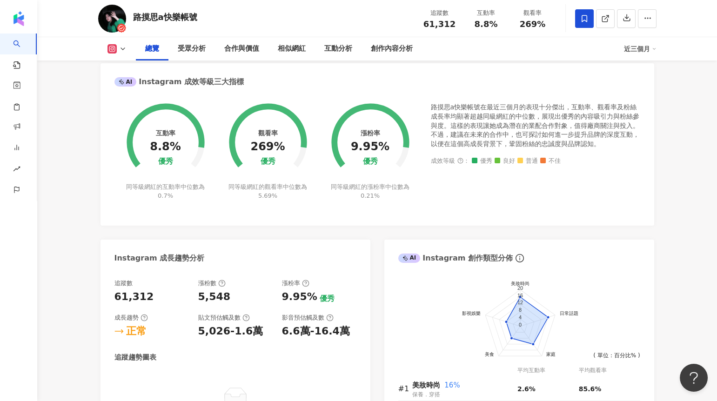
drag, startPoint x: 156, startPoint y: 133, endPoint x: 183, endPoint y: 153, distance: 33.6
click at [183, 153] on div "互動率 8.8% 優秀 同等級網紅的互動率中位數為 0.7%" at bounding box center [166, 145] width 102 height 108
drag, startPoint x: 258, startPoint y: 133, endPoint x: 282, endPoint y: 148, distance: 28.3
click at [282, 148] on div "觀看率 269% 優秀" at bounding box center [267, 147] width 34 height 36
drag, startPoint x: 153, startPoint y: 146, endPoint x: 175, endPoint y: 148, distance: 22.5
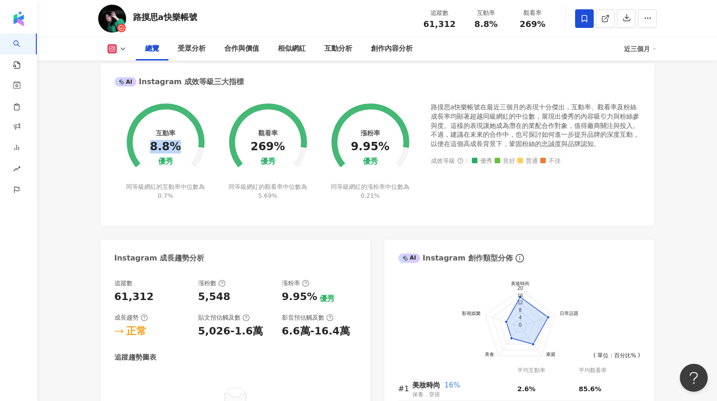
click at [175, 148] on div "8.8%" at bounding box center [165, 147] width 31 height 13
click at [173, 147] on div "8.8%" at bounding box center [165, 147] width 31 height 13
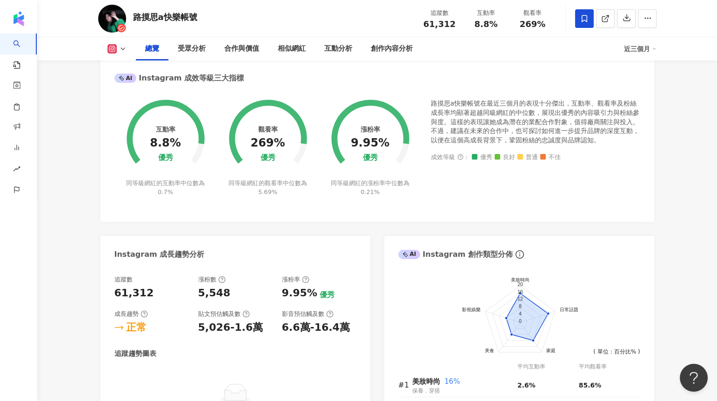
scroll to position [352, 0]
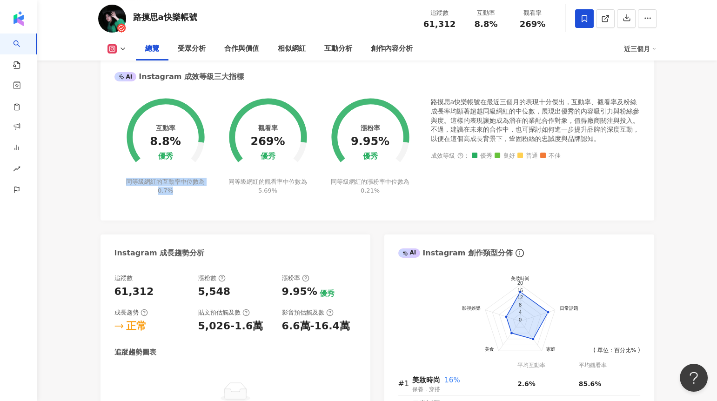
drag, startPoint x: 126, startPoint y: 181, endPoint x: 207, endPoint y: 192, distance: 81.2
click at [207, 192] on div "互動率 8.8% 優秀 同等級網紅的互動率中位數為 0.7%" at bounding box center [166, 140] width 102 height 108
drag, startPoint x: 229, startPoint y: 185, endPoint x: 354, endPoint y: 188, distance: 124.3
click at [354, 188] on div "互動率 8.8% 優秀 同等級網紅的互動率中位數為 0.7% 觀看率 269% 優秀 同等級網紅的觀看率中位數為 5.69% 漲粉率 9.95% 優秀 同等級…" at bounding box center [268, 140] width 307 height 108
click at [357, 158] on div "漲粉率 9.95% 優秀" at bounding box center [370, 142] width 39 height 36
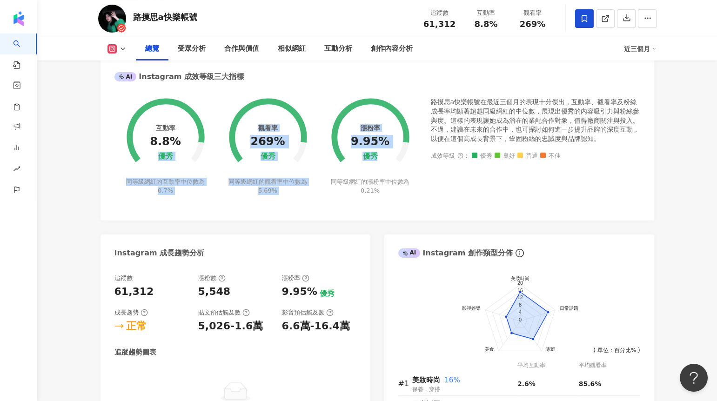
drag, startPoint x: 159, startPoint y: 155, endPoint x: 382, endPoint y: 155, distance: 222.5
click at [382, 155] on div "互動率 8.8% 優秀 同等級網紅的互動率中位數為 0.7% 觀看率 269% 優秀 同等級網紅的觀看率中位數為 5.69% 漲粉率 9.95% 優秀 同等級…" at bounding box center [268, 140] width 307 height 108
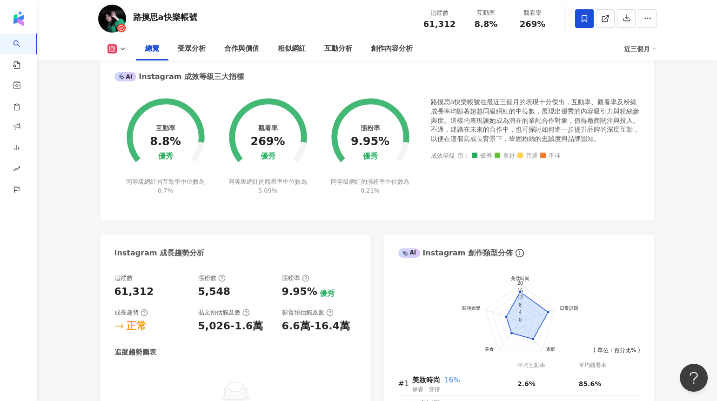
click at [382, 152] on div "漲粉率 9.95% 優秀" at bounding box center [370, 142] width 39 height 36
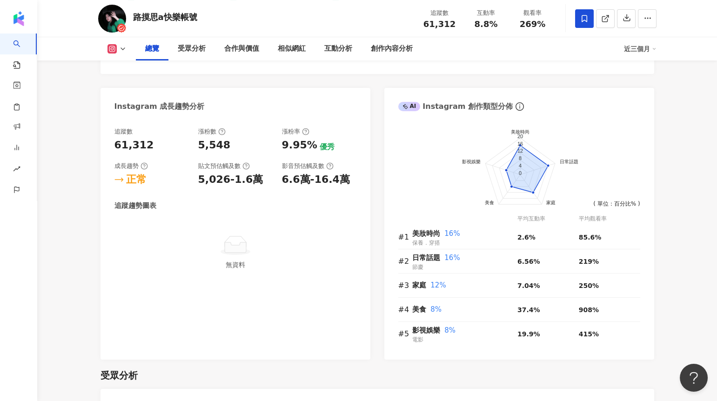
scroll to position [504, 0]
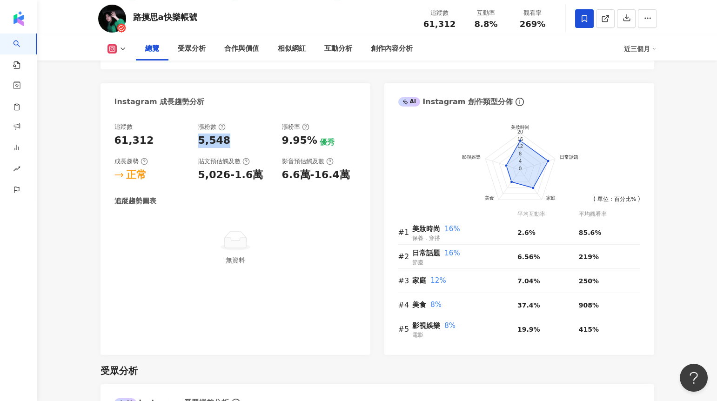
drag, startPoint x: 194, startPoint y: 138, endPoint x: 234, endPoint y: 139, distance: 40.0
click at [234, 139] on div "追蹤數 61,312 漲粉數 5,548 漲粉率 9.95% 優秀 成長趨勢 正常 貼文預估觸及數 5,026-1.6萬 影音預估觸及數 6.6萬-16.4萬" at bounding box center [236, 153] width 242 height 60
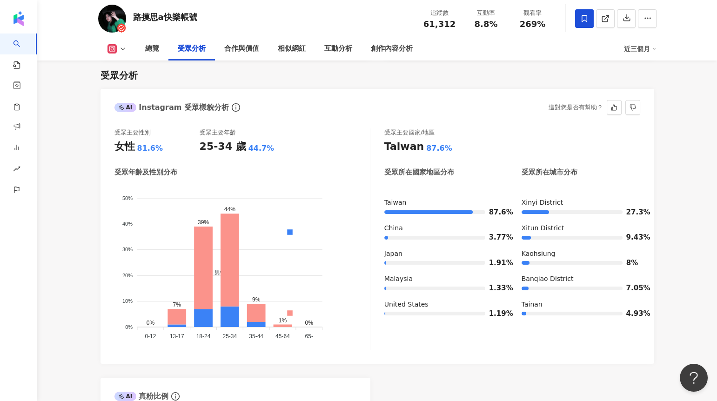
scroll to position [800, 0]
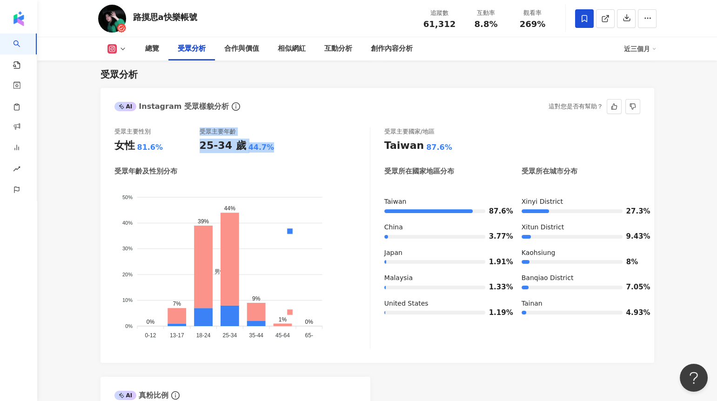
drag, startPoint x: 197, startPoint y: 145, endPoint x: 267, endPoint y: 144, distance: 69.8
click at [268, 145] on div "受眾主要性別 女性 81.6% 受眾主要年齡 25-34 歲 44.7%" at bounding box center [243, 140] width 256 height 25
click at [212, 147] on div "25-34 歲" at bounding box center [223, 146] width 47 height 14
drag, startPoint x: 200, startPoint y: 147, endPoint x: 241, endPoint y: 148, distance: 41.5
click at [241, 148] on div "25-34 歲 44.7%" at bounding box center [242, 146] width 85 height 14
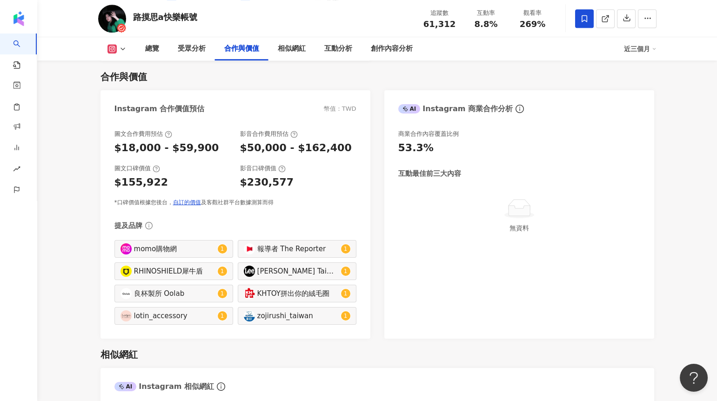
scroll to position [1266, 0]
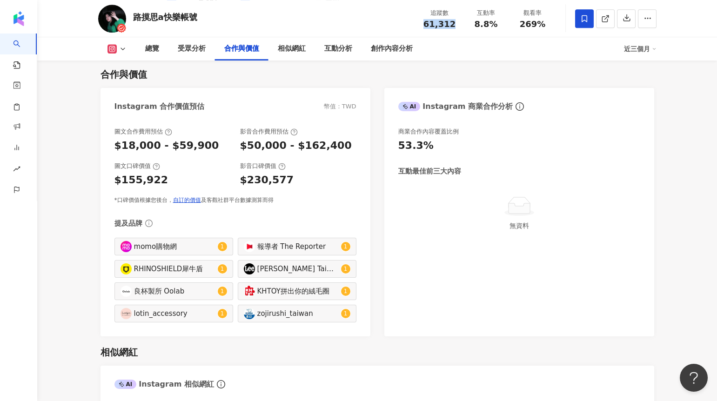
drag, startPoint x: 420, startPoint y: 23, endPoint x: 456, endPoint y: 24, distance: 35.9
click at [456, 24] on div "追蹤數 61,312" at bounding box center [440, 18] width 47 height 20
click at [299, 151] on div "$50,000 - $162,400" at bounding box center [296, 146] width 112 height 14
drag, startPoint x: 240, startPoint y: 146, endPoint x: 278, endPoint y: 147, distance: 37.7
click at [278, 147] on div "$50,000 - $162,400" at bounding box center [296, 146] width 112 height 14
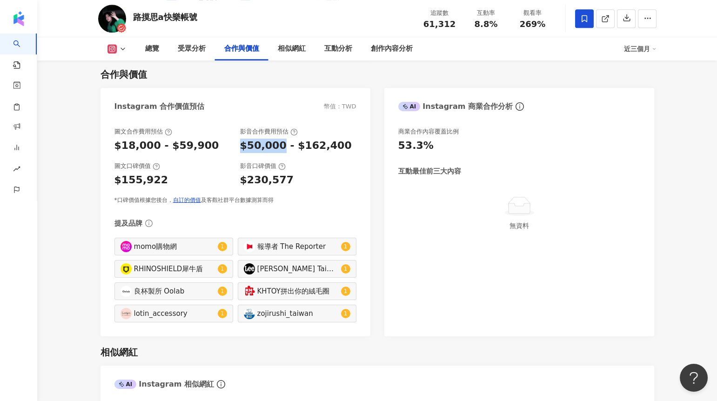
click at [278, 147] on div "$50,000 - $162,400" at bounding box center [296, 146] width 112 height 14
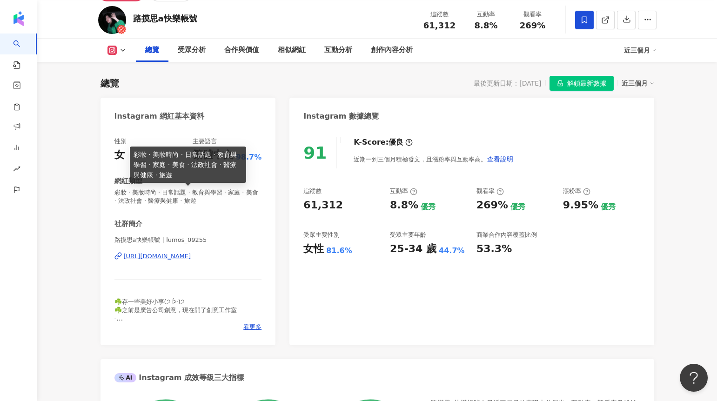
scroll to position [56, 0]
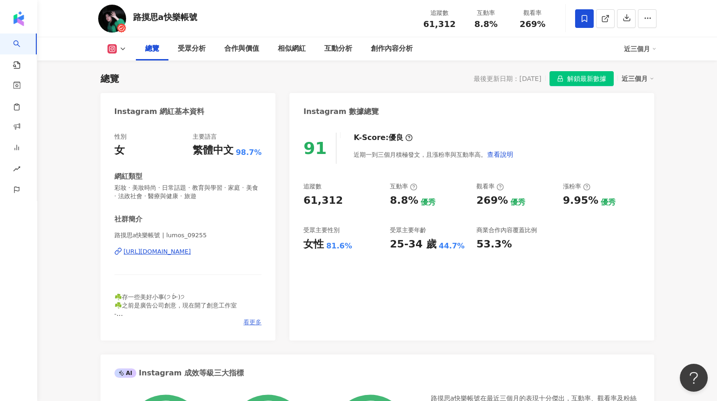
click at [247, 319] on span "看更多" at bounding box center [252, 322] width 18 height 8
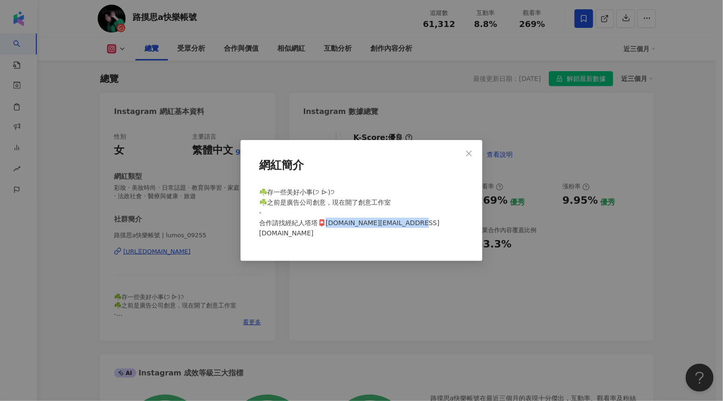
drag, startPoint x: 324, startPoint y: 227, endPoint x: 418, endPoint y: 228, distance: 93.6
click at [418, 229] on div "☘️存一些美好小事(੭ ᐕ)੭ ☘️之前是廣告公司創意，現在開了創意工作室 - 合作請找經紀人塔塔📮lumos09255.work@gmail.com" at bounding box center [362, 216] width 212 height 67
click at [468, 156] on icon "close" at bounding box center [469, 153] width 6 height 6
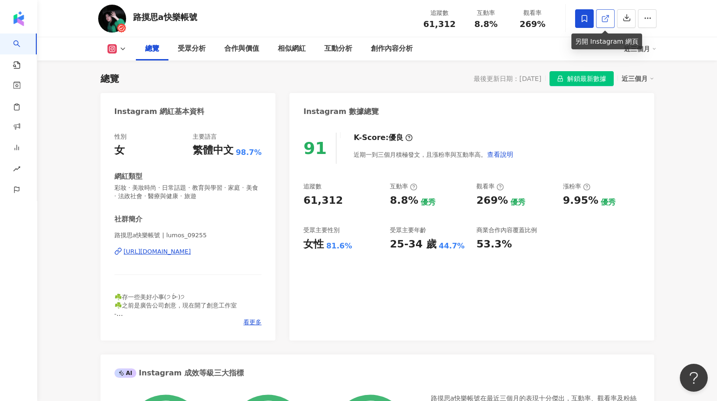
click at [604, 17] on icon at bounding box center [605, 18] width 8 height 8
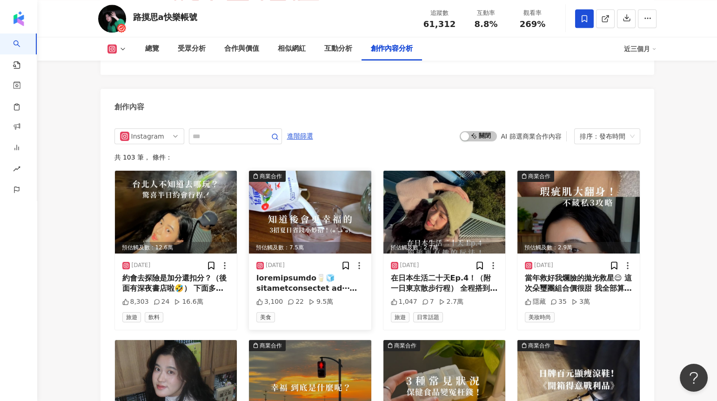
scroll to position [2701, 0]
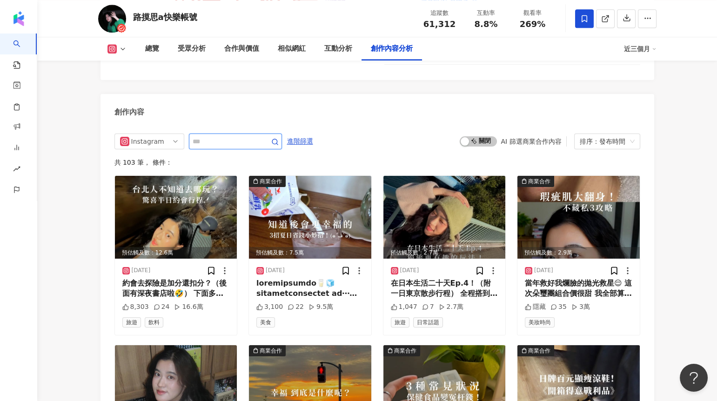
click at [235, 136] on input "text" at bounding box center [225, 141] width 65 height 11
type input "*"
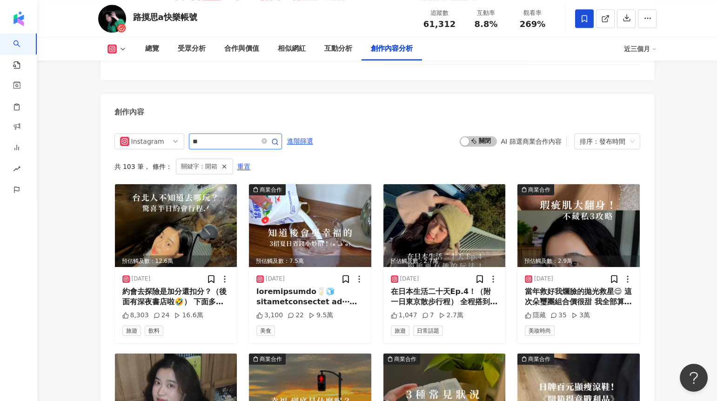
scroll to position [2693, 0]
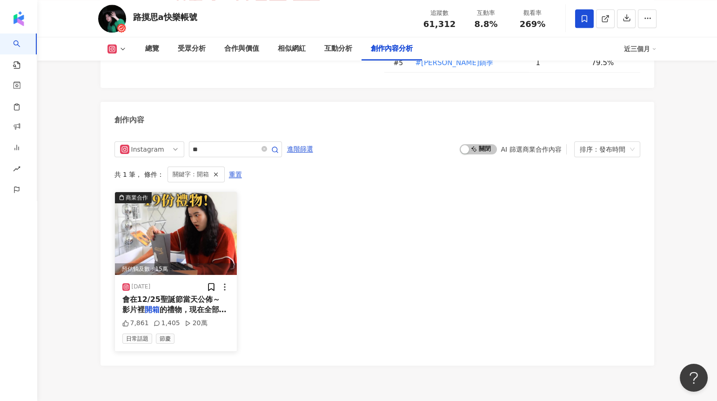
click at [168, 216] on img at bounding box center [176, 233] width 122 height 83
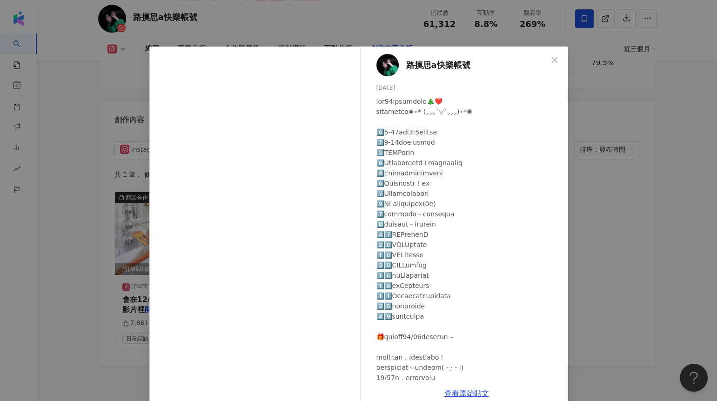
click at [595, 216] on div "路摸思a快樂帳號 2024/12/19 7,861 1,405 20萬 查看原始貼文" at bounding box center [358, 200] width 717 height 401
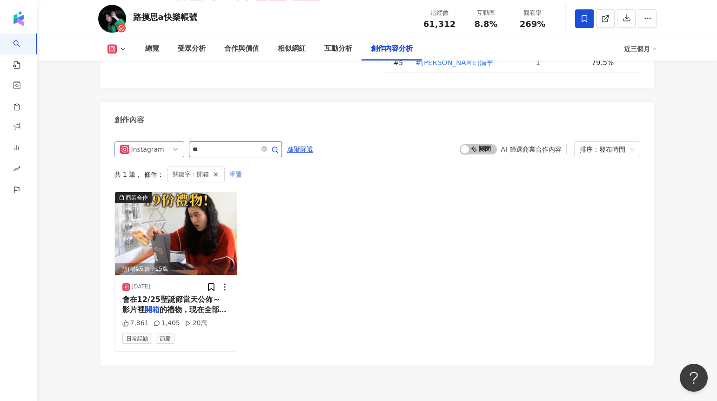
drag, startPoint x: 217, startPoint y: 112, endPoint x: 169, endPoint y: 111, distance: 47.5
click at [169, 142] on div "Instagram **" at bounding box center [199, 150] width 168 height 16
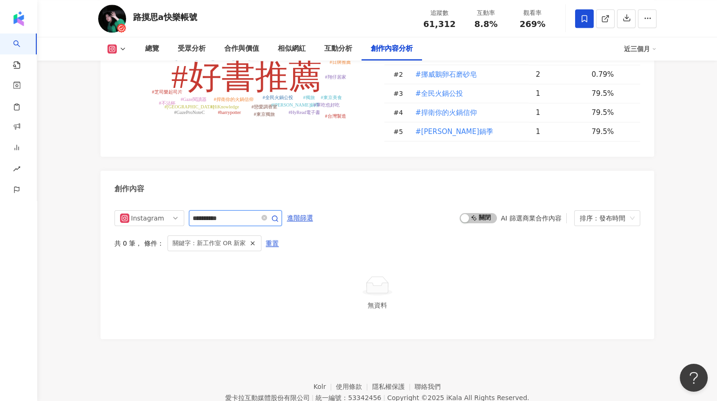
click at [200, 213] on input "**********" at bounding box center [225, 218] width 65 height 11
type input "*********"
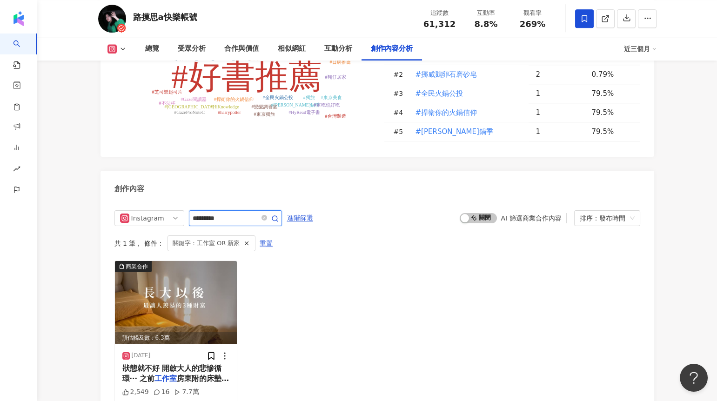
scroll to position [2693, 0]
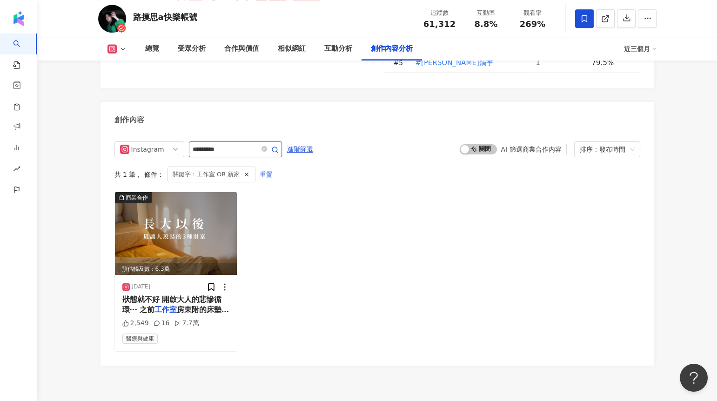
drag, startPoint x: 214, startPoint y: 108, endPoint x: 189, endPoint y: 108, distance: 25.1
click at [189, 142] on span "*********" at bounding box center [235, 150] width 93 height 16
click at [183, 192] on img at bounding box center [176, 233] width 122 height 83
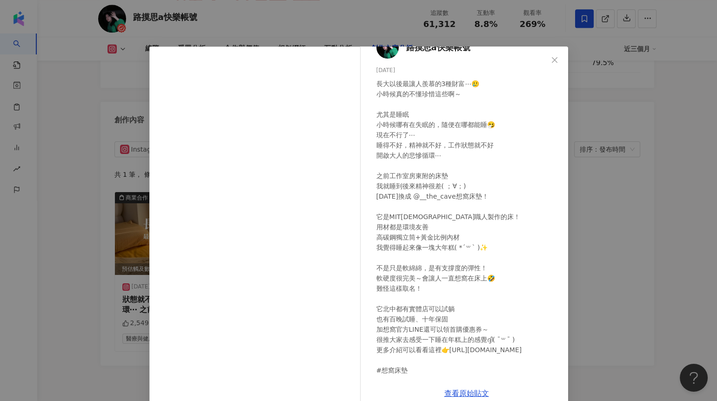
scroll to position [27, 0]
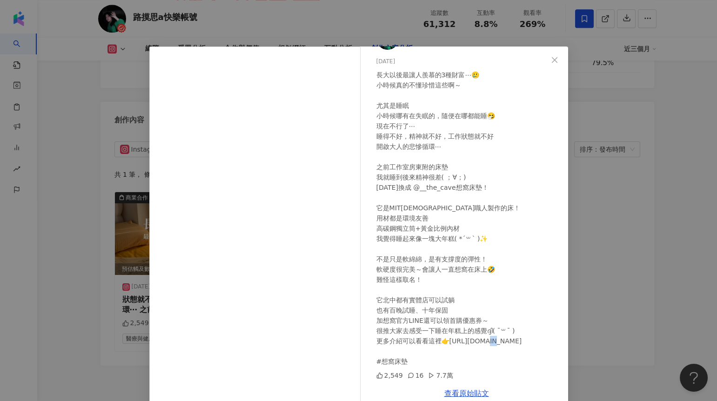
drag, startPoint x: 390, startPoint y: 362, endPoint x: 409, endPoint y: 362, distance: 18.6
click at [409, 362] on div "長大以後最讓人羨慕的3種財富⋯🥲 小時候真的不懂珍惜這些啊～ 尤其是睡眠 小時候哪有在失眠的，隨便在哪都能睡🤧 現在不行了⋯ 睡得不好，精神就不好，工作狀態就…" at bounding box center [469, 218] width 184 height 297
click at [624, 249] on div "路摸思a快樂帳號 2025/5/22 長大以後最讓人羨慕的3種財富⋯🥲 小時候真的不懂珍惜這些啊～ 尤其是睡眠 小時候哪有在失眠的，隨便在哪都能睡🤧 現在不行…" at bounding box center [358, 200] width 717 height 401
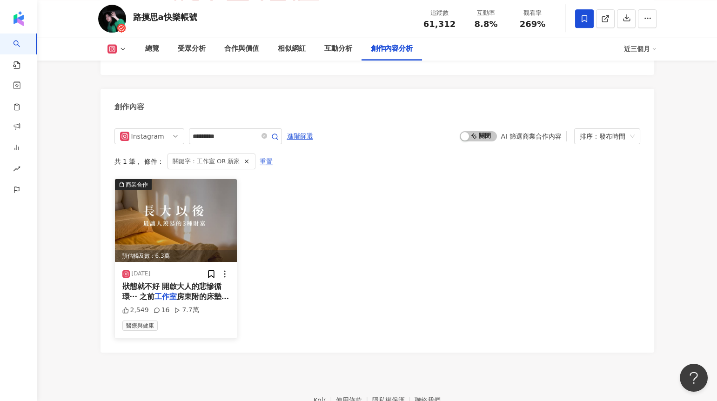
scroll to position [2712, 0]
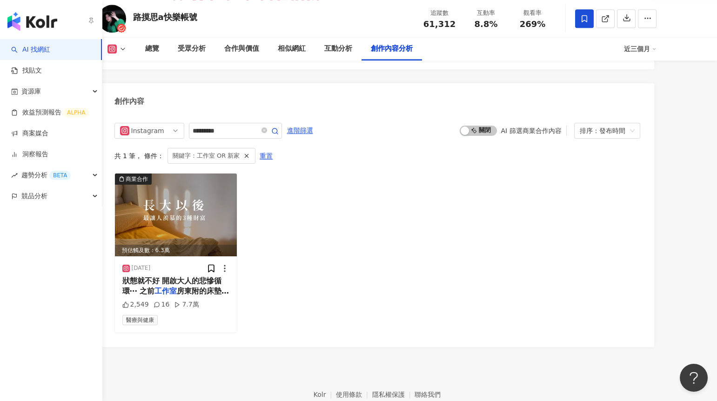
click at [30, 45] on link "AI 找網紅" at bounding box center [30, 49] width 39 height 9
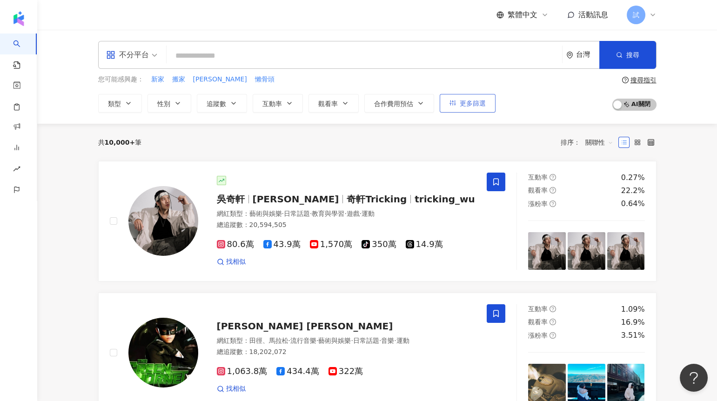
click at [460, 99] on button "更多篩選" at bounding box center [468, 103] width 56 height 19
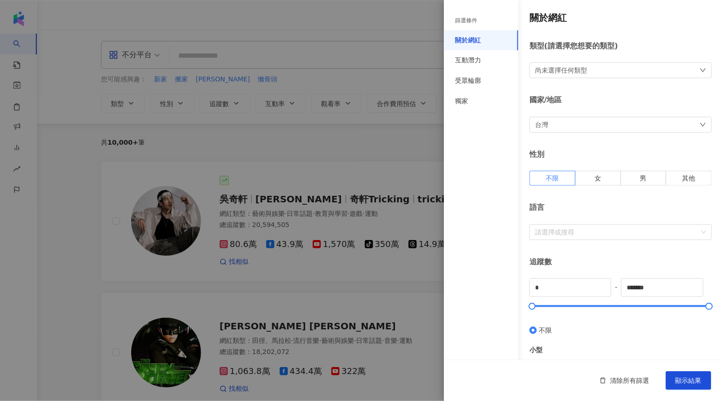
click at [419, 127] on div at bounding box center [361, 200] width 723 height 401
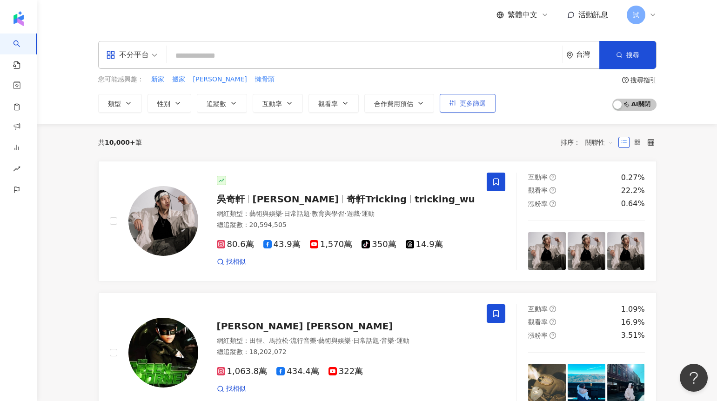
click at [470, 106] on span "更多篩選" at bounding box center [473, 103] width 26 height 7
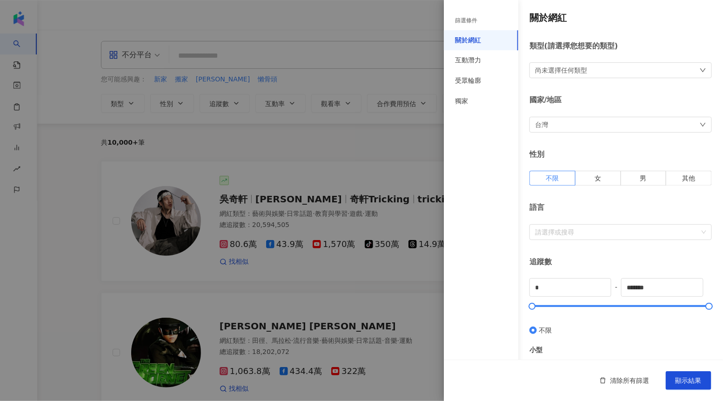
click at [407, 144] on div at bounding box center [361, 200] width 723 height 401
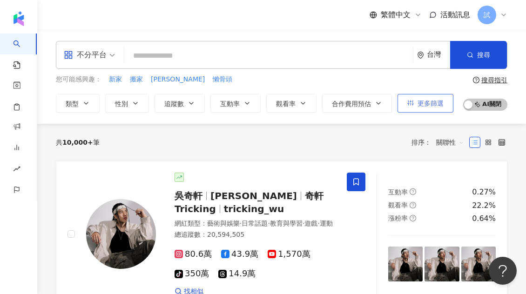
click at [420, 99] on button "更多篩選" at bounding box center [426, 103] width 56 height 19
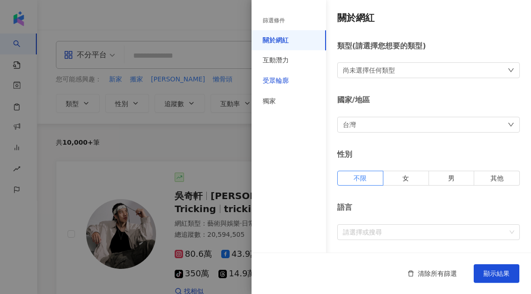
click at [287, 78] on div "受眾輪廓" at bounding box center [276, 80] width 26 height 9
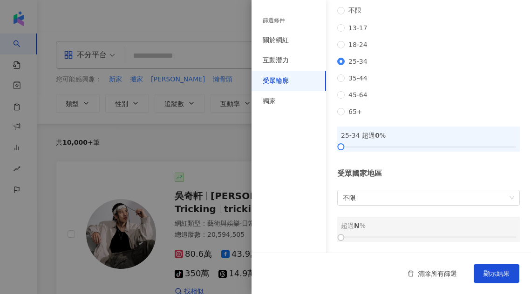
scroll to position [161, 0]
click at [304, 101] on div "獨家" at bounding box center [288, 101] width 74 height 20
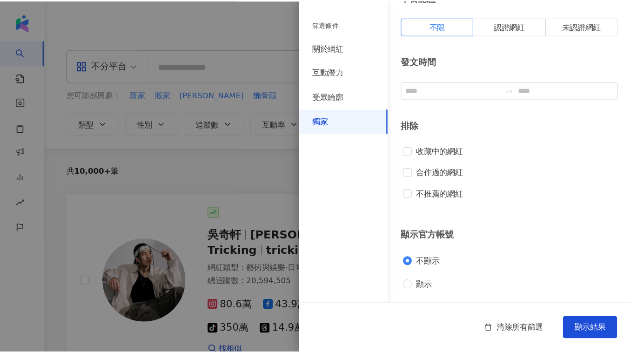
scroll to position [0, 0]
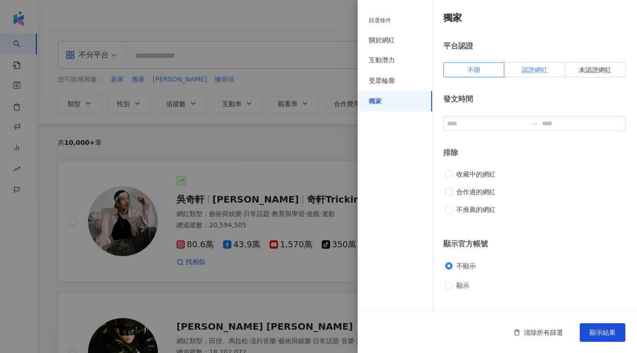
click at [520, 73] on label "認證網紅" at bounding box center [534, 69] width 61 height 15
click at [589, 331] on span "顯示結果" at bounding box center [602, 332] width 26 height 7
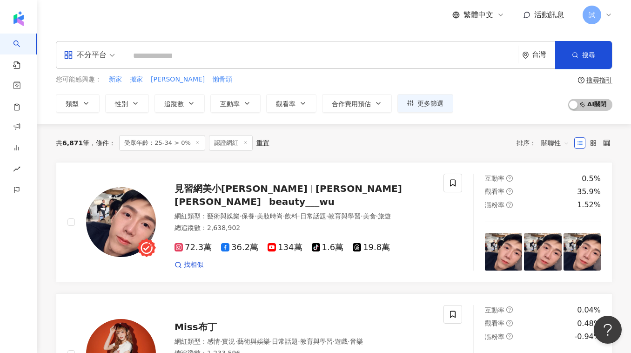
click at [196, 143] on line at bounding box center [197, 142] width 2 height 2
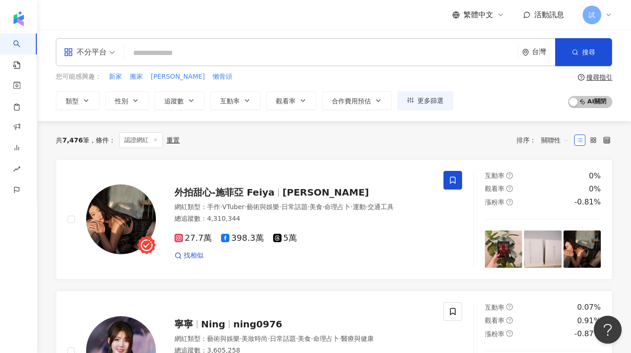
scroll to position [2, 0]
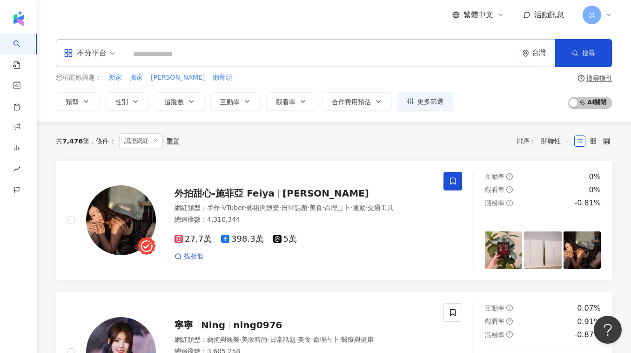
click at [170, 53] on input "search" at bounding box center [321, 54] width 386 height 18
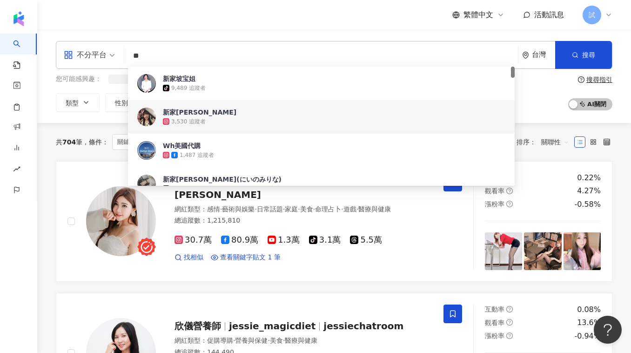
type input "**"
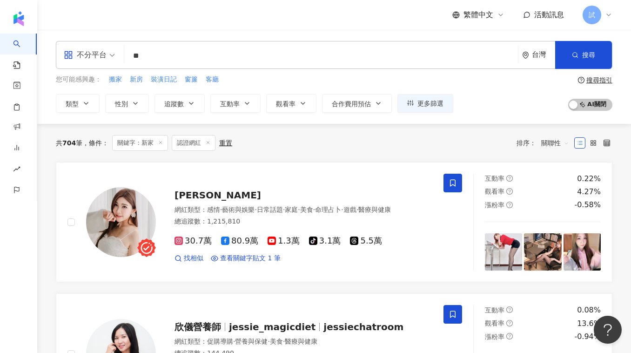
click at [96, 152] on div "共 704 筆 條件 ： 關鍵字：新家 認證網紅 重置 排序： 關聯性" at bounding box center [334, 143] width 557 height 38
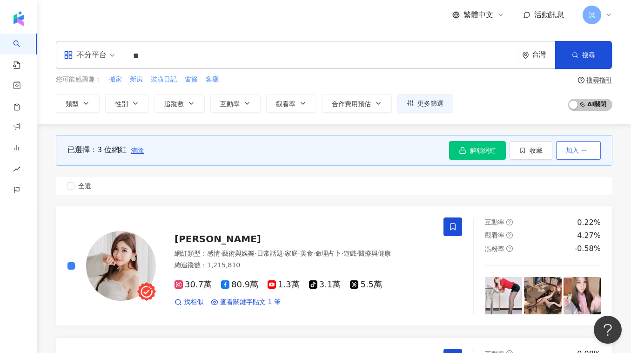
click at [576, 154] on button "加入" at bounding box center [578, 150] width 45 height 19
click at [567, 189] on span "加入商案媒合" at bounding box center [560, 190] width 39 height 7
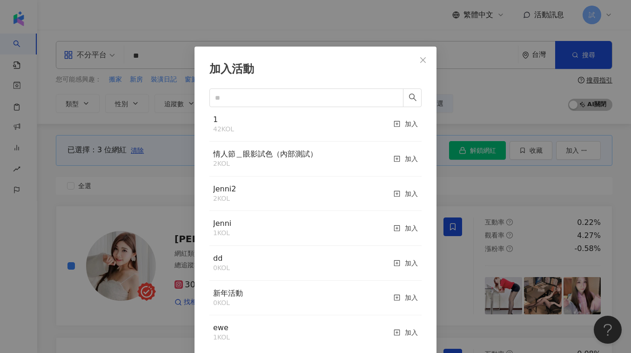
scroll to position [9, 0]
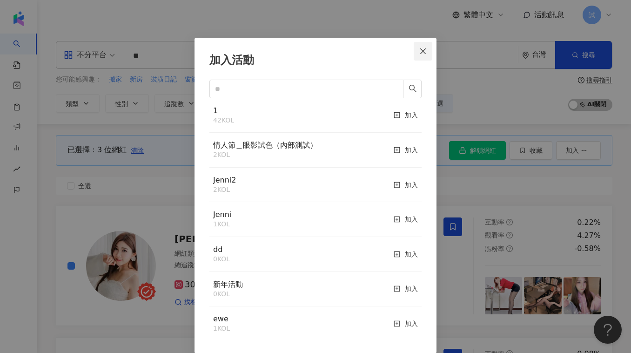
click at [420, 53] on icon "close" at bounding box center [422, 50] width 7 height 7
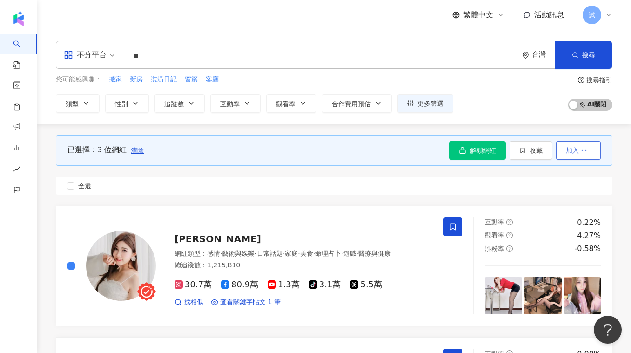
click at [578, 154] on button "加入" at bounding box center [578, 150] width 45 height 19
click at [569, 193] on span "加入商案媒合" at bounding box center [560, 190] width 39 height 7
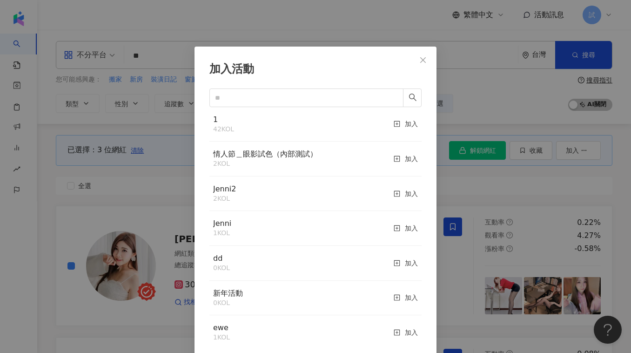
scroll to position [9, 0]
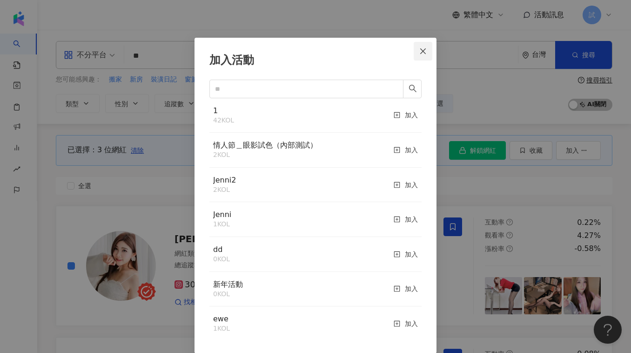
click at [419, 52] on icon "close" at bounding box center [422, 50] width 7 height 7
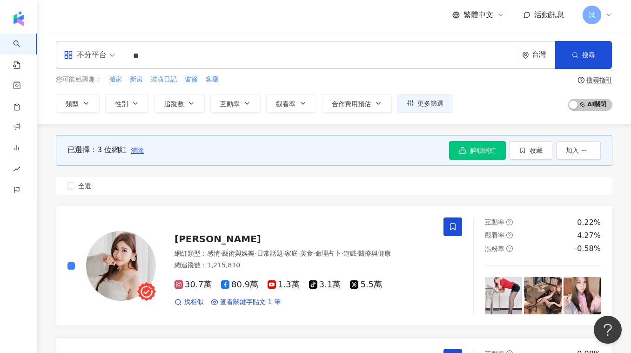
scroll to position [0, 0]
click at [583, 151] on icon "button" at bounding box center [584, 150] width 7 height 7
click at [566, 194] on span "加入商案媒合" at bounding box center [560, 190] width 39 height 7
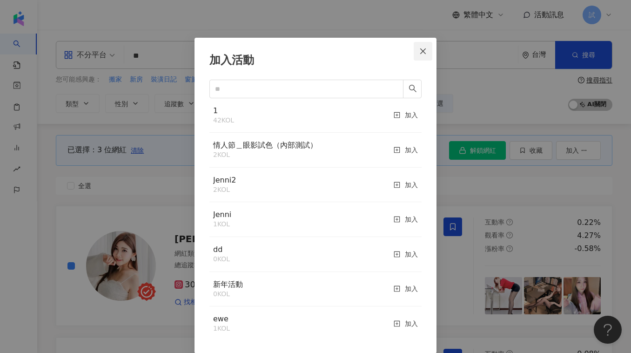
click at [425, 48] on span "Close" at bounding box center [423, 50] width 19 height 7
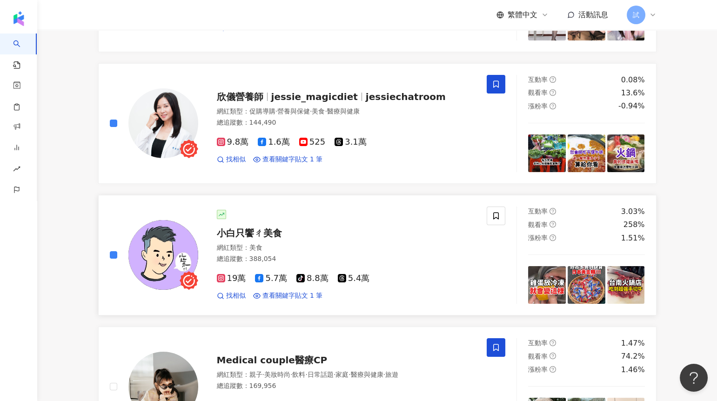
scroll to position [289, 0]
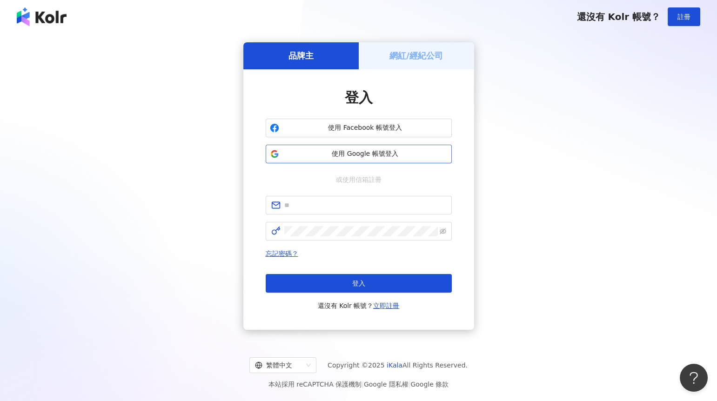
click at [327, 150] on span "使用 Google 帳號登入" at bounding box center [365, 153] width 165 height 9
click at [317, 149] on button "使用 Google 帳號登入" at bounding box center [359, 154] width 186 height 19
click at [310, 161] on button "使用 Google 帳號登入" at bounding box center [359, 154] width 186 height 19
click at [334, 149] on span "使用 Google 帳號登入" at bounding box center [365, 153] width 165 height 9
